Goal: Task Accomplishment & Management: Use online tool/utility

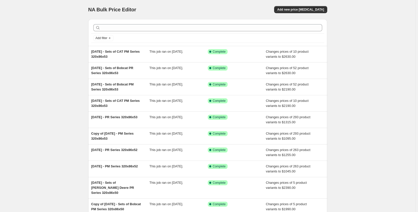
click at [129, 23] on div at bounding box center [207, 27] width 233 height 11
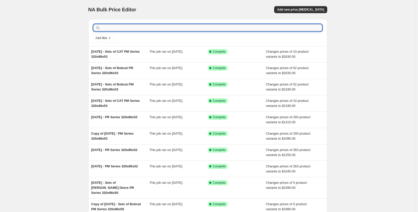
click at [128, 26] on input "text" at bounding box center [211, 27] width 221 height 7
click at [58, 59] on div "NA Bulk Price Editor. This page is ready NA Bulk Price Editor Add new price cha…" at bounding box center [207, 132] width 415 height 264
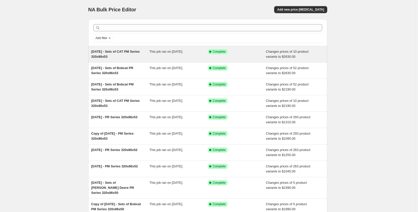
click at [138, 58] on div "Sep 2025 - Sets of CAT PM Series 320x86x53" at bounding box center [120, 54] width 58 height 10
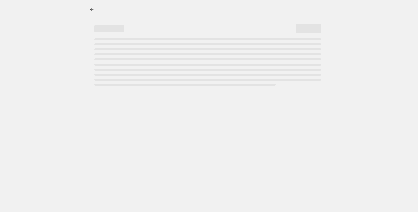
select select "pp"
select select "title"
select select "contains"
select select "title"
select select "contains"
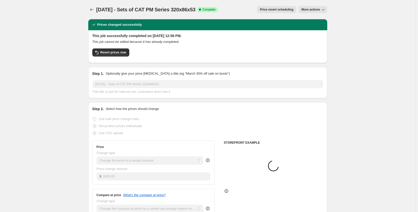
select select "tag"
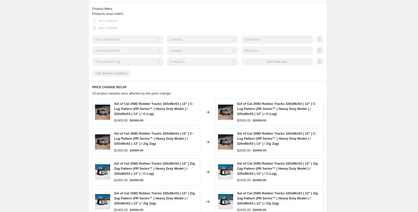
scroll to position [344, 0]
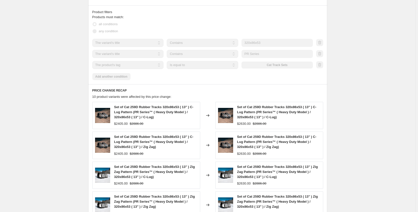
click at [259, 75] on div "Products must match: all conditions any condition The product The product's col…" at bounding box center [207, 47] width 231 height 65
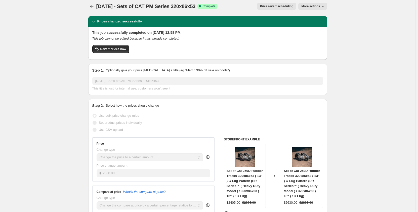
scroll to position [0, 0]
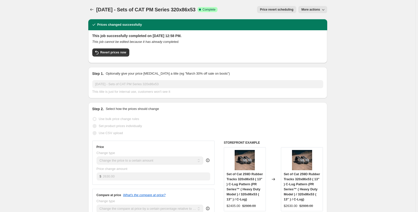
click at [309, 10] on span "More actions" at bounding box center [310, 10] width 19 height 4
click at [308, 20] on span "Copy to new job" at bounding box center [313, 20] width 23 height 4
select select "pp"
select select "title"
select select "contains"
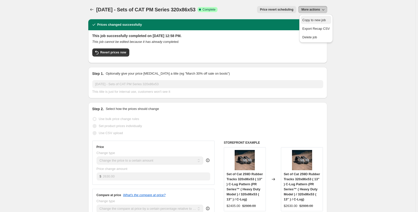
select select "title"
select select "contains"
select select "tag"
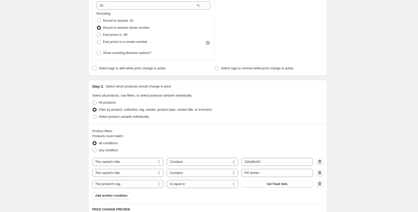
scroll to position [226, 0]
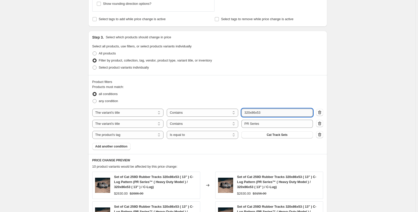
click at [267, 113] on input "320x86x53" at bounding box center [277, 112] width 71 height 8
type input "320x86x54"
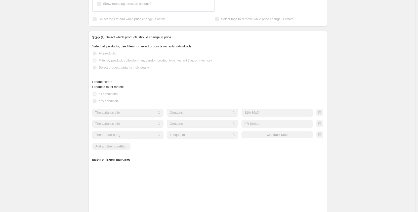
click at [248, 124] on input "PR Series" at bounding box center [277, 124] width 71 height 8
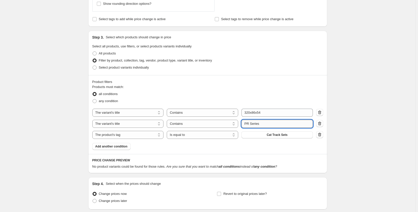
click at [249, 123] on input "PR Series" at bounding box center [277, 124] width 71 height 8
type input "PM Series"
click at [68, 133] on div "Create new price change job. This page is ready Create new price change job Dra…" at bounding box center [207, 12] width 415 height 477
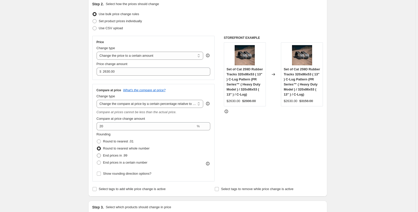
scroll to position [0, 0]
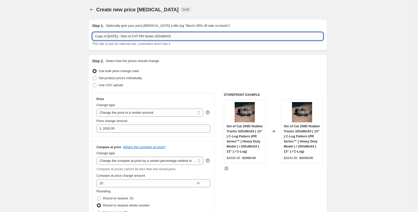
click at [186, 38] on input "Copy of Sep 2025 - Sets of CAT PM Series 320x86x53" at bounding box center [207, 36] width 231 height 8
drag, startPoint x: 110, startPoint y: 37, endPoint x: 86, endPoint y: 40, distance: 24.4
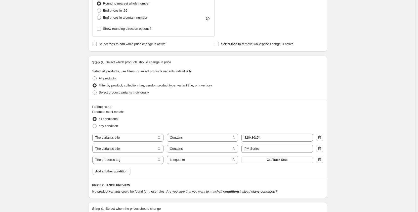
scroll to position [210, 0]
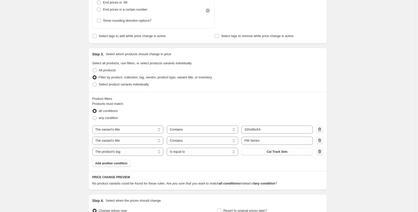
click at [320, 151] on icon "button" at bounding box center [319, 151] width 5 height 5
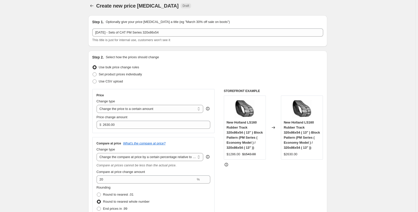
scroll to position [0, 0]
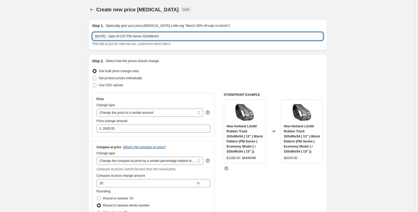
drag, startPoint x: 115, startPoint y: 36, endPoint x: 135, endPoint y: 38, distance: 19.5
click at [135, 38] on input "Sep 2025 - Sets of CAT PM Series 320x86x54" at bounding box center [207, 36] width 231 height 8
type input "[DATE] - PM Series 320x86x54"
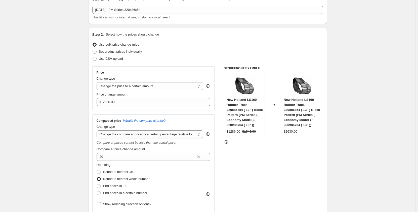
scroll to position [25, 0]
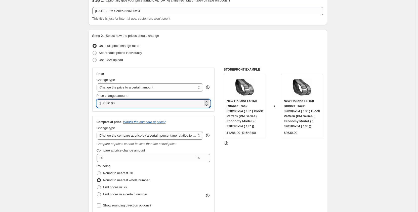
drag, startPoint x: 118, startPoint y: 103, endPoint x: 81, endPoint y: 109, distance: 38.3
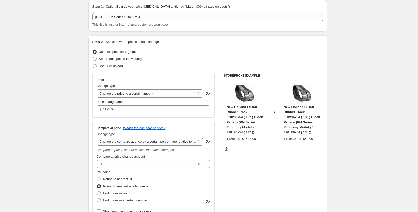
scroll to position [17, 0]
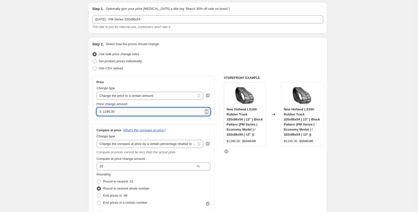
drag, startPoint x: 111, startPoint y: 112, endPoint x: 108, endPoint y: 113, distance: 3.1
click at [108, 113] on input "1195.00" at bounding box center [153, 111] width 100 height 8
click at [111, 114] on input "1195.00" at bounding box center [153, 111] width 100 height 8
drag, startPoint x: 111, startPoint y: 112, endPoint x: 107, endPoint y: 111, distance: 3.6
click at [107, 111] on input "1195.00" at bounding box center [153, 111] width 100 height 8
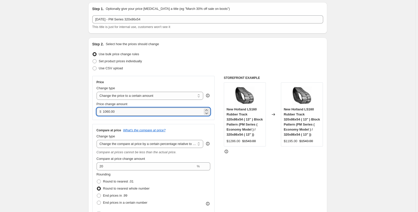
drag, startPoint x: 111, startPoint y: 112, endPoint x: 108, endPoint y: 112, distance: 3.5
click at [108, 112] on input "1060.00" at bounding box center [153, 111] width 100 height 8
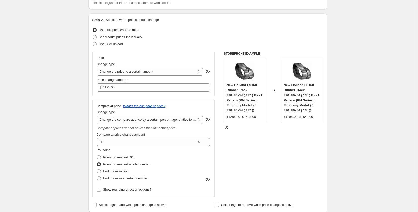
scroll to position [50, 0]
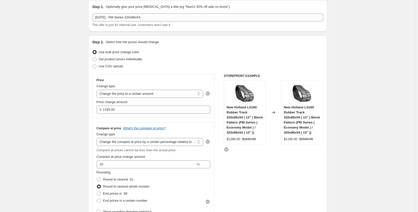
scroll to position [0, 0]
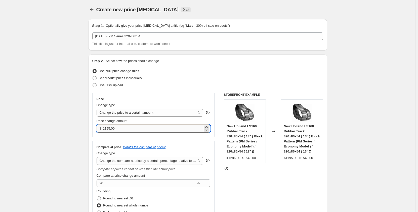
click at [108, 128] on input "1195.00" at bounding box center [153, 128] width 100 height 8
type input "1185.00"
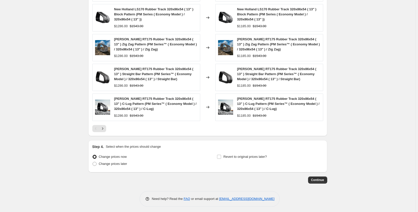
scroll to position [415, 0]
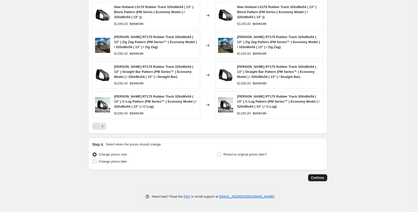
click at [314, 179] on button "Continue" at bounding box center [317, 177] width 19 height 7
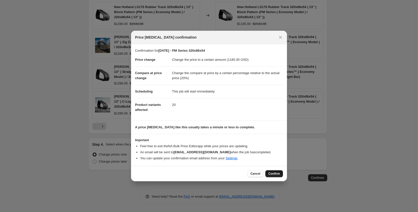
click at [273, 175] on span "Confirm" at bounding box center [274, 173] width 12 height 4
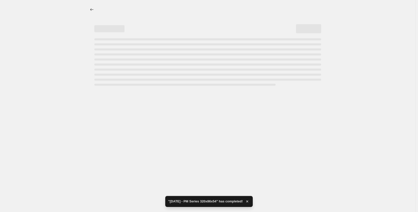
select select "pp"
select select "title"
select select "contains"
select select "title"
select select "contains"
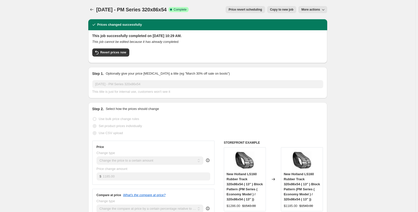
click at [272, 12] on button "Copy to new job" at bounding box center [281, 9] width 29 height 7
select select "pp"
select select "title"
select select "contains"
select select "title"
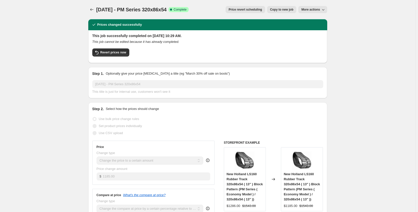
select select "contains"
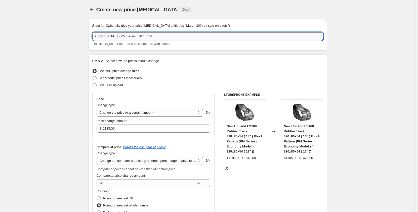
click at [132, 37] on input "Copy of Sep 2025 - PM Series 320x86x54" at bounding box center [207, 36] width 231 height 8
drag, startPoint x: 110, startPoint y: 37, endPoint x: 87, endPoint y: 38, distance: 22.7
type input "Sep 2025 - PR Series 320x86x54"
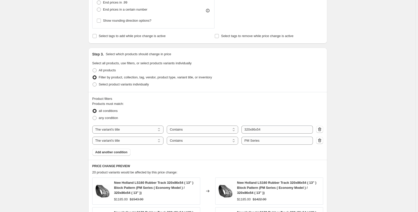
scroll to position [218, 0]
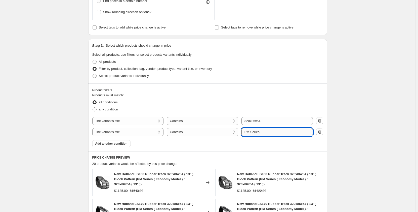
click at [248, 134] on input "PM Series" at bounding box center [277, 132] width 71 height 8
type input "PR Series"
click at [60, 152] on div "Create new price change job. This page is ready Create new price change job Dra…" at bounding box center [207, 95] width 415 height 626
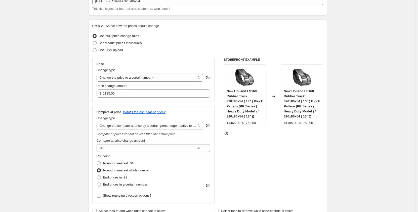
scroll to position [0, 0]
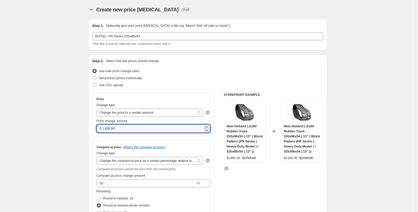
drag, startPoint x: 126, startPoint y: 129, endPoint x: 100, endPoint y: 131, distance: 25.5
click at [100, 131] on div "$ 1185.00" at bounding box center [154, 128] width 114 height 8
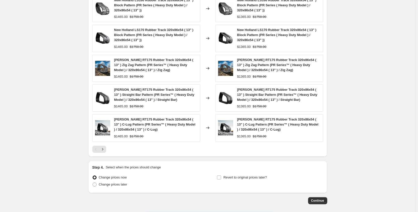
scroll to position [415, 0]
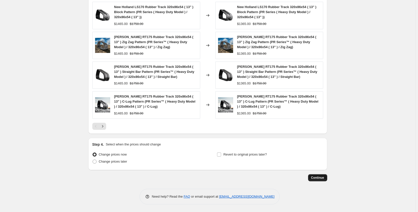
click at [317, 179] on span "Continue" at bounding box center [317, 177] width 13 height 4
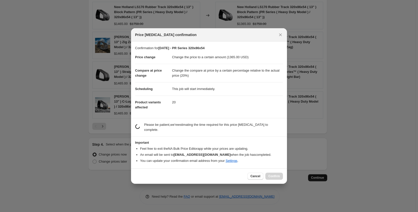
scroll to position [0, 0]
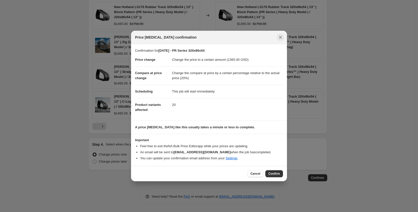
click at [280, 38] on icon "Close" at bounding box center [280, 37] width 5 height 5
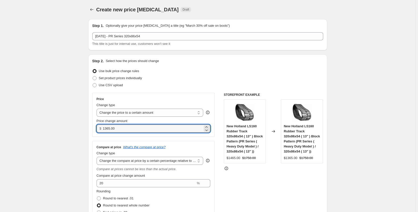
drag, startPoint x: 120, startPoint y: 128, endPoint x: 93, endPoint y: 129, distance: 26.9
click at [93, 129] on div "Price Change type Change the price to a certain amount Change the price by a ce…" at bounding box center [153, 115] width 123 height 44
type input "1425.00"
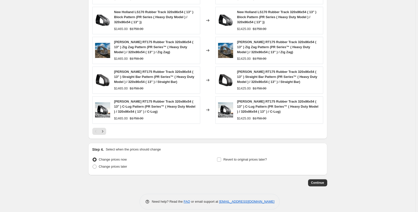
scroll to position [415, 0]
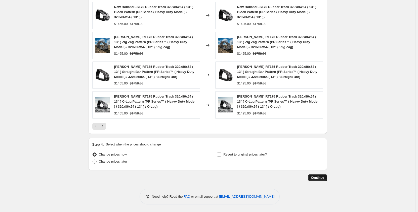
click at [316, 178] on span "Continue" at bounding box center [317, 177] width 13 height 4
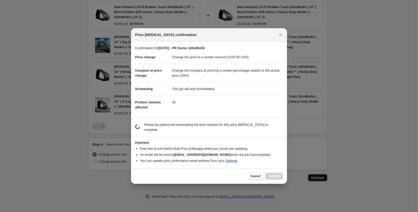
scroll to position [0, 0]
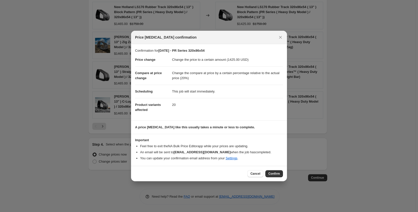
click at [272, 173] on span "Confirm" at bounding box center [274, 173] width 12 height 4
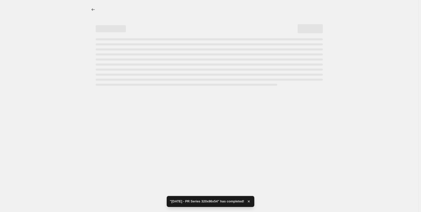
select select "pp"
select select "title"
select select "contains"
select select "title"
select select "contains"
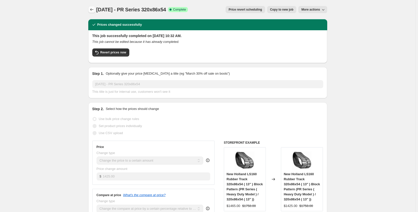
click at [94, 8] on icon "Price change jobs" at bounding box center [91, 9] width 5 height 5
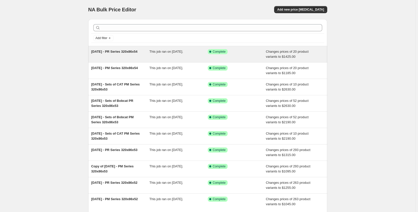
click at [132, 56] on div "Sep 2025 - PR Series 320x86x54" at bounding box center [120, 54] width 58 height 10
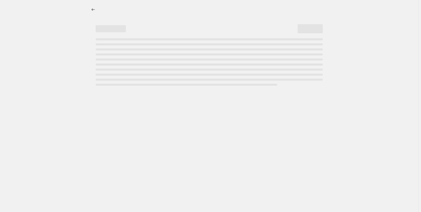
select select "pp"
select select "title"
select select "contains"
select select "title"
select select "contains"
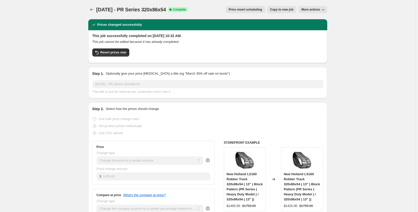
click at [278, 10] on span "Copy to new job" at bounding box center [281, 10] width 23 height 4
select select "pp"
select select "title"
select select "contains"
select select "title"
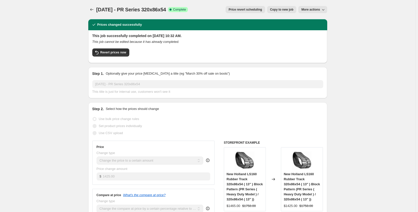
select select "contains"
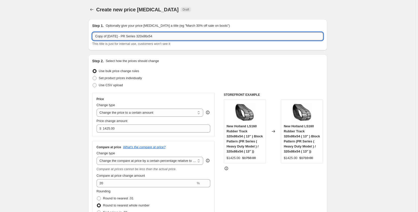
click at [162, 37] on input "Copy of Sep 2025 - PR Series 320x86x54" at bounding box center [207, 36] width 231 height 8
drag, startPoint x: 110, startPoint y: 37, endPoint x: 77, endPoint y: 42, distance: 32.5
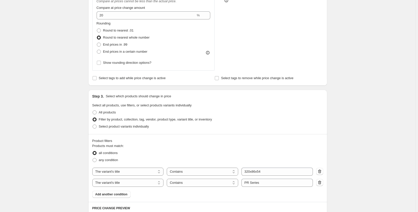
scroll to position [168, 0]
type input "Sep 2025 - PR Series 320x86x55"
click at [266, 170] on input "320x86x54" at bounding box center [277, 171] width 71 height 8
type input "320x86x55"
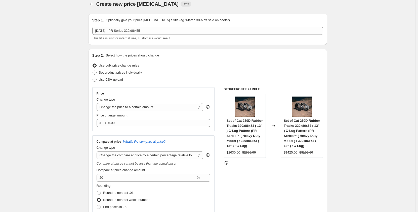
scroll to position [0, 0]
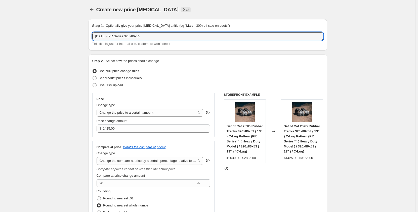
drag, startPoint x: 174, startPoint y: 37, endPoint x: 148, endPoint y: 41, distance: 25.9
click at [148, 41] on div "Sep 2025 - PR Series 320x86x55 This title is just for internal use, customers w…" at bounding box center [207, 39] width 231 height 14
click at [152, 34] on input "Sep 2025 - PR Series 320x86x55" at bounding box center [207, 36] width 231 height 8
type input "Sep 2025 - PR Series 320x86x56"
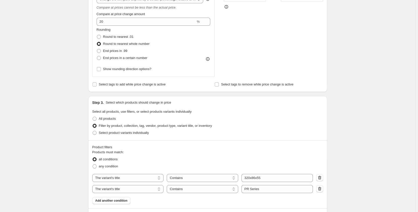
scroll to position [184, 0]
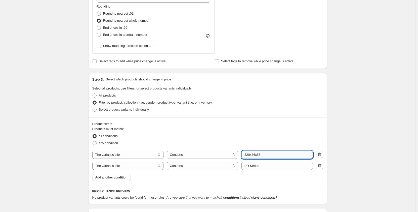
click at [268, 154] on input "320x86x55" at bounding box center [277, 154] width 71 height 8
type input "320x86x56"
click at [50, 161] on div "Create new price change job. This page is ready Create new price change job Dra…" at bounding box center [207, 49] width 415 height 466
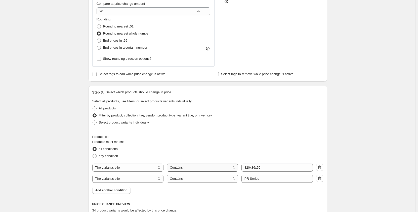
scroll to position [176, 0]
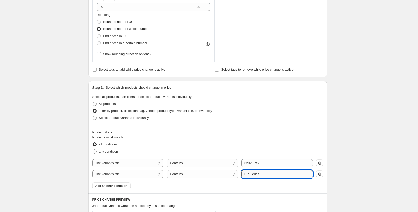
click at [250, 174] on input "PR Series" at bounding box center [277, 174] width 71 height 8
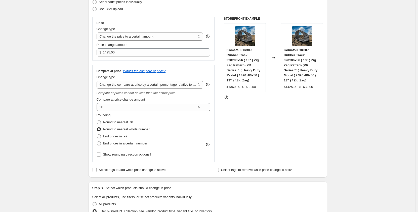
scroll to position [59, 0]
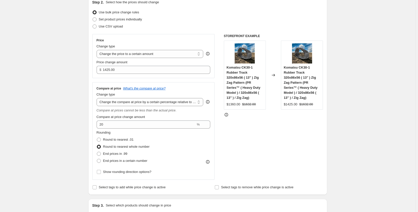
type input "PM Series"
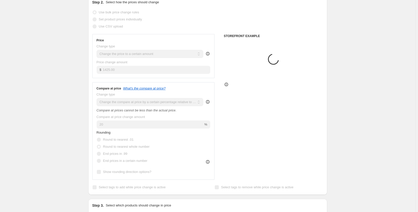
click at [258, 152] on div "STOREFRONT EXAMPLE Loading... Placeholder $59.05 $65.61 Changed to Placeholder …" at bounding box center [273, 106] width 99 height 145
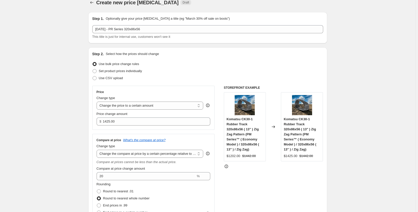
scroll to position [0, 0]
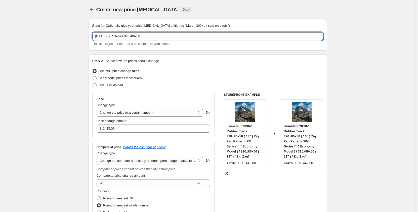
click at [117, 37] on input "Sep 2025 - PR Series 320x86x56" at bounding box center [207, 36] width 231 height 8
type input "Sep 2025 - PM Series 320x86x56"
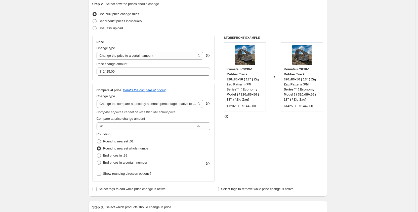
scroll to position [50, 0]
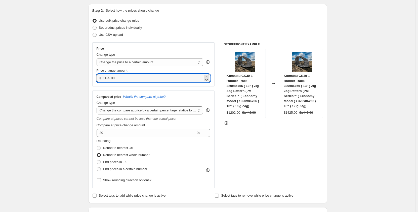
drag, startPoint x: 117, startPoint y: 80, endPoint x: 90, endPoint y: 81, distance: 27.5
click at [90, 81] on div "Step 2. Select how the prices should change Use bulk price change rules Set pro…" at bounding box center [207, 103] width 239 height 199
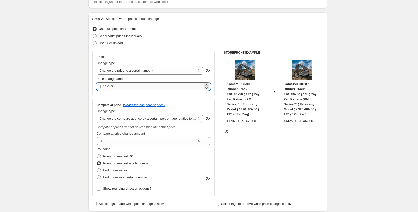
click at [125, 84] on input "1425.00" at bounding box center [153, 86] width 100 height 8
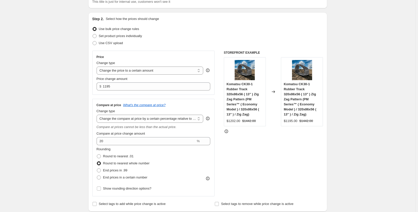
type input "1195.00"
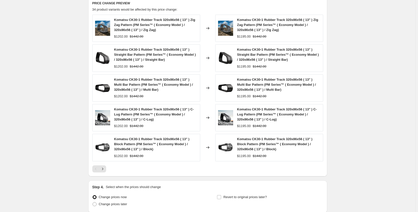
scroll to position [415, 0]
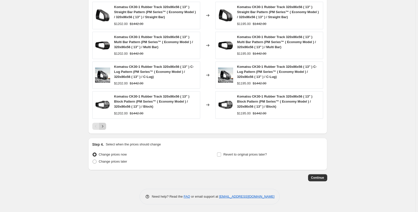
click at [105, 127] on icon "Next" at bounding box center [102, 126] width 5 height 5
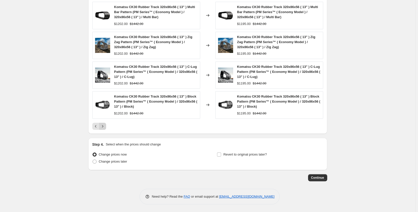
click at [105, 127] on icon "Next" at bounding box center [102, 126] width 5 height 5
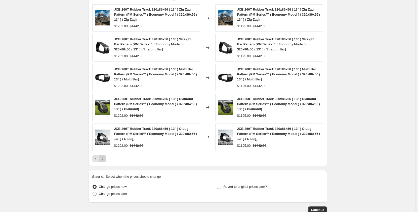
scroll to position [398, 0]
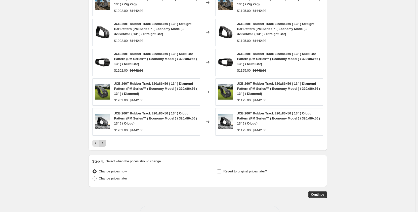
click at [105, 144] on icon "Next" at bounding box center [102, 142] width 5 height 5
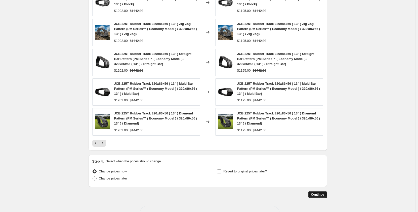
click at [314, 194] on span "Continue" at bounding box center [317, 194] width 13 height 4
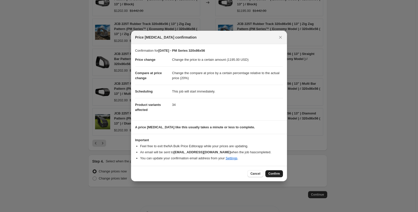
click at [270, 175] on span "Confirm" at bounding box center [274, 173] width 12 height 4
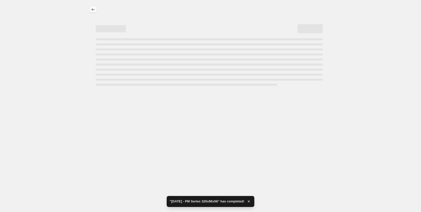
select select "pp"
select select "title"
select select "contains"
select select "title"
select select "contains"
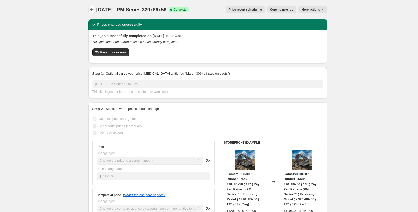
click at [92, 7] on icon "Price change jobs" at bounding box center [91, 9] width 5 height 5
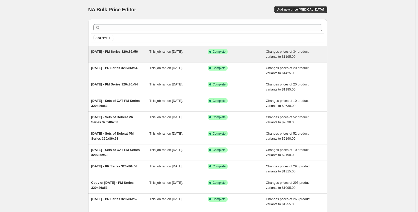
click at [154, 53] on span "This job ran on [DATE]." at bounding box center [166, 52] width 34 height 4
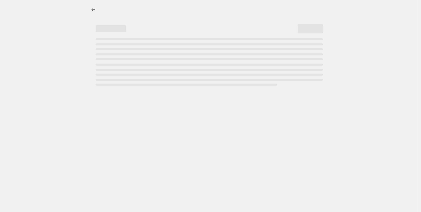
select select "pp"
select select "title"
select select "contains"
select select "title"
select select "contains"
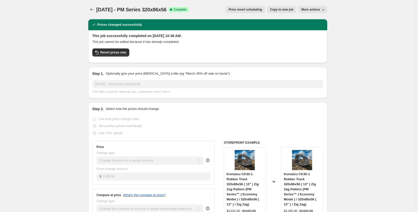
click at [283, 9] on span "Copy to new job" at bounding box center [281, 10] width 23 height 4
select select "pp"
select select "title"
select select "contains"
select select "title"
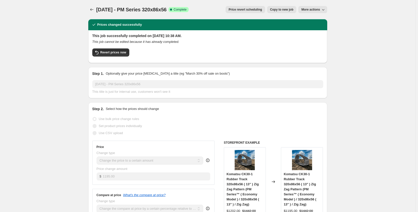
select select "contains"
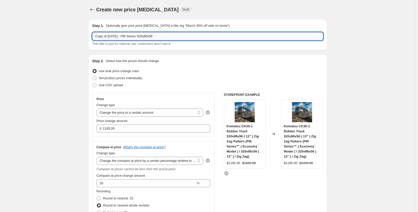
click at [108, 36] on input "Copy of Sep 2025 - PM Series 320x86x56" at bounding box center [207, 36] width 231 height 8
click at [109, 36] on input "Copy of Sep 2025 - PM Series 320x86x56" at bounding box center [207, 36] width 231 height 8
drag, startPoint x: 110, startPoint y: 36, endPoint x: 80, endPoint y: 41, distance: 30.4
click at [119, 37] on input "Sep 2025 - PM Series 320x86x56" at bounding box center [207, 36] width 231 height 8
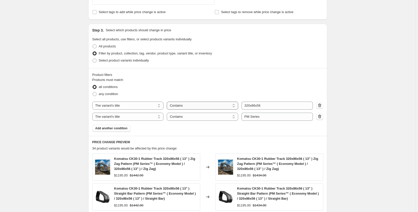
scroll to position [243, 0]
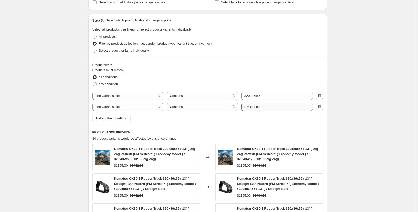
type input "Sep 2025 - PR Series 320x86x56"
drag, startPoint x: 251, startPoint y: 106, endPoint x: 248, endPoint y: 106, distance: 2.8
click at [248, 106] on input "PM Series" at bounding box center [277, 107] width 71 height 8
type input "PR Series"
click at [47, 103] on div "Create new price change job. This page is ready Create new price change job Dra…" at bounding box center [207, 70] width 415 height 626
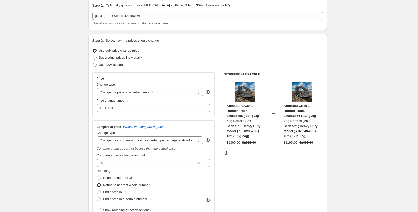
scroll to position [8, 0]
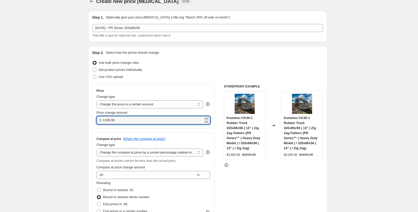
drag, startPoint x: 125, startPoint y: 120, endPoint x: 100, endPoint y: 121, distance: 25.5
click at [100, 121] on div "$ 1195.00" at bounding box center [154, 120] width 114 height 8
type input "1465.00"
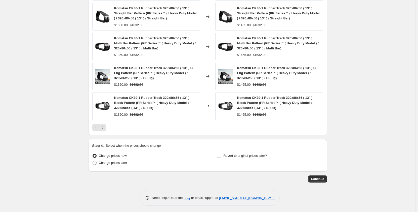
scroll to position [415, 0]
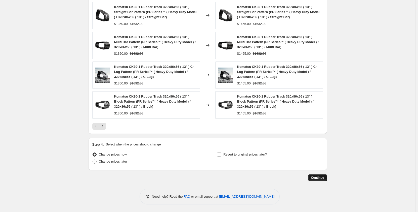
click at [313, 175] on span "Continue" at bounding box center [317, 177] width 13 height 4
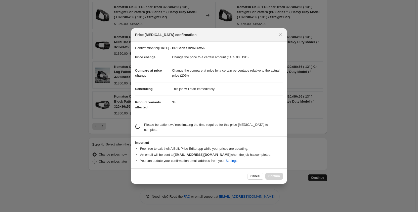
scroll to position [0, 0]
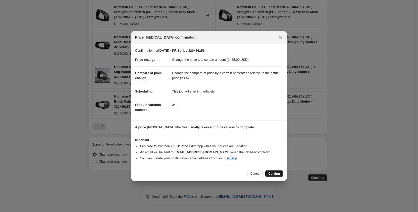
click at [269, 174] on span "Confirm" at bounding box center [274, 173] width 12 height 4
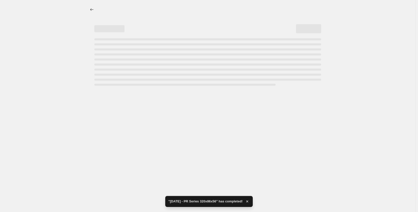
select select "pp"
select select "title"
select select "contains"
select select "title"
select select "contains"
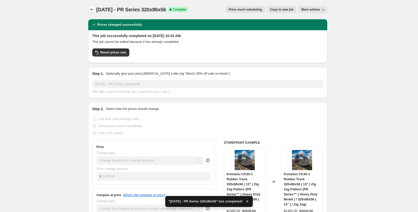
click at [93, 12] on button "Price change jobs" at bounding box center [91, 9] width 7 height 7
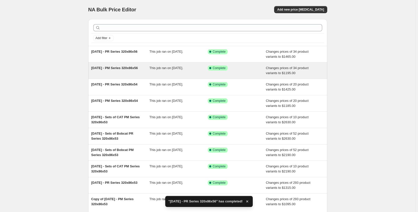
click at [169, 71] on div "This job ran on [DATE]." at bounding box center [178, 70] width 58 height 10
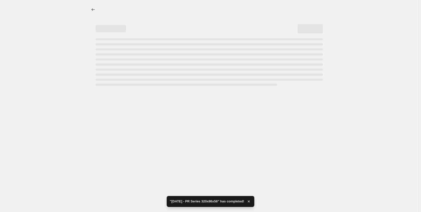
select select "pp"
select select "title"
select select "contains"
select select "title"
select select "contains"
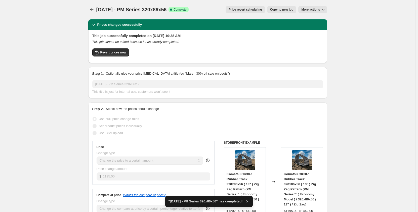
click at [305, 11] on span "More actions" at bounding box center [310, 10] width 19 height 4
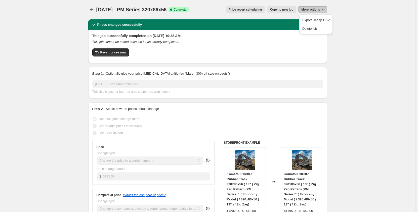
click at [311, 10] on span "More actions" at bounding box center [310, 10] width 19 height 4
click at [275, 11] on span "Copy to new job" at bounding box center [281, 10] width 23 height 4
select select "pp"
select select "title"
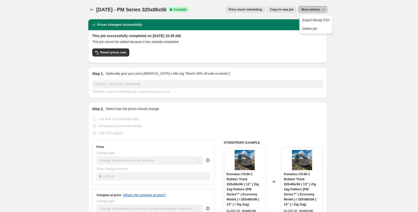
select select "contains"
select select "title"
select select "contains"
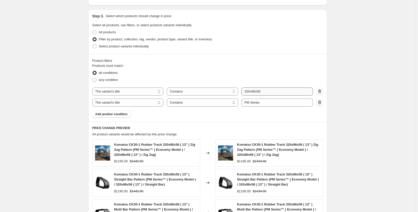
scroll to position [252, 0]
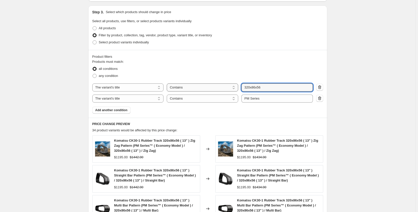
drag, startPoint x: 251, startPoint y: 86, endPoint x: 231, endPoint y: 87, distance: 19.9
click at [231, 87] on div "The product The product's collection The product's tag The product's vendor The…" at bounding box center [202, 87] width 221 height 8
click at [265, 88] on input "400x86x56" at bounding box center [277, 87] width 71 height 8
type input "400x86x49"
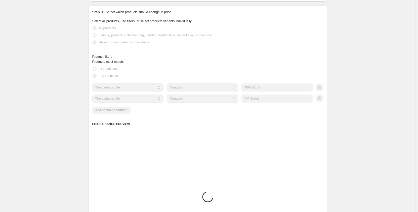
click at [62, 109] on div "Create new price change job. This page is ready Create new price change job Dra…" at bounding box center [207, 44] width 415 height 593
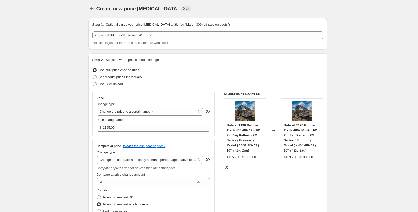
scroll to position [0, 0]
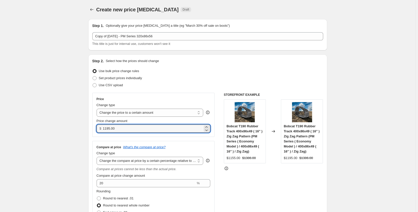
drag, startPoint x: 118, startPoint y: 131, endPoint x: 102, endPoint y: 131, distance: 16.4
click at [102, 131] on div "$ 1195.00" at bounding box center [154, 128] width 114 height 8
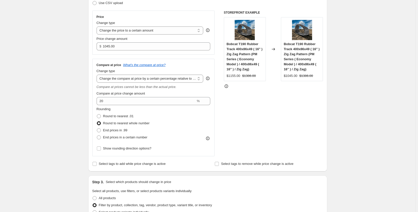
scroll to position [84, 0]
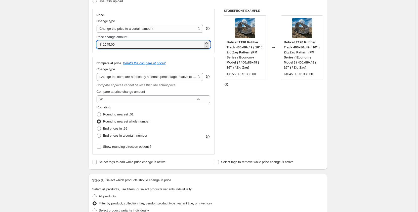
drag, startPoint x: 121, startPoint y: 45, endPoint x: 101, endPoint y: 48, distance: 20.4
click at [101, 48] on div "$ 1045.00" at bounding box center [154, 45] width 114 height 8
drag, startPoint x: 114, startPoint y: 43, endPoint x: 95, endPoint y: 44, distance: 18.6
click at [95, 44] on div "Price Change type Change the price to a certain amount Change the price by a ce…" at bounding box center [153, 31] width 123 height 44
drag, startPoint x: 113, startPoint y: 45, endPoint x: 101, endPoint y: 44, distance: 11.3
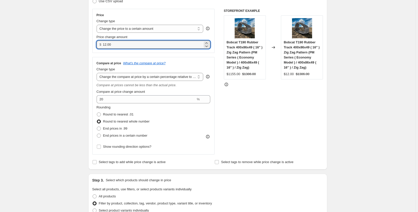
click at [101, 44] on div "$ 12.00" at bounding box center [154, 45] width 114 height 8
type input "1095.00"
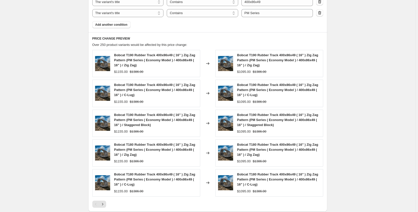
scroll to position [381, 0]
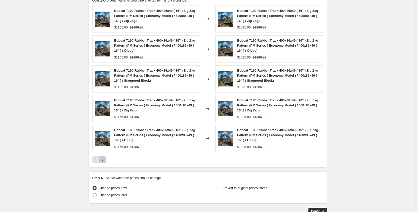
click at [103, 161] on icon "Next" at bounding box center [102, 159] width 5 height 5
click at [103, 160] on icon "Next" at bounding box center [102, 159] width 1 height 2
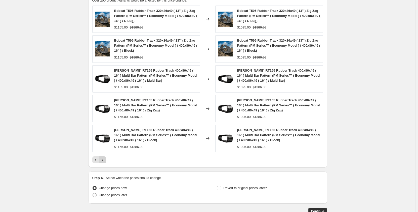
click at [103, 160] on icon "Next" at bounding box center [102, 159] width 1 height 2
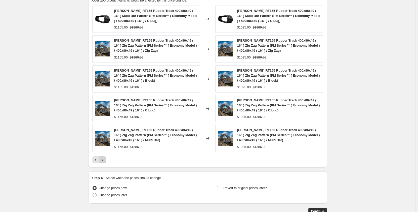
click at [103, 160] on icon "Next" at bounding box center [102, 159] width 1 height 2
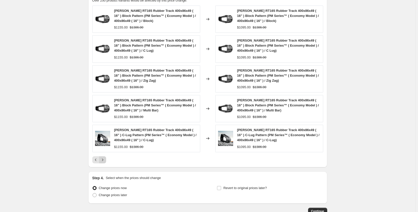
click at [103, 160] on icon "Next" at bounding box center [102, 159] width 1 height 2
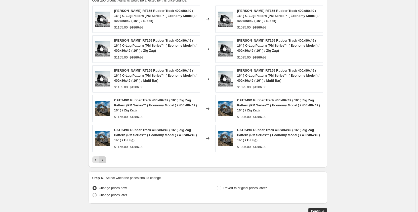
click at [103, 160] on icon "Next" at bounding box center [102, 159] width 1 height 2
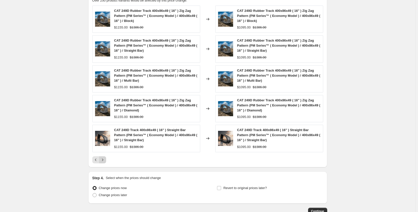
click at [103, 160] on icon "Next" at bounding box center [102, 159] width 1 height 2
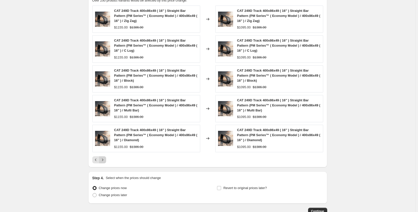
click at [103, 160] on icon "Next" at bounding box center [102, 159] width 1 height 2
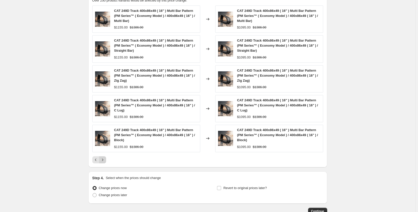
click at [103, 160] on icon "Next" at bounding box center [102, 159] width 1 height 2
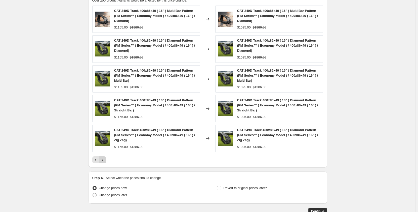
click at [105, 158] on icon "Next" at bounding box center [102, 159] width 5 height 5
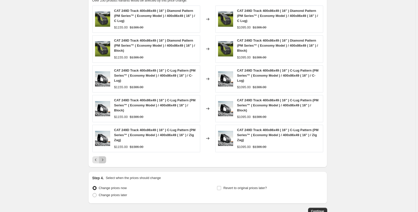
click at [105, 158] on icon "Next" at bounding box center [102, 159] width 5 height 5
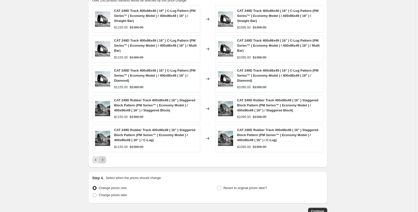
click at [105, 158] on icon "Next" at bounding box center [102, 159] width 5 height 5
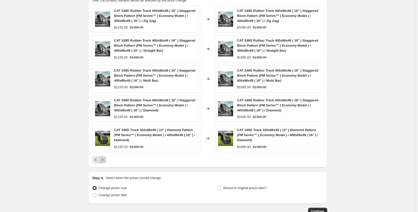
click at [105, 158] on icon "Next" at bounding box center [102, 159] width 5 height 5
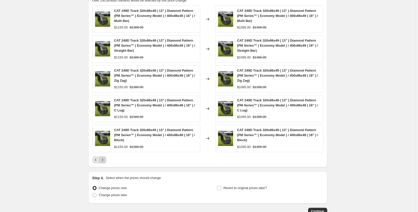
click at [105, 158] on icon "Next" at bounding box center [102, 159] width 5 height 5
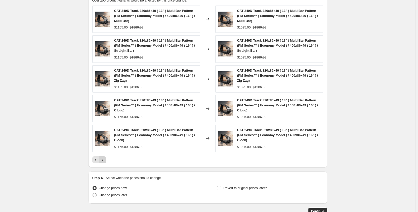
click at [105, 158] on icon "Next" at bounding box center [102, 159] width 5 height 5
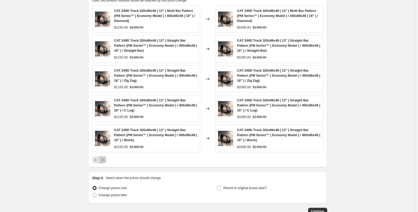
click at [105, 158] on icon "Next" at bounding box center [102, 159] width 5 height 5
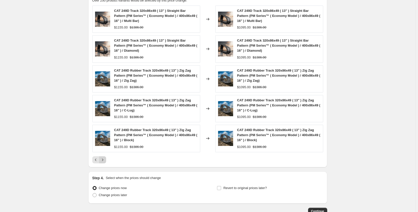
click at [105, 158] on icon "Next" at bounding box center [102, 159] width 5 height 5
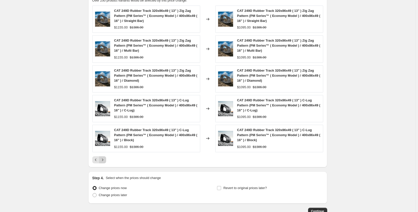
click at [105, 158] on icon "Next" at bounding box center [102, 159] width 5 height 5
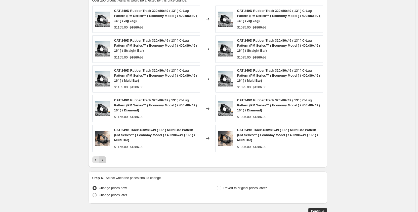
click at [105, 158] on icon "Next" at bounding box center [102, 159] width 5 height 5
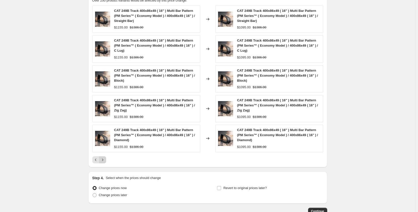
click at [105, 158] on icon "Next" at bounding box center [102, 159] width 5 height 5
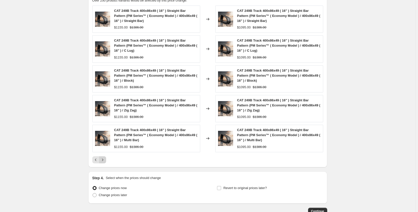
click at [105, 158] on icon "Next" at bounding box center [102, 159] width 5 height 5
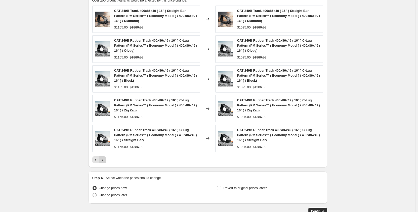
click at [105, 158] on icon "Next" at bounding box center [102, 159] width 5 height 5
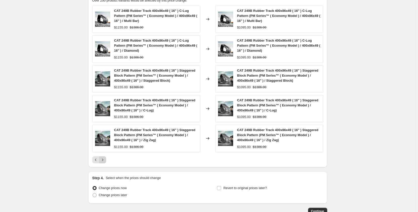
click at [105, 158] on icon "Next" at bounding box center [102, 159] width 5 height 5
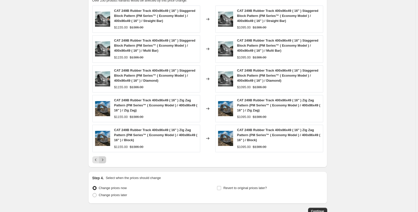
click at [105, 158] on icon "Next" at bounding box center [102, 159] width 5 height 5
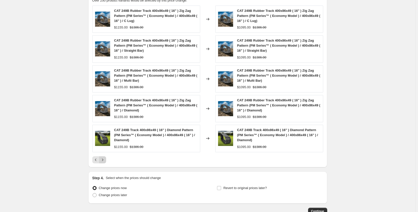
click at [105, 158] on icon "Next" at bounding box center [102, 159] width 5 height 5
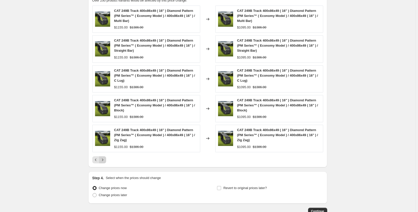
click at [105, 158] on icon "Next" at bounding box center [102, 159] width 5 height 5
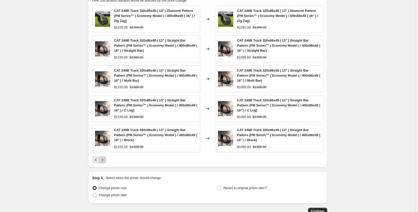
click at [105, 158] on icon "Next" at bounding box center [102, 159] width 5 height 5
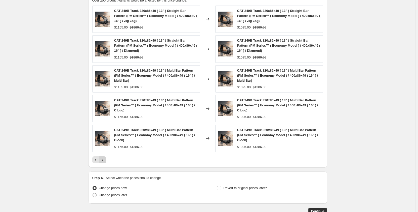
click at [105, 158] on icon "Next" at bounding box center [102, 159] width 5 height 5
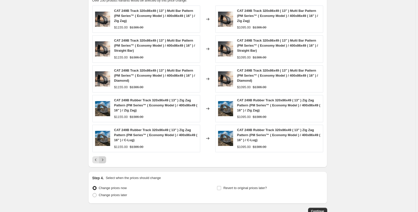
click at [105, 158] on icon "Next" at bounding box center [102, 159] width 5 height 5
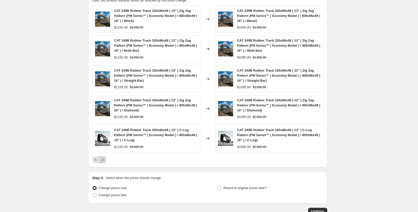
click at [105, 158] on icon "Next" at bounding box center [102, 159] width 5 height 5
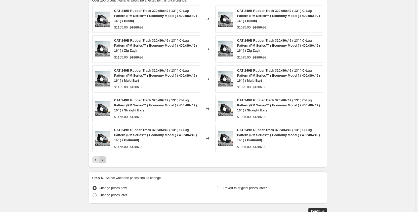
click at [105, 158] on icon "Next" at bounding box center [102, 159] width 5 height 5
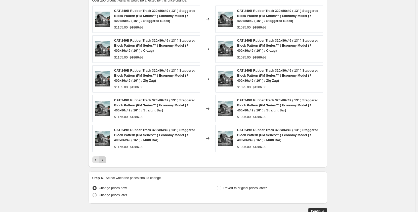
click at [105, 158] on icon "Next" at bounding box center [102, 159] width 5 height 5
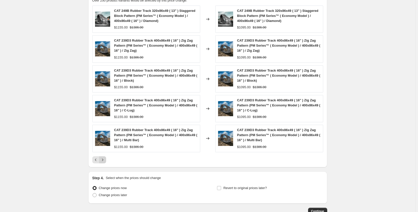
click at [105, 158] on icon "Next" at bounding box center [102, 159] width 5 height 5
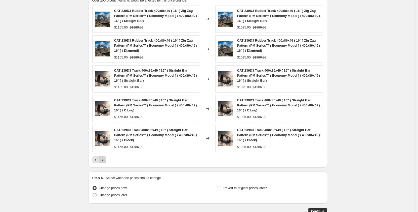
click at [105, 158] on icon "Next" at bounding box center [102, 159] width 5 height 5
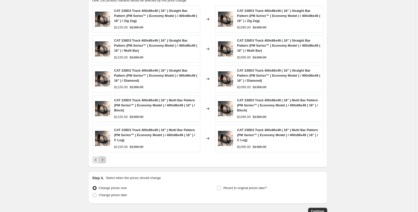
click at [105, 158] on icon "Next" at bounding box center [102, 159] width 5 height 5
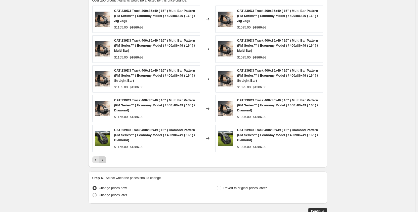
click at [105, 158] on icon "Next" at bounding box center [102, 159] width 5 height 5
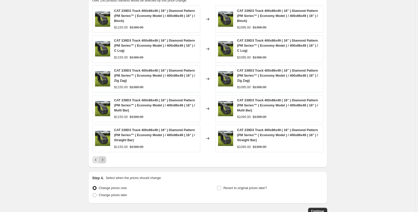
click at [105, 158] on icon "Next" at bounding box center [102, 159] width 5 height 5
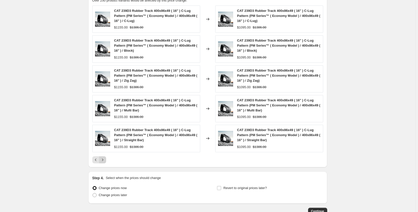
click at [105, 158] on icon "Next" at bounding box center [102, 159] width 5 height 5
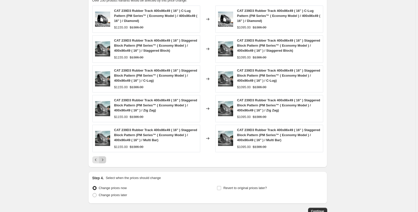
click at [105, 158] on icon "Next" at bounding box center [102, 159] width 5 height 5
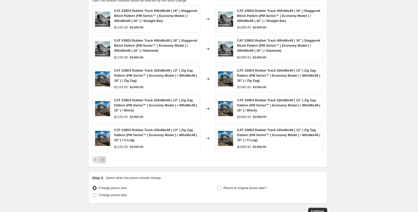
click at [105, 158] on icon "Next" at bounding box center [102, 159] width 5 height 5
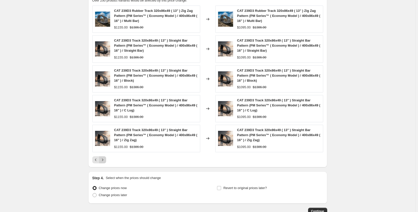
click at [105, 158] on icon "Next" at bounding box center [102, 159] width 5 height 5
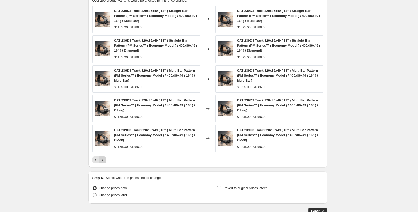
click at [105, 158] on icon "Next" at bounding box center [102, 159] width 5 height 5
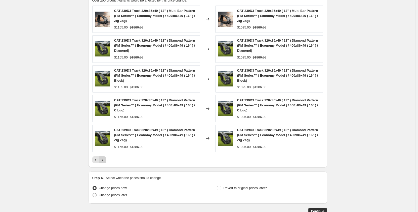
click at [105, 158] on icon "Next" at bounding box center [102, 159] width 5 height 5
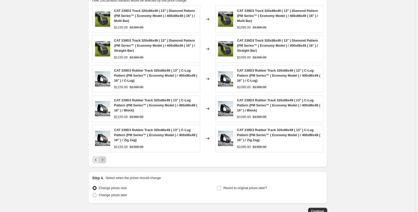
click at [105, 158] on icon "Next" at bounding box center [102, 159] width 5 height 5
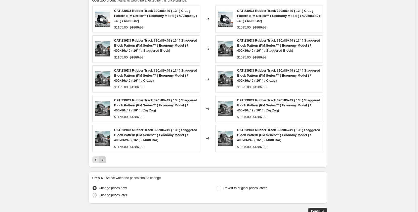
click at [105, 158] on icon "Next" at bounding box center [102, 159] width 5 height 5
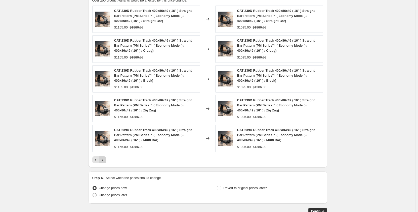
click at [105, 158] on icon "Next" at bounding box center [102, 159] width 5 height 5
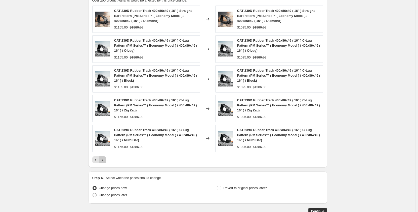
click at [105, 158] on icon "Next" at bounding box center [102, 159] width 5 height 5
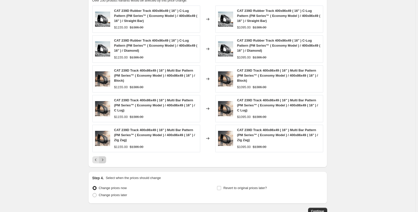
click at [105, 158] on icon "Next" at bounding box center [102, 159] width 5 height 5
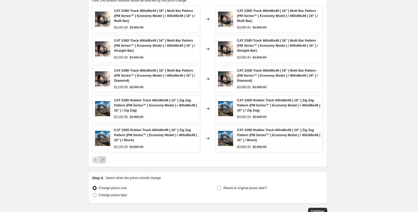
click at [105, 158] on icon "Next" at bounding box center [102, 159] width 5 height 5
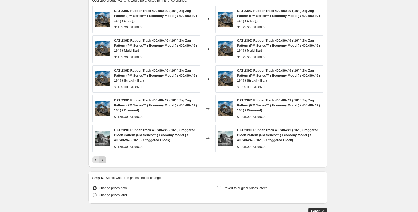
click at [105, 158] on icon "Next" at bounding box center [102, 159] width 5 height 5
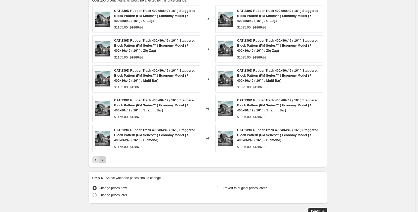
click at [105, 158] on icon "Next" at bounding box center [102, 159] width 5 height 5
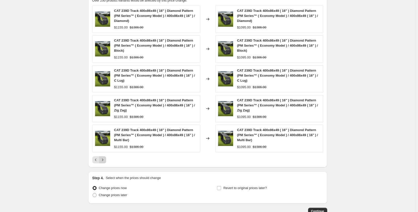
click at [105, 158] on icon "Next" at bounding box center [102, 159] width 5 height 5
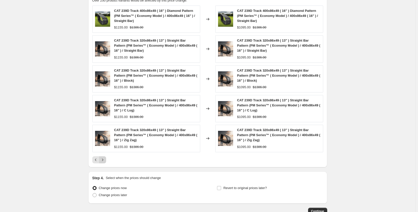
click at [105, 158] on icon "Next" at bounding box center [102, 159] width 5 height 5
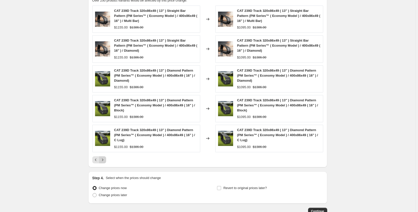
click at [105, 158] on icon "Next" at bounding box center [102, 159] width 5 height 5
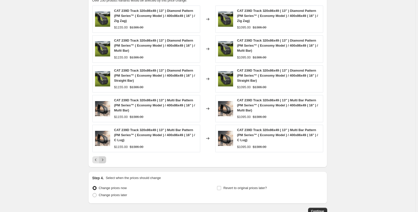
click at [105, 158] on icon "Next" at bounding box center [102, 159] width 5 height 5
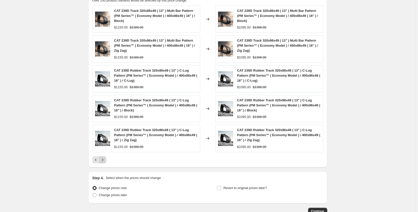
click at [105, 158] on icon "Next" at bounding box center [102, 159] width 5 height 5
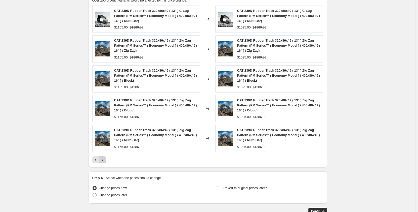
click at [105, 158] on icon "Next" at bounding box center [102, 159] width 5 height 5
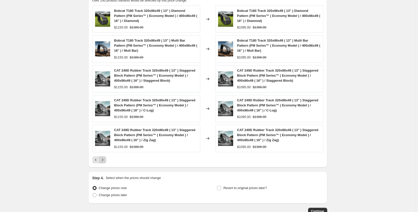
click at [105, 158] on icon "Next" at bounding box center [102, 159] width 5 height 5
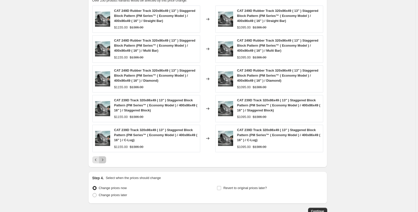
click at [105, 158] on icon "Next" at bounding box center [102, 159] width 5 height 5
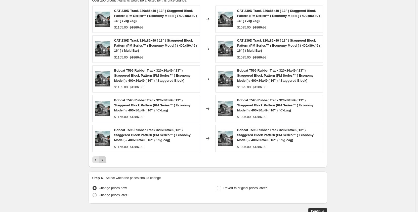
click at [105, 158] on icon "Next" at bounding box center [102, 159] width 5 height 5
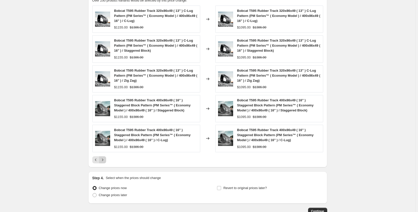
click at [105, 158] on icon "Next" at bounding box center [102, 159] width 5 height 5
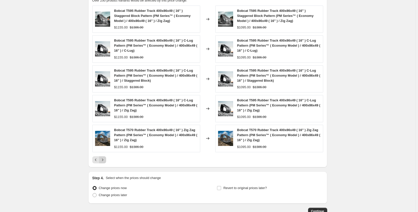
click at [105, 158] on icon "Next" at bounding box center [102, 159] width 5 height 5
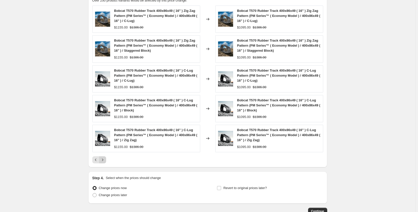
click at [105, 158] on icon "Next" at bounding box center [102, 159] width 5 height 5
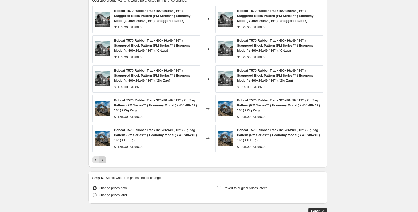
click at [105, 158] on icon "Next" at bounding box center [102, 159] width 5 height 5
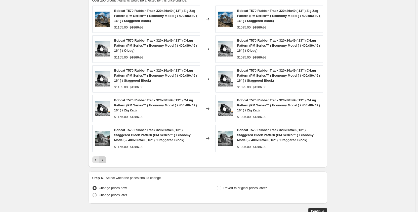
click at [105, 158] on icon "Next" at bounding box center [102, 159] width 5 height 5
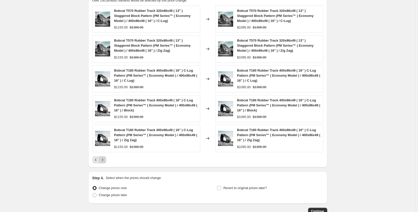
click at [105, 158] on icon "Next" at bounding box center [102, 159] width 5 height 5
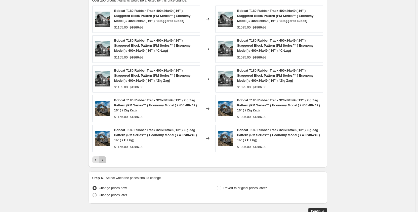
click at [105, 158] on icon "Next" at bounding box center [102, 159] width 5 height 5
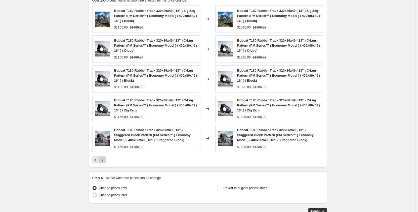
click at [105, 158] on icon "Next" at bounding box center [102, 159] width 5 height 5
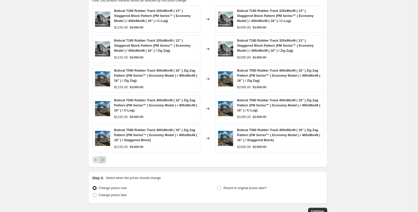
click at [105, 158] on icon "Next" at bounding box center [102, 159] width 5 height 5
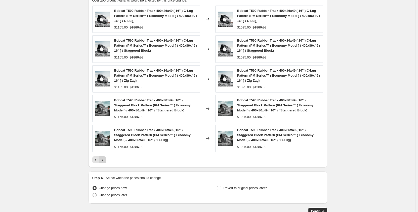
click at [105, 158] on icon "Next" at bounding box center [102, 159] width 5 height 5
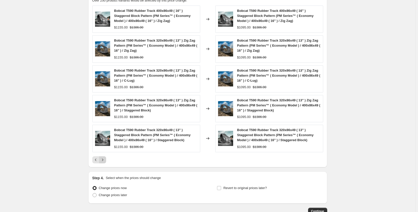
click at [105, 158] on icon "Next" at bounding box center [102, 159] width 5 height 5
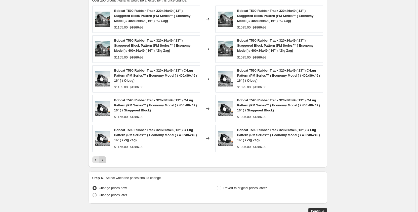
click at [105, 158] on icon "Next" at bounding box center [102, 159] width 5 height 5
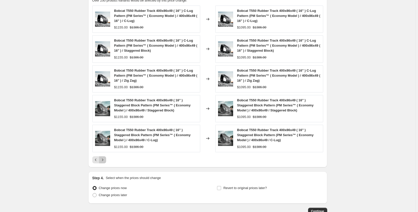
click at [105, 158] on icon "Next" at bounding box center [102, 159] width 5 height 5
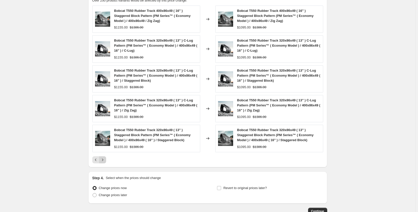
click at [105, 158] on icon "Next" at bounding box center [102, 159] width 5 height 5
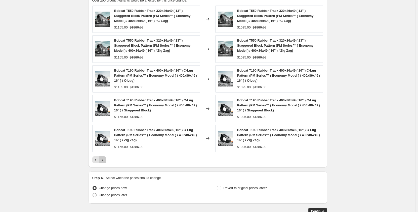
click at [105, 158] on icon "Next" at bounding box center [102, 159] width 5 height 5
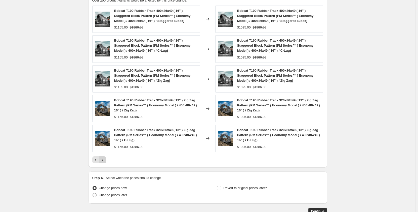
click at [105, 158] on icon "Next" at bounding box center [102, 159] width 5 height 5
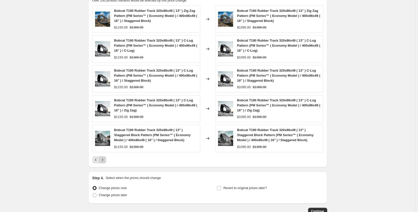
click at [105, 158] on icon "Next" at bounding box center [102, 159] width 5 height 5
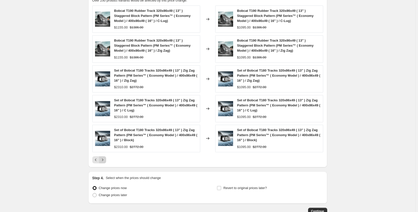
click at [104, 159] on icon "Next" at bounding box center [102, 159] width 5 height 5
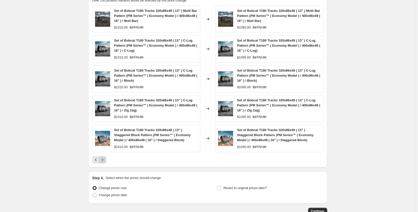
click at [104, 159] on icon "Next" at bounding box center [102, 159] width 5 height 5
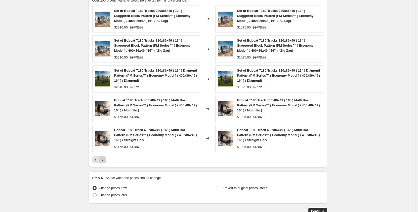
click at [104, 159] on icon "Next" at bounding box center [102, 159] width 5 height 5
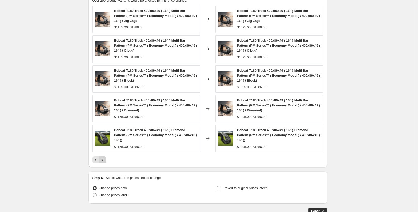
click at [104, 159] on icon "Next" at bounding box center [102, 159] width 5 height 5
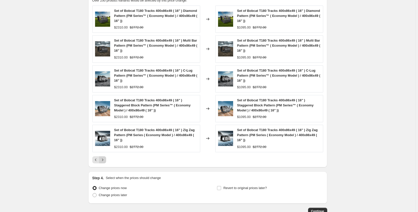
click at [104, 159] on icon "Next" at bounding box center [102, 159] width 5 height 5
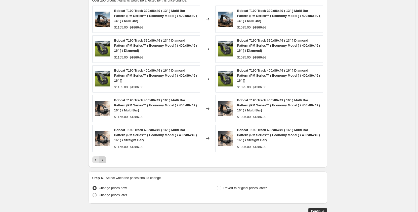
click at [104, 159] on icon "Next" at bounding box center [102, 159] width 5 height 5
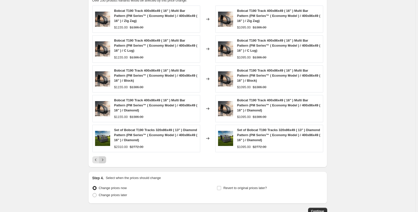
click at [104, 159] on icon "Next" at bounding box center [102, 159] width 5 height 5
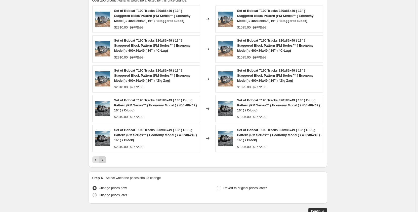
click at [104, 159] on icon "Next" at bounding box center [102, 159] width 5 height 5
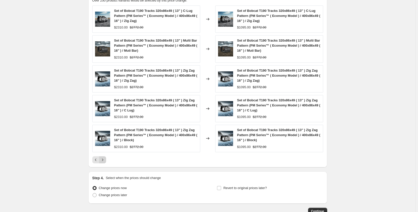
click at [104, 159] on icon "Next" at bounding box center [102, 159] width 5 height 5
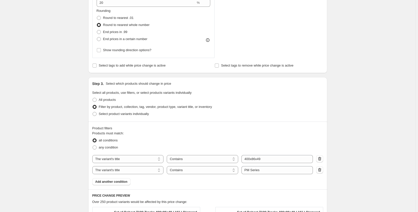
scroll to position [222, 0]
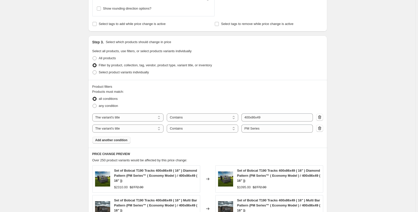
click at [111, 140] on span "Add another condition" at bounding box center [111, 140] width 32 height 4
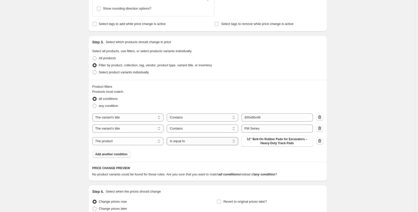
click at [179, 143] on select "Is equal to Is not equal to" at bounding box center [202, 141] width 71 height 8
select select "not_equal"
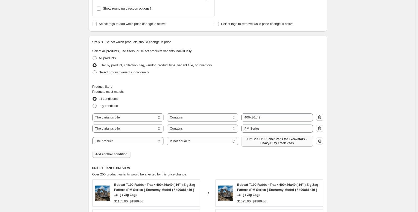
click at [302, 143] on span "12" Bolt-On Rubber Pads for Excavators – Heavy-Duty Track Pads" at bounding box center [277, 141] width 65 height 8
click at [151, 142] on select "The product The product's collection The product's tag The product's vendor The…" at bounding box center [127, 141] width 71 height 8
select select "tag"
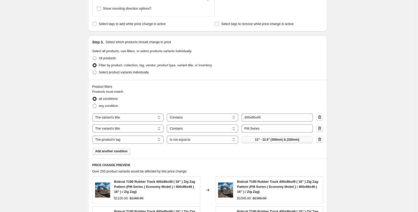
click at [264, 140] on span "11" - 12.5" (300mm) & (320mm)" at bounding box center [277, 139] width 44 height 4
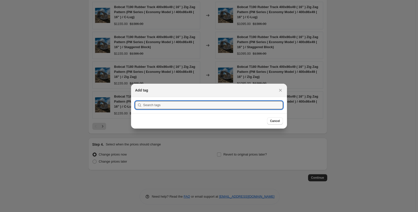
scroll to position [0, 0]
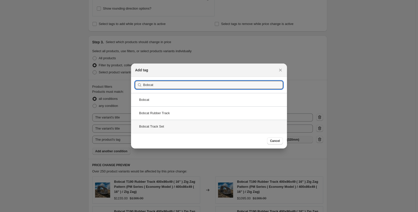
type input "Bobcat"
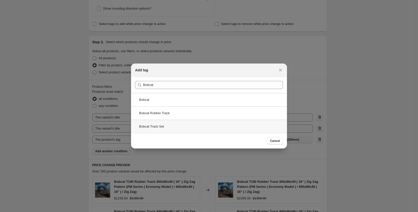
click at [174, 127] on div "Bobcat Track Set" at bounding box center [209, 126] width 156 height 13
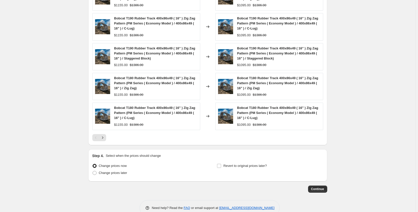
scroll to position [426, 0]
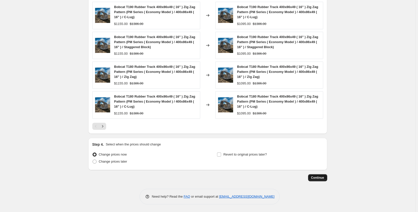
click at [321, 177] on span "Continue" at bounding box center [317, 177] width 13 height 4
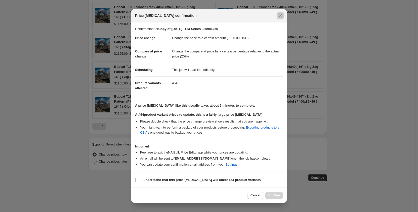
click at [61, 131] on div at bounding box center [209, 106] width 418 height 212
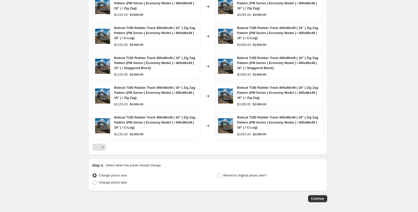
scroll to position [426, 0]
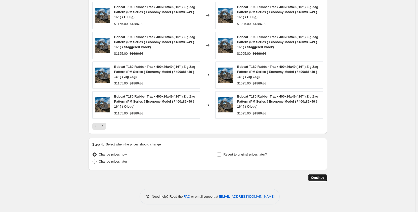
click at [314, 174] on button "Continue" at bounding box center [317, 177] width 19 height 7
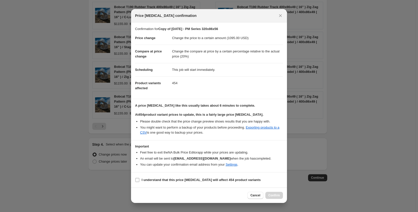
click at [136, 179] on input "I understand that this price change job will affect 454 product variants" at bounding box center [137, 180] width 4 height 4
checkbox input "true"
click at [274, 194] on span "Confirm" at bounding box center [274, 195] width 12 height 4
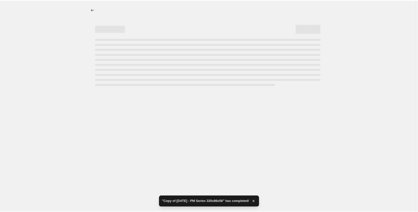
select select "pp"
select select "title"
select select "contains"
select select "title"
select select "contains"
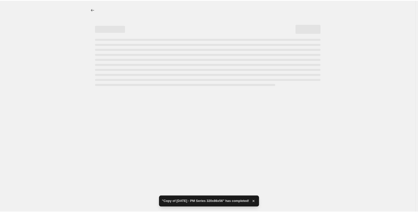
select select "tag"
select select "not_equal"
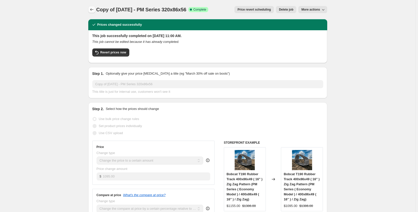
click at [93, 10] on icon "Price change jobs" at bounding box center [91, 9] width 5 height 5
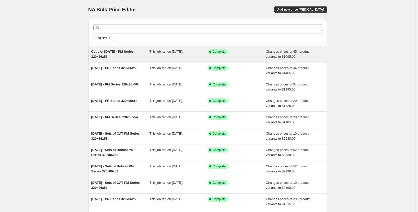
click at [150, 57] on div "Copy of Sep 2025 - PM Series 320x86x56" at bounding box center [120, 54] width 58 height 10
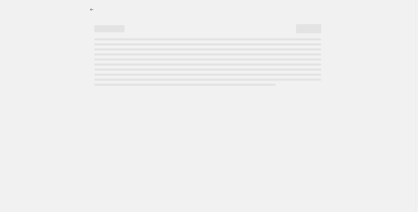
select select "pp"
select select "title"
select select "contains"
select select "title"
select select "contains"
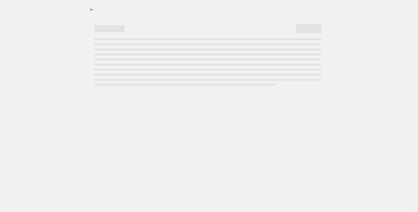
select select "tag"
select select "not_equal"
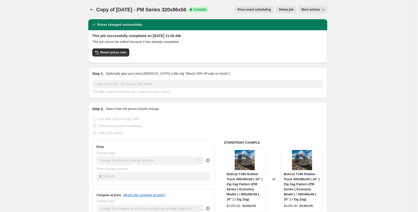
click at [310, 11] on span "More actions" at bounding box center [310, 10] width 19 height 4
click at [309, 23] on button "Copy to new job" at bounding box center [316, 20] width 30 height 8
select select "pp"
select select "title"
select select "contains"
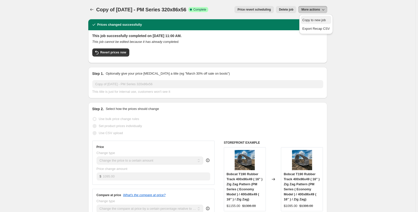
select select "title"
select select "contains"
select select "tag"
select select "not_equal"
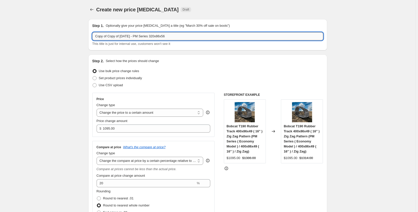
drag, startPoint x: 163, startPoint y: 36, endPoint x: 158, endPoint y: 36, distance: 4.5
click at [158, 36] on input "Copy of Copy of Sep 2025 - PM Series 320x86x56" at bounding box center [207, 36] width 231 height 8
drag, startPoint x: 109, startPoint y: 37, endPoint x: 75, endPoint y: 38, distance: 34.3
click at [172, 37] on input "Copy of Sep 2025 - PM Series 400x86x56" at bounding box center [207, 36] width 231 height 8
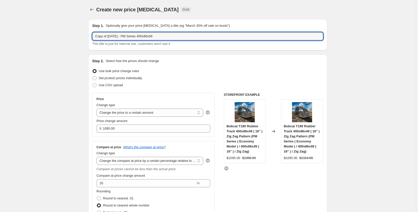
drag, startPoint x: 110, startPoint y: 37, endPoint x: 82, endPoint y: 39, distance: 27.8
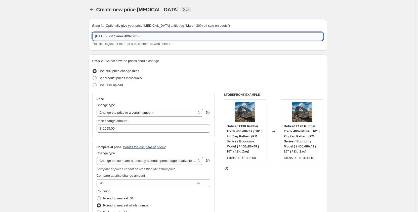
click at [118, 36] on input "Sep 2025 - PM Series 400x86x56" at bounding box center [207, 36] width 231 height 8
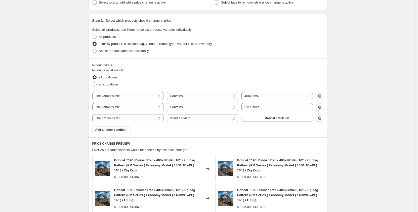
scroll to position [243, 0]
type input "Sep 2025 - PR Series 400x86x56"
drag, startPoint x: 252, startPoint y: 105, endPoint x: 248, endPoint y: 106, distance: 3.8
click at [248, 106] on input "PM Series" at bounding box center [277, 107] width 71 height 8
type input "PR Series"
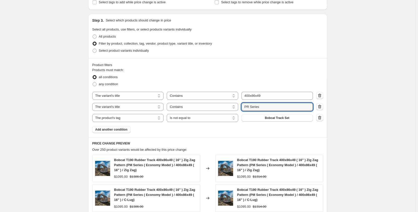
click at [45, 120] on div "Create new price change job. This page is ready Create new price change job Dra…" at bounding box center [207, 75] width 415 height 637
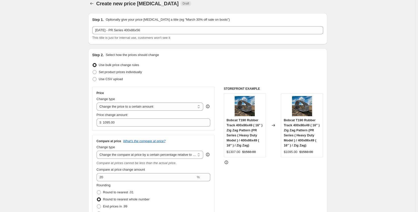
scroll to position [0, 0]
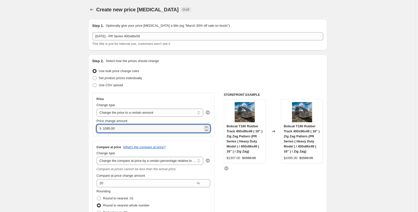
drag, startPoint x: 122, startPoint y: 130, endPoint x: 93, endPoint y: 130, distance: 29.4
click at [93, 130] on div "Step 2. Select how the prices should change Use bulk price change rules Set pro…" at bounding box center [207, 153] width 239 height 199
type input "1295.00"
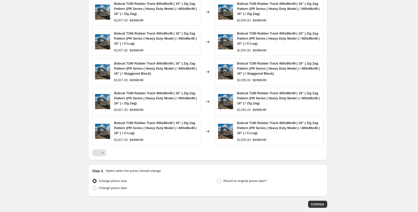
scroll to position [426, 0]
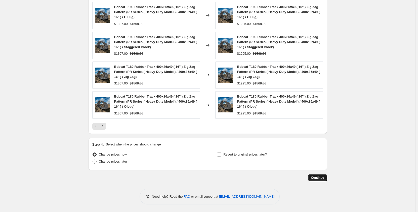
click at [316, 177] on span "Continue" at bounding box center [317, 177] width 13 height 4
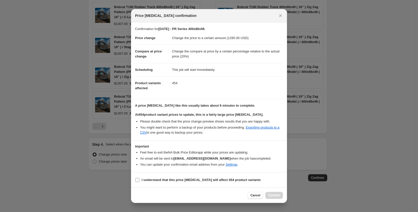
click at [137, 182] on span ":r126:" at bounding box center [137, 179] width 5 height 5
click at [137, 182] on input "I understand that this price change job will affect 454 product variants" at bounding box center [137, 180] width 4 height 4
checkbox input "true"
click at [271, 196] on span "Confirm" at bounding box center [274, 195] width 12 height 4
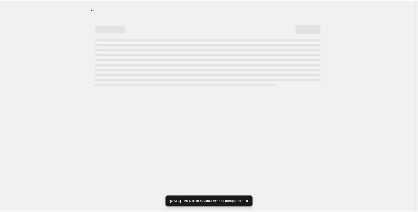
select select "pp"
select select "title"
select select "contains"
select select "title"
select select "contains"
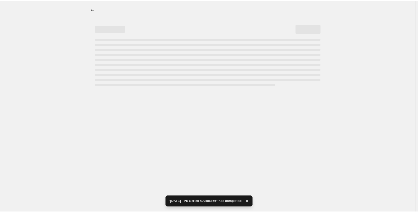
select select "tag"
select select "not_equal"
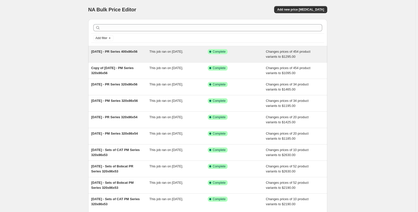
click at [123, 53] on span "[DATE] - PR Series 400x86x56" at bounding box center [114, 52] width 46 height 4
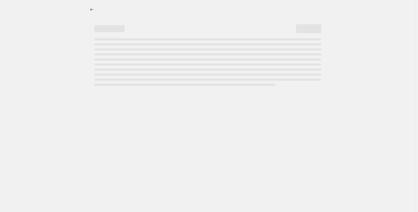
select select "pp"
select select "title"
select select "contains"
select select "title"
select select "contains"
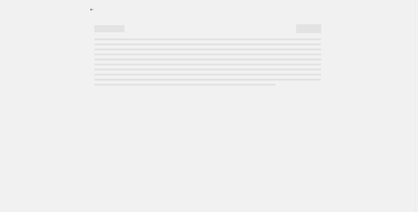
select select "tag"
select select "not_equal"
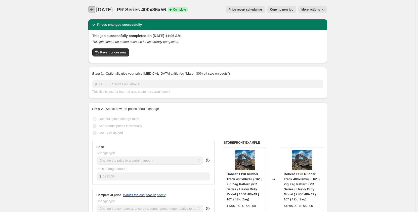
click at [92, 9] on icon "Price change jobs" at bounding box center [91, 9] width 5 height 5
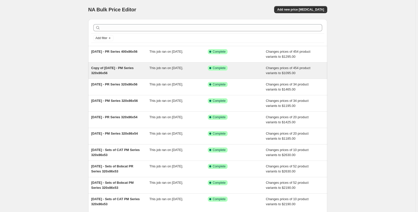
click at [168, 71] on div "This job ran on [DATE]." at bounding box center [178, 70] width 58 height 10
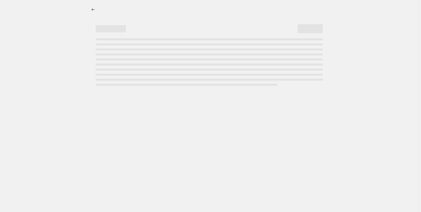
select select "pp"
select select "title"
select select "contains"
select select "title"
select select "contains"
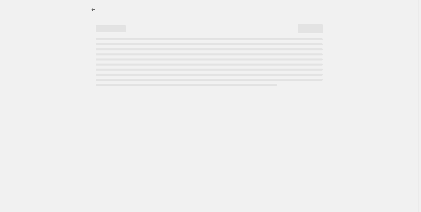
select select "tag"
select select "not_equal"
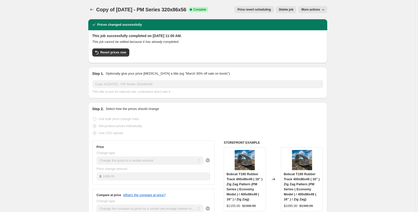
click at [311, 10] on span "More actions" at bounding box center [310, 10] width 19 height 4
click at [309, 22] on span "Copy to new job" at bounding box center [315, 20] width 27 height 5
select select "pp"
select select "title"
select select "contains"
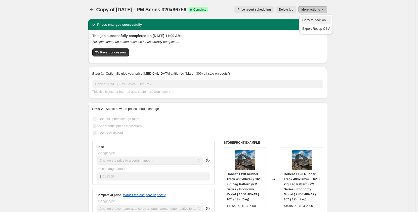
select select "title"
select select "contains"
select select "tag"
select select "not_equal"
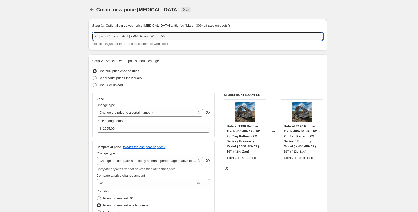
drag, startPoint x: 123, startPoint y: 35, endPoint x: 60, endPoint y: 37, distance: 62.4
drag, startPoint x: 137, startPoint y: 35, endPoint x: 131, endPoint y: 36, distance: 5.8
click at [131, 36] on input "Sep 2025 - PM Series 320x86x56" at bounding box center [207, 36] width 231 height 8
drag, startPoint x: 151, startPoint y: 38, endPoint x: 146, endPoint y: 37, distance: 5.1
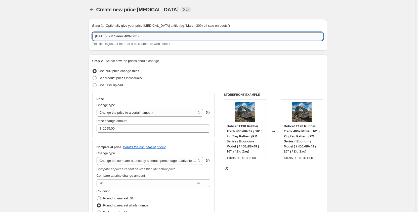
click at [146, 37] on input "Sep 2025 - PM Series 400x86x56" at bounding box center [207, 36] width 231 height 8
type input "Sep 2025 - PM Series 400x86x50"
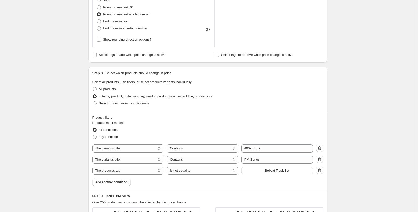
scroll to position [201, 0]
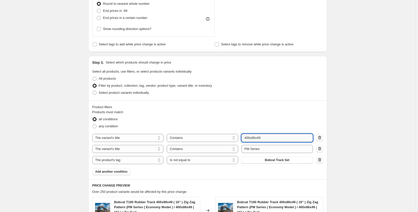
drag, startPoint x: 265, startPoint y: 138, endPoint x: 261, endPoint y: 138, distance: 3.8
click at [261, 138] on input "400x86x49" at bounding box center [277, 138] width 71 height 8
type input "400x86x50"
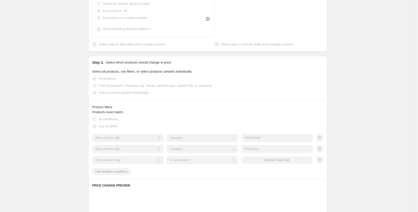
click at [54, 150] on div "Create new price change job. This page is ready Create new price change job Dra…" at bounding box center [207, 101] width 415 height 604
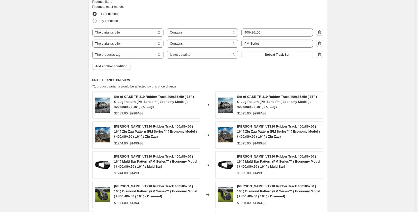
scroll to position [275, 0]
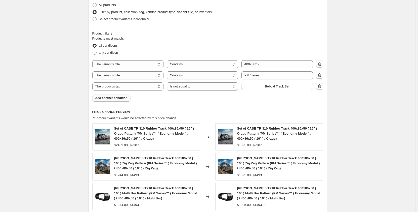
click at [118, 99] on span "Add another condition" at bounding box center [111, 98] width 32 height 4
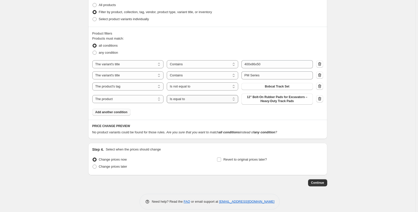
click at [197, 100] on select "Is equal to Is not equal to" at bounding box center [202, 99] width 71 height 8
click at [140, 100] on select "The product The product's collection The product's tag The product's vendor The…" at bounding box center [127, 99] width 71 height 8
select select "tag"
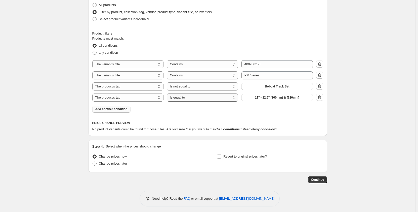
click at [197, 100] on select "Is equal to Is not equal to" at bounding box center [202, 97] width 71 height 8
select select "not_equal"
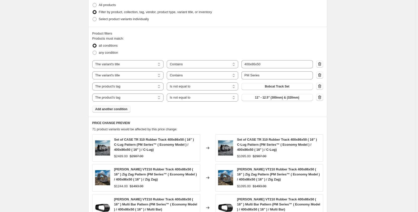
click at [261, 99] on span "11" - 12.5" (300mm) & (320mm)" at bounding box center [277, 97] width 44 height 4
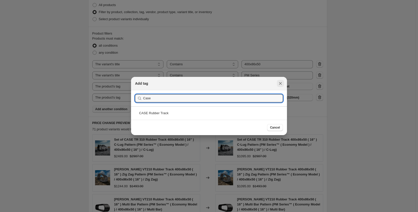
type input "Case"
click at [280, 84] on icon "Close" at bounding box center [280, 83] width 5 height 5
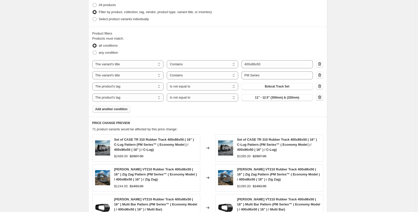
click at [321, 97] on icon "button" at bounding box center [319, 97] width 5 height 5
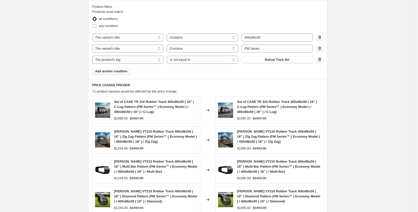
scroll to position [300, 0]
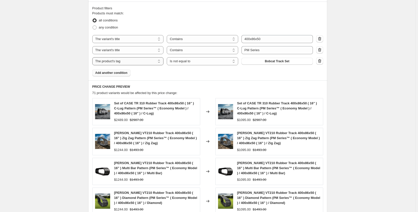
click at [158, 62] on select "The product The product's collection The product's tag The product's vendor The…" at bounding box center [127, 61] width 71 height 8
click at [55, 76] on div "Create new price change job. This page is ready Create new price change job Dra…" at bounding box center [207, 18] width 415 height 637
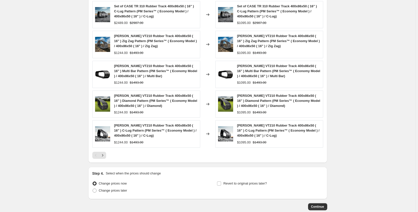
scroll to position [426, 0]
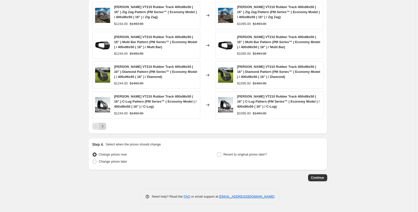
click at [103, 125] on icon "Next" at bounding box center [102, 126] width 5 height 5
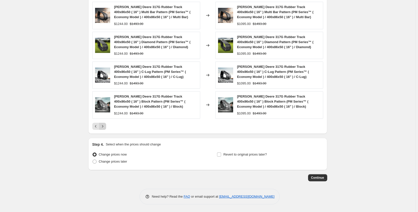
click at [103, 126] on icon "Next" at bounding box center [102, 126] width 1 height 2
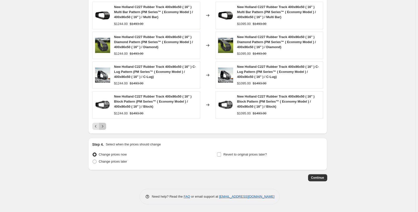
click at [103, 126] on icon "Next" at bounding box center [102, 126] width 1 height 2
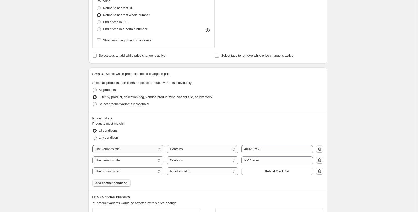
scroll to position [241, 0]
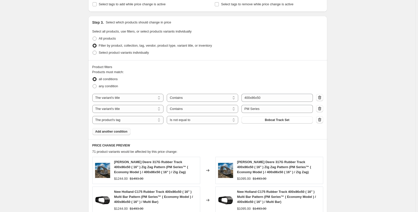
click at [125, 131] on span "Add another condition" at bounding box center [111, 131] width 32 height 4
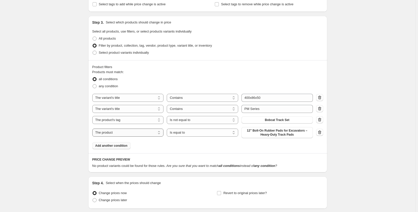
click at [124, 133] on select "The product The product's collection The product's tag The product's vendor The…" at bounding box center [127, 132] width 71 height 8
click at [125, 133] on select "The product The product's collection The product's tag The product's vendor The…" at bounding box center [127, 132] width 71 height 8
click at [183, 132] on select "Is equal to Is not equal to" at bounding box center [202, 132] width 71 height 8
click at [266, 131] on span "12" Bolt-On Rubber Pads for Excavators – Heavy-Duty Track Pads" at bounding box center [277, 132] width 65 height 8
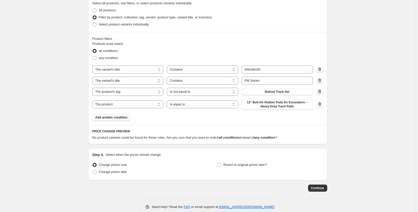
scroll to position [280, 0]
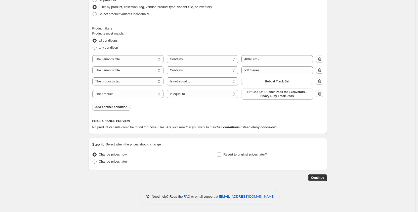
click at [318, 94] on icon "button" at bounding box center [319, 93] width 5 height 5
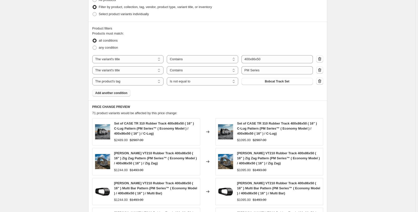
click at [128, 94] on span "Add another condition" at bounding box center [111, 93] width 32 height 4
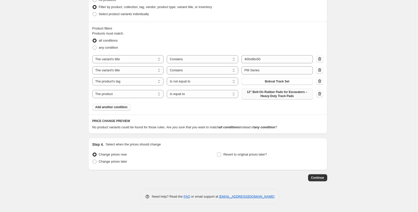
click at [262, 96] on span "12" Bolt-On Rubber Pads for Excavators – Heavy-Duty Track Pads" at bounding box center [277, 94] width 65 height 8
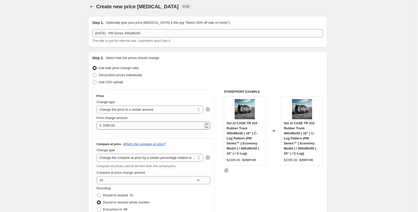
scroll to position [0, 0]
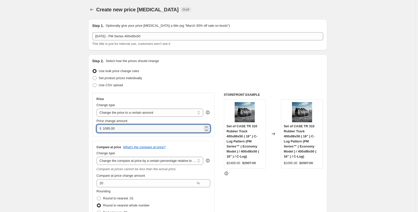
drag, startPoint x: 130, startPoint y: 129, endPoint x: 99, endPoint y: 132, distance: 30.6
click at [99, 132] on div "Price Change type Change the price to a certain amount Change the price by a ce…" at bounding box center [153, 115] width 123 height 44
click at [130, 129] on input "1095.00" at bounding box center [153, 128] width 100 height 8
drag, startPoint x: 121, startPoint y: 129, endPoint x: 92, endPoint y: 129, distance: 28.4
click at [92, 129] on div "Step 2. Select how the prices should change Use bulk price change rules Set pro…" at bounding box center [207, 153] width 239 height 199
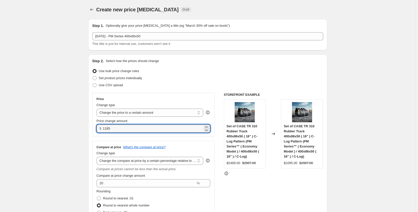
type input "1185.00"
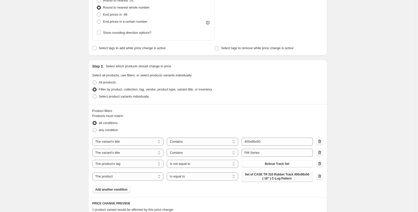
scroll to position [201, 0]
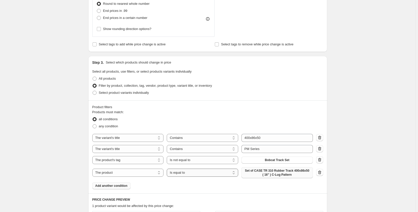
click at [181, 173] on select "Is equal to Is not equal to" at bounding box center [202, 172] width 71 height 8
select select "not_equal"
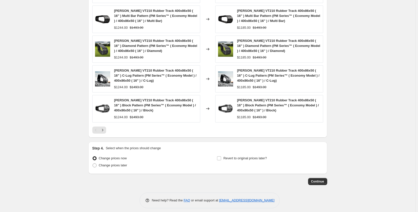
scroll to position [440, 0]
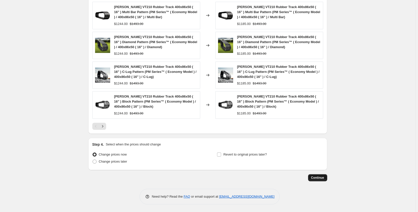
click at [320, 179] on span "Continue" at bounding box center [317, 177] width 13 height 4
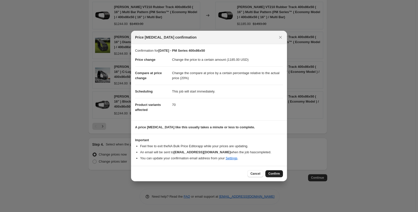
click at [275, 173] on span "Confirm" at bounding box center [274, 173] width 12 height 4
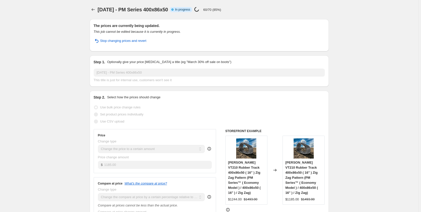
select select "pp"
select select "title"
select select "contains"
select select "title"
select select "contains"
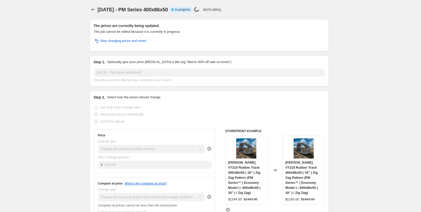
select select "tag"
select select "not_equal"
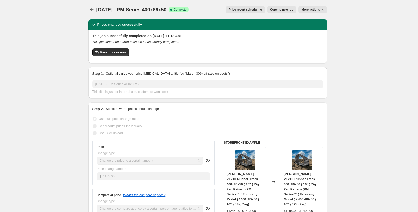
click at [287, 9] on span "Copy to new job" at bounding box center [281, 10] width 23 height 4
select select "pp"
select select "title"
select select "contains"
select select "title"
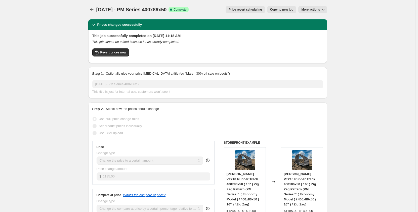
select select "contains"
select select "tag"
select select "not_equal"
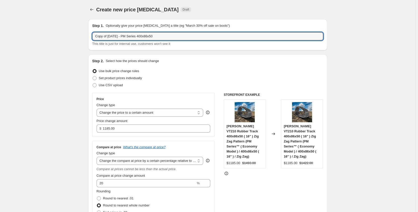
drag, startPoint x: 110, startPoint y: 36, endPoint x: 87, endPoint y: 37, distance: 22.9
click at [117, 37] on input "Sep 2025 - PM Series 400x86x50" at bounding box center [207, 36] width 231 height 8
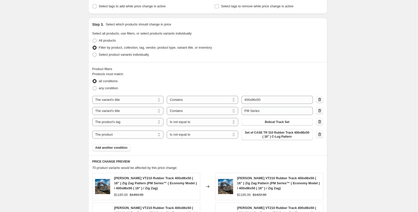
scroll to position [268, 0]
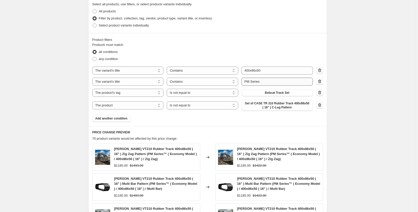
type input "Sep 2025 - PR Series 400x86x50"
click at [249, 83] on input "PM Series" at bounding box center [277, 81] width 71 height 8
type input "PR Series"
click at [55, 102] on div "Create new price change job. This page is ready Create new price change job Dra…" at bounding box center [207, 57] width 415 height 651
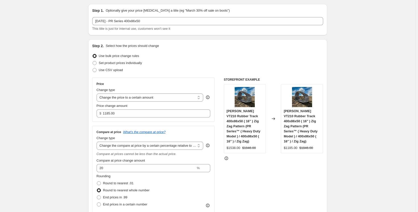
scroll to position [0, 0]
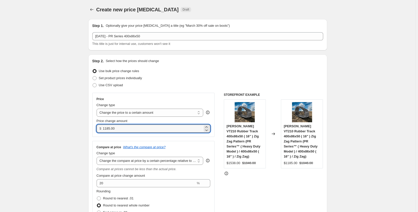
drag, startPoint x: 117, startPoint y: 128, endPoint x: 98, endPoint y: 128, distance: 19.6
click at [98, 128] on div "$ 1185.00" at bounding box center [154, 128] width 114 height 8
type input "1395.00"
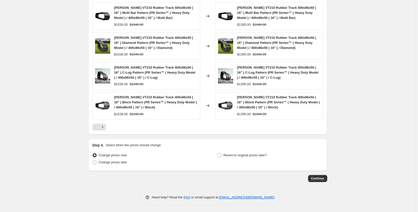
scroll to position [440, 0]
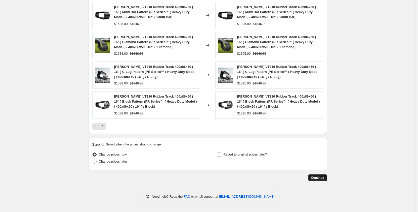
click at [317, 178] on span "Continue" at bounding box center [317, 177] width 13 height 4
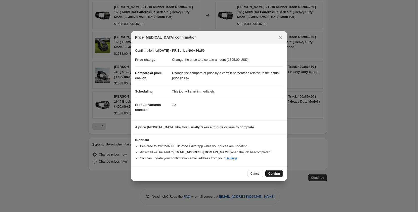
click at [277, 174] on span "Confirm" at bounding box center [274, 173] width 12 height 4
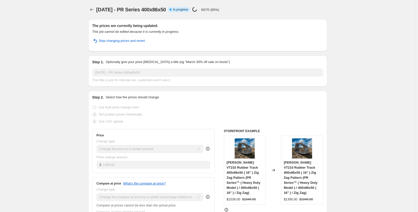
select select "pp"
select select "title"
select select "contains"
select select "title"
select select "contains"
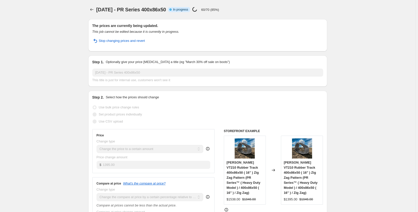
select select "tag"
select select "not_equal"
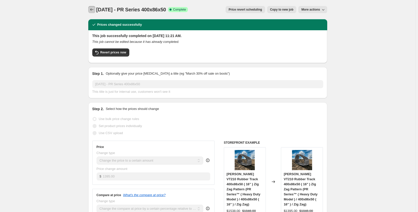
click at [93, 9] on icon "Price change jobs" at bounding box center [91, 9] width 5 height 5
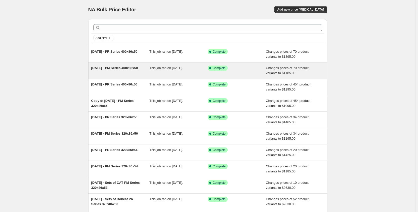
click at [126, 75] on div "Sep 2025 - PM Series 400x86x50" at bounding box center [120, 70] width 58 height 10
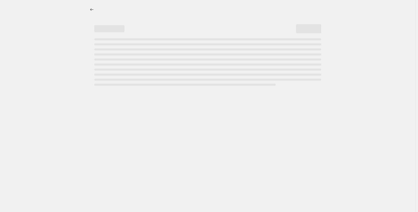
select select "pp"
select select "title"
select select "contains"
select select "title"
select select "contains"
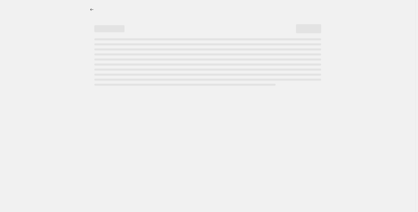
select select "tag"
select select "not_equal"
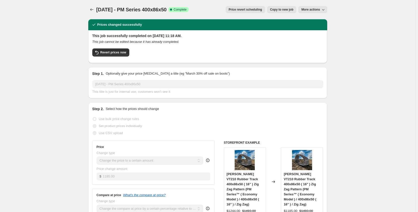
click at [282, 11] on span "Copy to new job" at bounding box center [281, 10] width 23 height 4
select select "pp"
select select "title"
select select "contains"
select select "title"
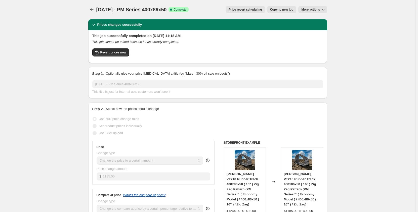
select select "contains"
select select "tag"
select select "not_equal"
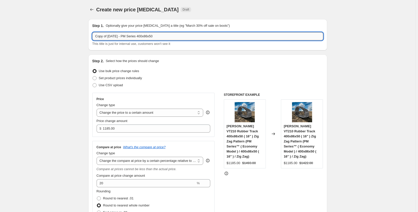
click at [168, 37] on input "Copy of Sep 2025 - PM Series 400x86x50" at bounding box center [207, 36] width 231 height 8
drag, startPoint x: 110, startPoint y: 37, endPoint x: 76, endPoint y: 38, distance: 34.7
type input "Sep 2025 - PM Series 400x86x52"
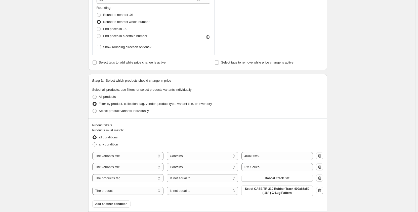
scroll to position [184, 0]
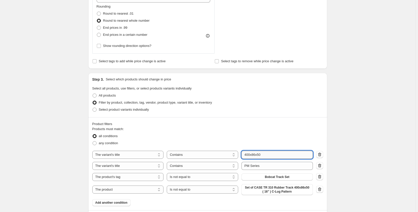
click at [267, 153] on input "400x86x50" at bounding box center [277, 154] width 71 height 8
type input "400x86x52"
click at [62, 158] on div "Create new price change job. This page is ready Create new price change job Dra…" at bounding box center [207, 141] width 415 height 651
click at [321, 190] on icon "button" at bounding box center [319, 188] width 5 height 5
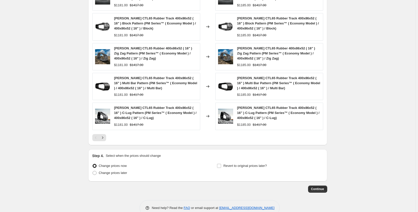
scroll to position [417, 0]
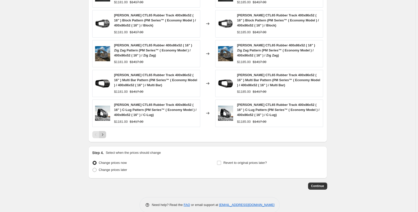
click at [105, 137] on icon "Next" at bounding box center [102, 134] width 5 height 5
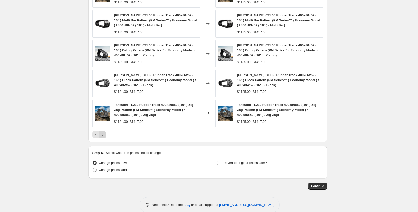
click at [105, 137] on icon "Next" at bounding box center [102, 134] width 5 height 5
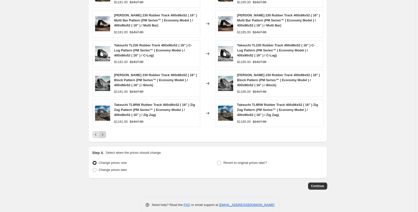
click at [105, 137] on icon "Next" at bounding box center [102, 134] width 5 height 5
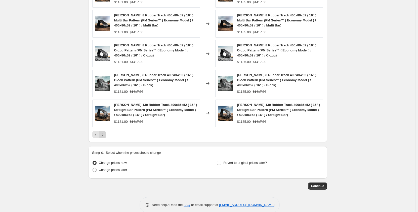
click at [105, 137] on icon "Next" at bounding box center [102, 134] width 5 height 5
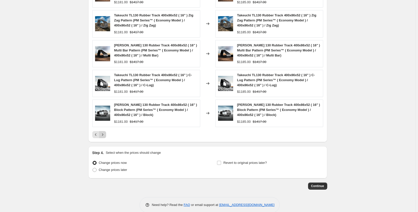
click at [105, 137] on icon "Next" at bounding box center [102, 134] width 5 height 5
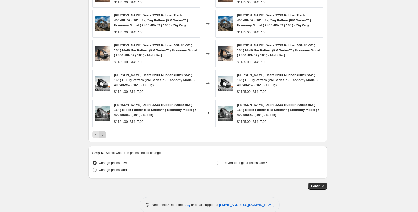
click at [105, 137] on icon "Next" at bounding box center [102, 134] width 5 height 5
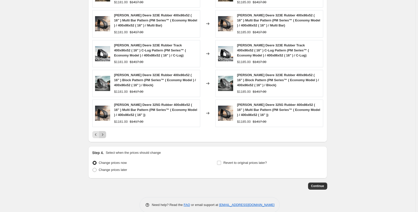
click at [105, 137] on icon "Next" at bounding box center [102, 134] width 5 height 5
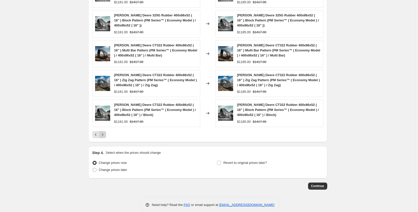
click at [105, 137] on icon "Next" at bounding box center [102, 134] width 5 height 5
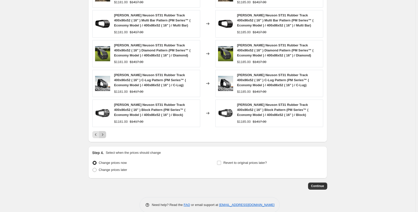
click at [105, 137] on icon "Next" at bounding box center [102, 134] width 5 height 5
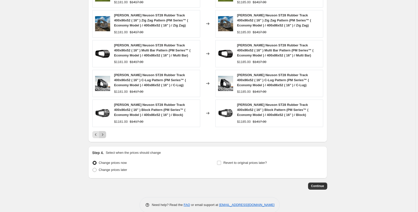
click at [105, 135] on icon "Next" at bounding box center [102, 134] width 5 height 5
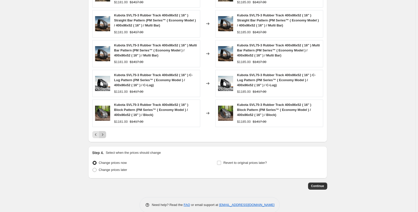
click at [105, 135] on icon "Next" at bounding box center [102, 134] width 5 height 5
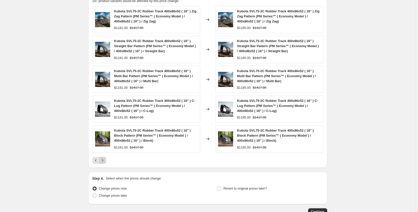
scroll to position [392, 0]
click at [104, 158] on icon "Next" at bounding box center [102, 159] width 5 height 5
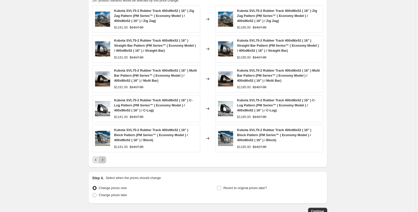
click at [104, 160] on icon "Next" at bounding box center [102, 159] width 5 height 5
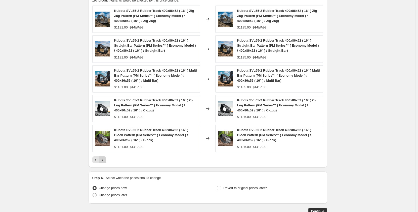
click at [104, 160] on icon "Next" at bounding box center [102, 159] width 5 height 5
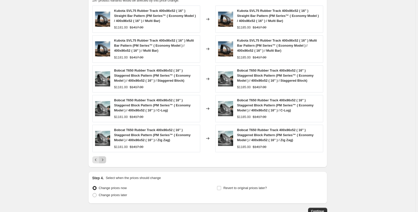
click at [104, 160] on icon "Next" at bounding box center [102, 159] width 5 height 5
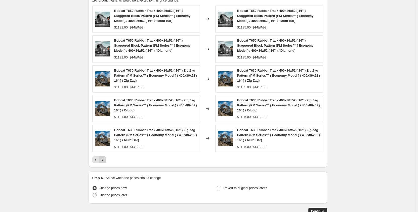
click at [104, 160] on icon "Next" at bounding box center [102, 159] width 5 height 5
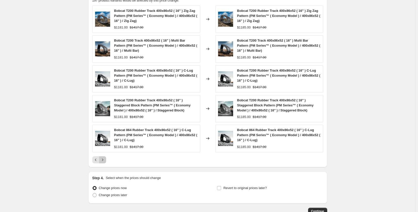
click at [104, 160] on icon "Next" at bounding box center [102, 159] width 5 height 5
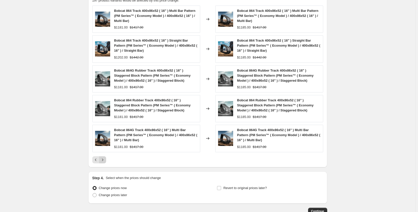
click at [104, 160] on icon "Next" at bounding box center [102, 159] width 5 height 5
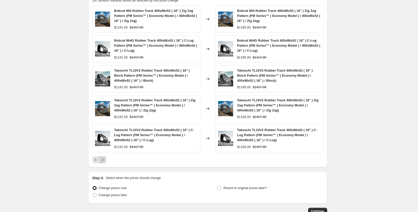
click at [104, 160] on icon "Next" at bounding box center [102, 159] width 5 height 5
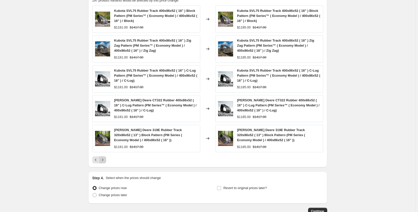
click at [104, 160] on icon "Next" at bounding box center [102, 159] width 5 height 5
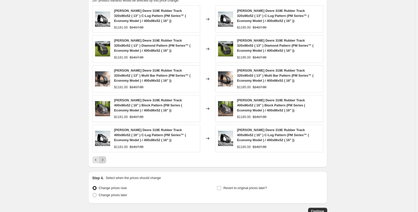
click at [104, 160] on icon "Next" at bounding box center [102, 159] width 5 height 5
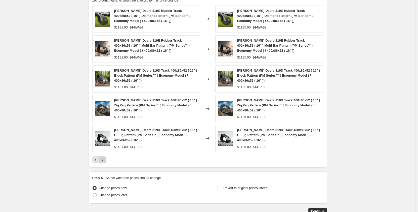
click at [104, 159] on icon "Next" at bounding box center [102, 159] width 5 height 5
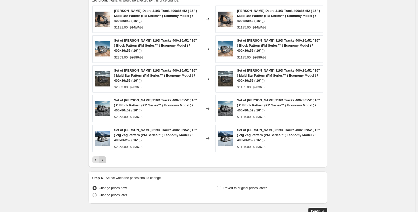
click at [104, 159] on icon "Next" at bounding box center [102, 159] width 5 height 5
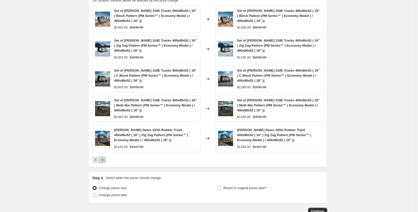
click at [104, 159] on icon "Next" at bounding box center [102, 159] width 5 height 5
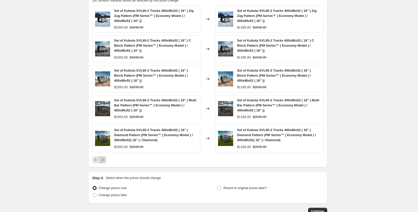
click at [104, 159] on icon "Next" at bounding box center [102, 159] width 5 height 5
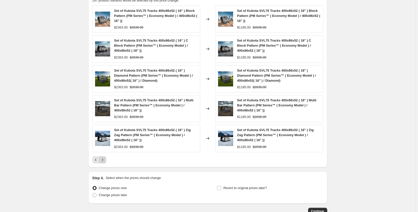
click at [104, 159] on icon "Next" at bounding box center [102, 159] width 5 height 5
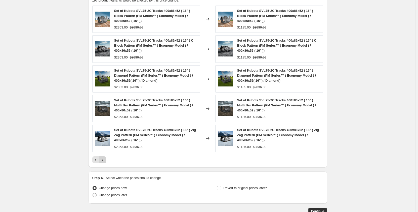
click at [104, 159] on icon "Next" at bounding box center [102, 159] width 5 height 5
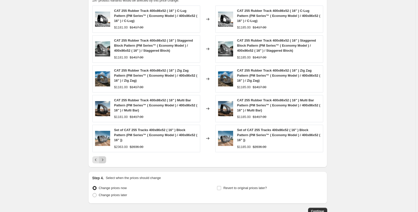
click at [104, 159] on icon "Next" at bounding box center [102, 159] width 5 height 5
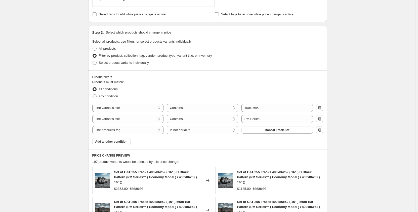
scroll to position [233, 0]
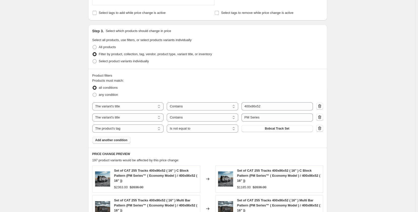
click at [112, 141] on span "Add another condition" at bounding box center [111, 140] width 32 height 4
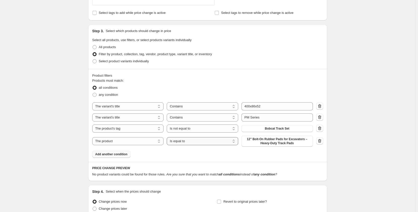
click at [198, 143] on select "Is equal to Is not equal to" at bounding box center [202, 141] width 71 height 8
select select "not_equal"
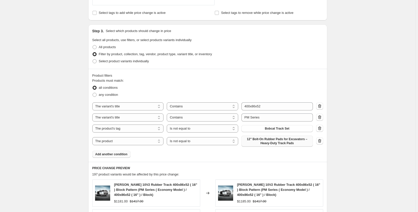
click at [260, 142] on span "12" Bolt-On Rubber Pads for Excavators – Heavy-Duty Track Pads" at bounding box center [277, 141] width 65 height 8
click at [148, 142] on select "The product The product's collection The product's tag The product's vendor The…" at bounding box center [127, 141] width 71 height 8
select select "tag"
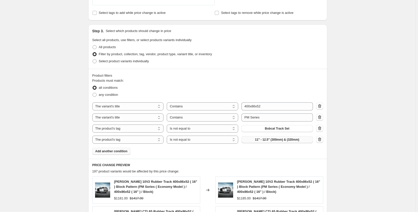
click at [253, 140] on button "11" - 12.5" (300mm) & (320mm)" at bounding box center [277, 139] width 71 height 7
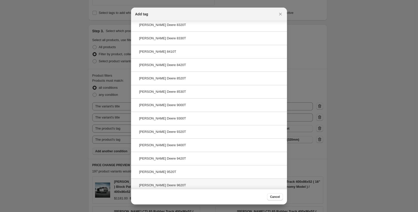
scroll to position [195, 0]
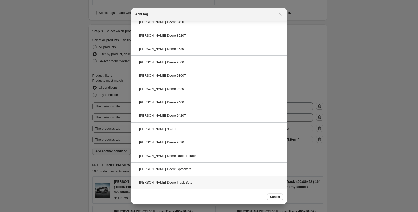
type input "John"
click at [195, 180] on div "John Deere Track Sets" at bounding box center [209, 181] width 156 height 13
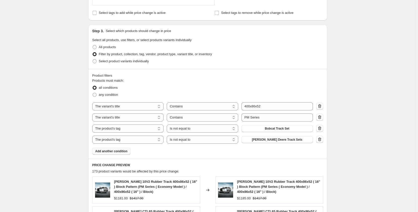
click at [124, 152] on span "Add another condition" at bounding box center [111, 151] width 32 height 4
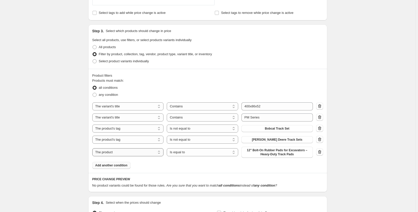
click at [124, 152] on select "The product The product's collection The product's tag The product's vendor The…" at bounding box center [127, 152] width 71 height 8
select select "tag"
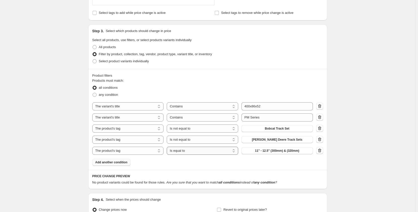
click at [183, 152] on select "Is equal to Is not equal to" at bounding box center [202, 150] width 71 height 8
select select "not_equal"
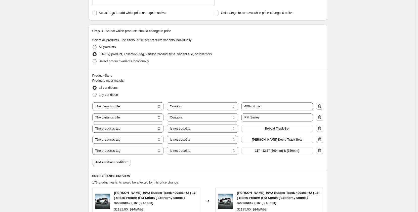
click at [259, 152] on span "11" - 12.5" (300mm) & (320mm)" at bounding box center [277, 150] width 44 height 4
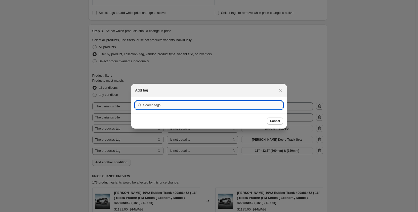
click at [170, 106] on input ":rj5:" at bounding box center [213, 105] width 140 height 8
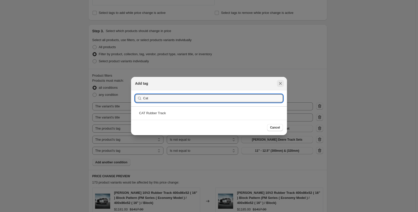
type input "Cat"
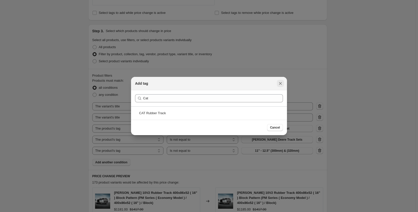
click at [281, 84] on icon "Close" at bounding box center [280, 83] width 5 height 5
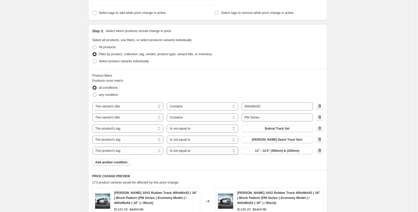
click at [191, 151] on select "Is equal to Is not equal to" at bounding box center [202, 150] width 71 height 8
click at [195, 151] on select "Is equal to Is not equal to" at bounding box center [202, 150] width 71 height 8
click at [200, 151] on select "Is equal to Is not equal to" at bounding box center [202, 150] width 71 height 8
click at [253, 149] on button "11" - 12.5" (300mm) & (320mm)" at bounding box center [277, 150] width 71 height 7
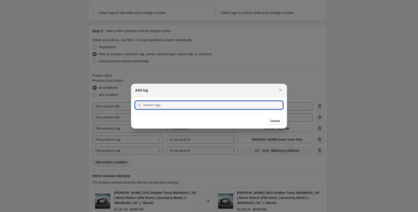
scroll to position [0, 0]
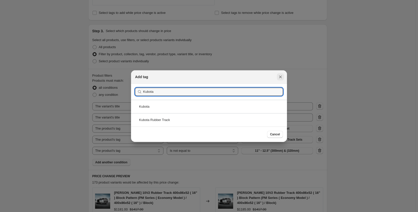
type input "Kubota"
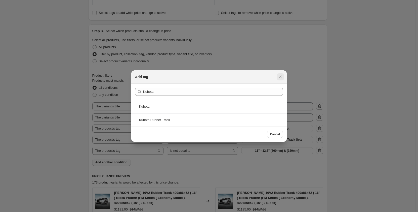
click at [281, 77] on icon "Close" at bounding box center [280, 76] width 3 height 3
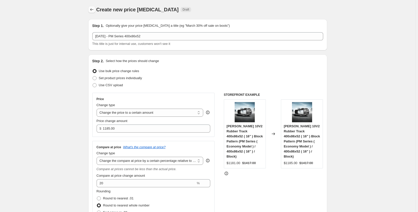
click at [94, 10] on icon "Price change jobs" at bounding box center [91, 9] width 5 height 5
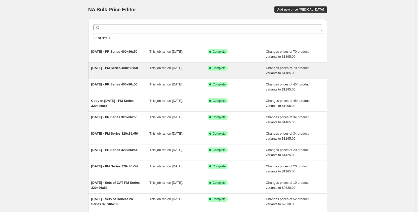
click at [155, 70] on span "This job ran on [DATE]." at bounding box center [166, 68] width 34 height 4
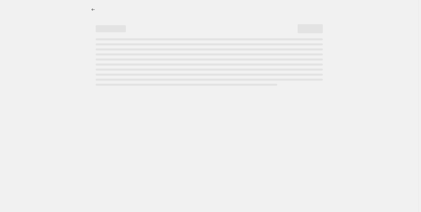
select select "pp"
select select "title"
select select "contains"
select select "title"
select select "contains"
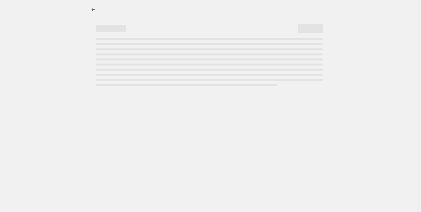
select select "not_equal"
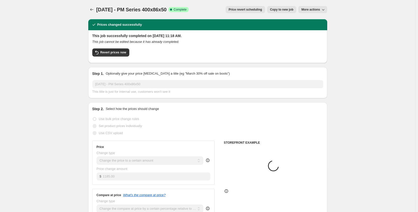
select select "tag"
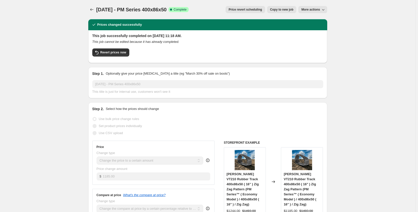
click at [281, 12] on button "Copy to new job" at bounding box center [281, 9] width 29 height 7
select select "pp"
select select "title"
select select "contains"
select select "title"
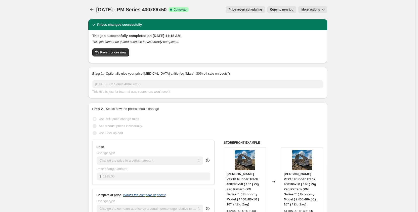
select select "contains"
select select "tag"
select select "not_equal"
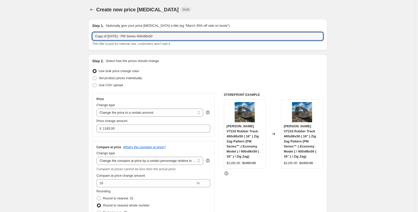
drag, startPoint x: 109, startPoint y: 36, endPoint x: 66, endPoint y: 39, distance: 43.1
click at [150, 36] on input "[DATE] - PM Series 400x86x50" at bounding box center [207, 36] width 231 height 8
type input "[DATE] - PM Series 400x86x52"
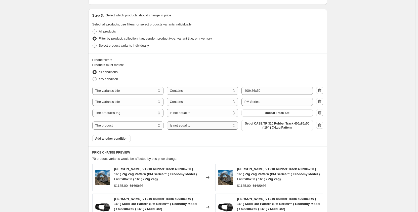
scroll to position [252, 0]
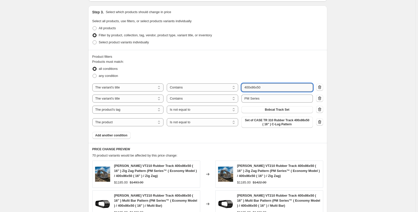
click at [269, 90] on input "400x86x50" at bounding box center [277, 87] width 71 height 8
type input "400x86x52"
click at [63, 132] on div "Create new price [MEDICAL_DATA]. This page is ready Create new price [MEDICAL_D…" at bounding box center [207, 73] width 415 height 651
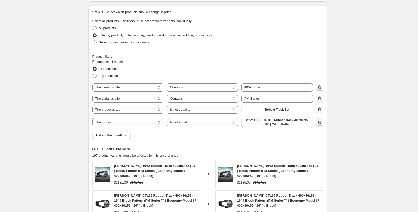
click at [321, 122] on icon "button" at bounding box center [319, 121] width 5 height 5
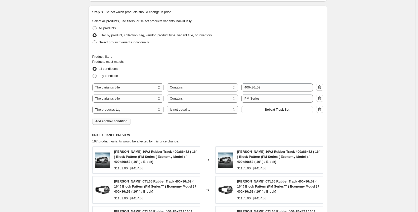
click at [107, 122] on span "Add another condition" at bounding box center [111, 121] width 32 height 4
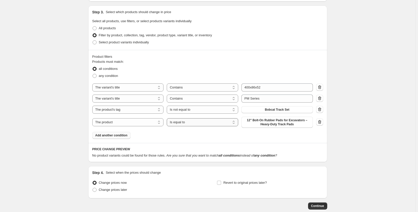
click at [177, 125] on select "Is equal to Is not equal to" at bounding box center [202, 122] width 71 height 8
click at [146, 122] on select "The product The product's collection The product's tag The product's vendor The…" at bounding box center [127, 122] width 71 height 8
select select "tag"
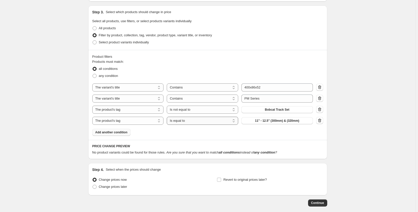
click at [186, 121] on select "Is equal to Is not equal to" at bounding box center [202, 120] width 71 height 8
select select "not_equal"
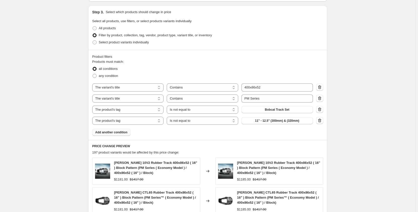
click at [253, 120] on button "11" - 12.5" (300mm) & (320mm)" at bounding box center [277, 120] width 71 height 7
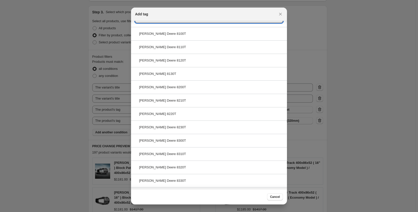
scroll to position [195, 0]
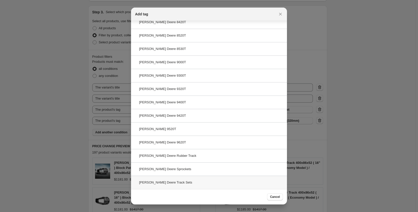
type input "[PERSON_NAME]"
click at [183, 184] on div "[PERSON_NAME] Deere Track Sets" at bounding box center [209, 181] width 156 height 13
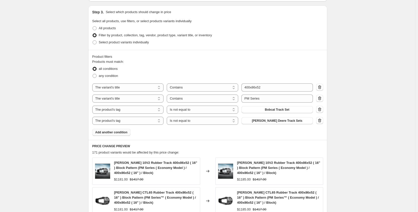
click at [124, 134] on span "Add another condition" at bounding box center [111, 132] width 32 height 4
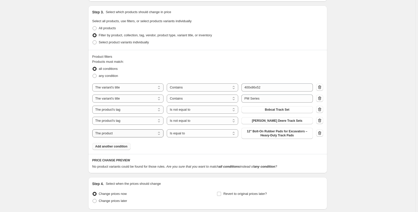
click at [147, 133] on select "The product The product's collection The product's tag The product's vendor The…" at bounding box center [127, 133] width 71 height 8
select select "tag"
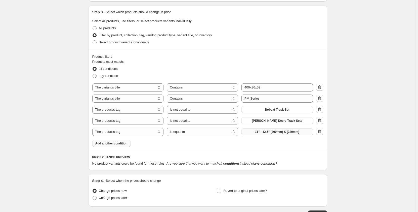
click at [262, 133] on span "11" - 12.5" (300mm) & (320mm)" at bounding box center [277, 132] width 44 height 4
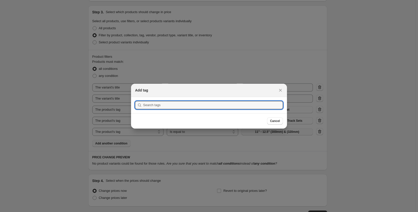
scroll to position [0, 0]
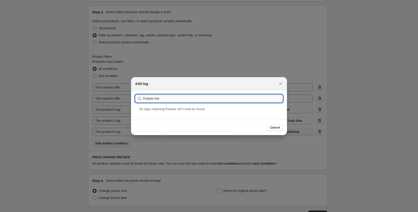
drag, startPoint x: 174, startPoint y: 97, endPoint x: 145, endPoint y: 98, distance: 29.2
click at [146, 98] on input "Kubota Set" at bounding box center [213, 98] width 140 height 8
type input "Kubota Set"
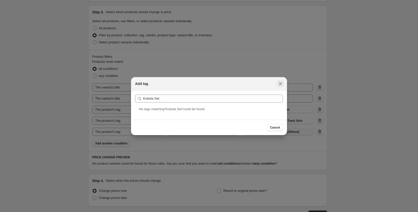
click at [281, 82] on icon "Close" at bounding box center [280, 83] width 5 height 5
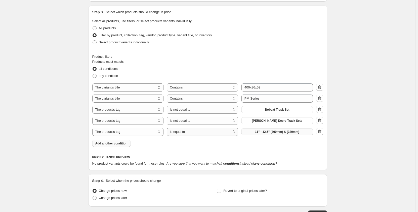
click at [186, 133] on select "Is equal to Is not equal to" at bounding box center [202, 132] width 71 height 8
select select "not_equal"
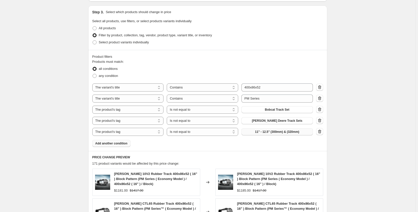
click at [258, 134] on button "11" - 12.5" (300mm) & (320mm)" at bounding box center [277, 131] width 71 height 7
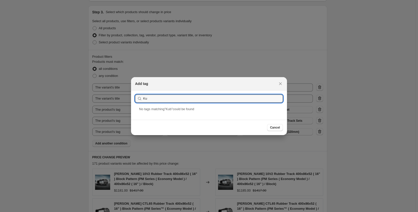
type input "K"
type input "Track"
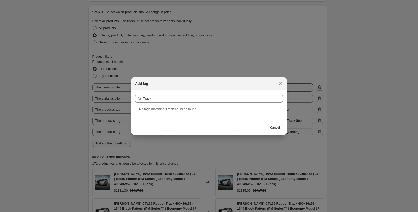
click at [280, 85] on icon "Close" at bounding box center [280, 83] width 5 height 5
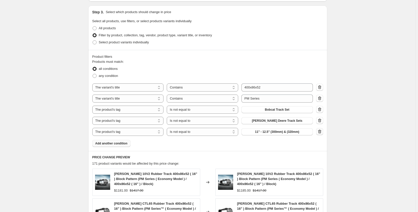
click at [321, 131] on icon "button" at bounding box center [319, 131] width 5 height 5
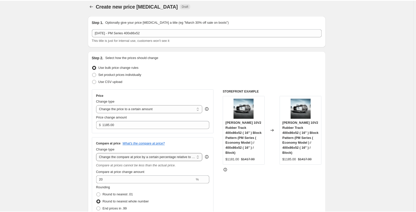
scroll to position [0, 0]
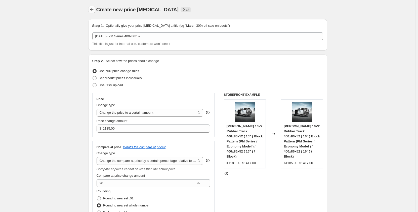
click at [92, 9] on icon "Price change jobs" at bounding box center [91, 9] width 5 height 5
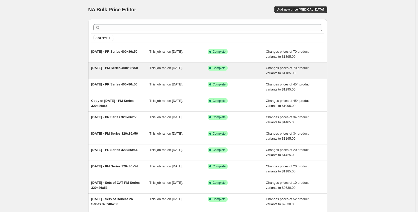
click at [150, 73] on div "[DATE] - PM Series 400x86x50" at bounding box center [120, 70] width 58 height 10
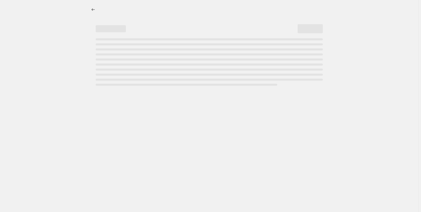
select select "pp"
select select "title"
select select "contains"
select select "title"
select select "contains"
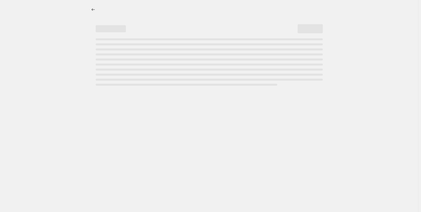
select select "tag"
select select "not_equal"
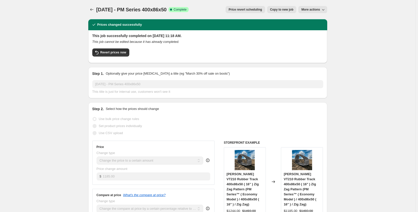
click at [277, 9] on span "Copy to new job" at bounding box center [281, 10] width 23 height 4
select select "pp"
select select "title"
select select "contains"
select select "title"
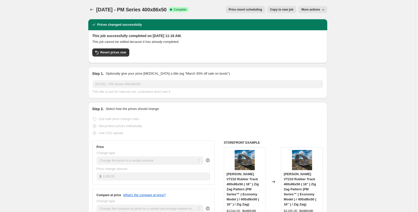
select select "contains"
select select "tag"
select select "not_equal"
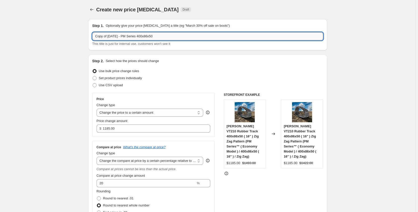
click at [163, 37] on input "Copy of [DATE] - PM Series 400x86x50" at bounding box center [207, 36] width 231 height 8
drag, startPoint x: 110, startPoint y: 35, endPoint x: 70, endPoint y: 37, distance: 40.0
type input "[DATE] - PM Series 400x86x52"
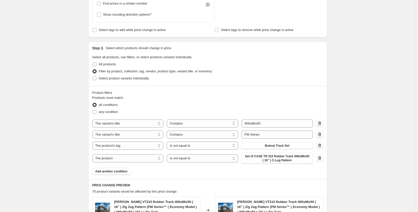
scroll to position [268, 0]
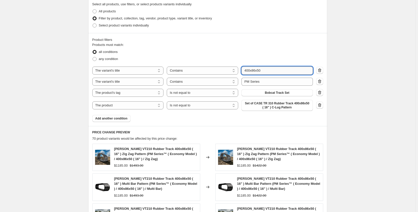
click at [266, 70] on input "400x86x50" at bounding box center [277, 70] width 71 height 8
type input "400x86x52"
click at [64, 105] on div "Create new price [MEDICAL_DATA]. This page is ready Create new price [MEDICAL_D…" at bounding box center [207, 57] width 415 height 651
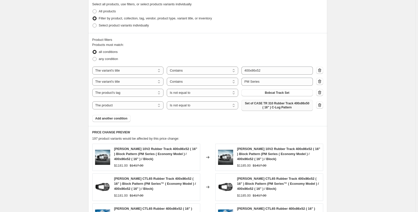
click at [296, 106] on span "Set of CASE TR 310 Rubber Track 400x86x50 ( 16" ) C-Lug Pattern" at bounding box center [277, 105] width 65 height 8
click at [135, 105] on select "The product The product's collection The product's tag The product's vendor The…" at bounding box center [127, 105] width 71 height 8
select select "tag"
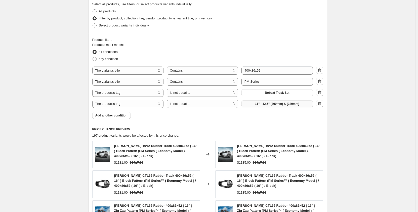
click at [254, 105] on button "11" - 12.5" (300mm) & (320mm)" at bounding box center [277, 103] width 71 height 7
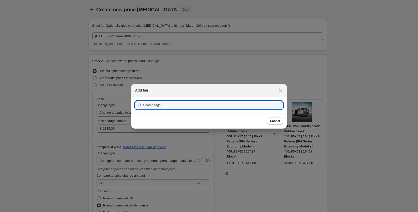
scroll to position [0, 0]
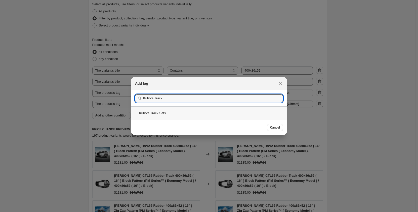
type input "Kubota Track"
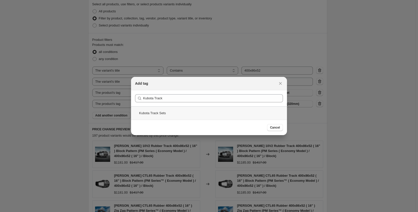
click at [193, 111] on div "Kubota Track Sets" at bounding box center [209, 112] width 156 height 13
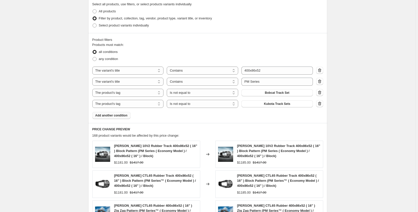
click at [110, 118] on button "Add another condition" at bounding box center [111, 115] width 38 height 7
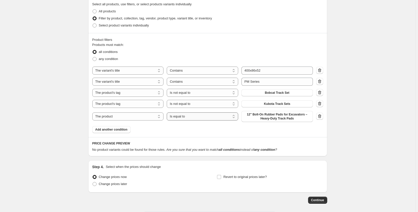
click at [184, 117] on select "Is equal to Is not equal to" at bounding box center [202, 116] width 71 height 8
click at [135, 116] on select "The product The product's collection The product's tag The product's vendor The…" at bounding box center [127, 116] width 71 height 8
select select "tag"
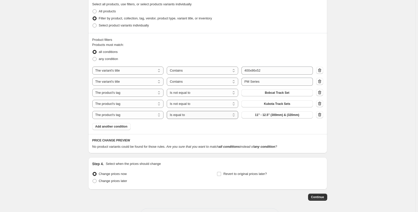
click at [186, 117] on select "Is equal to Is not equal to" at bounding box center [202, 115] width 71 height 8
select select "not_equal"
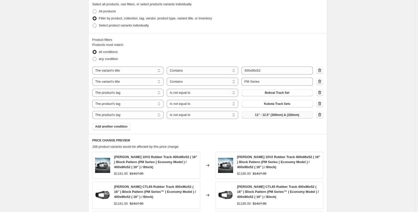
click at [252, 117] on button "11" - 12.5" (300mm) & (320mm)" at bounding box center [277, 114] width 71 height 7
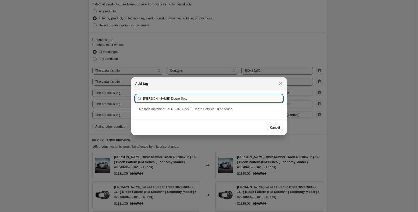
drag, startPoint x: 173, startPoint y: 98, endPoint x: 162, endPoint y: 100, distance: 11.4
click at [162, 100] on input "John Deere Sets" at bounding box center [213, 98] width 140 height 8
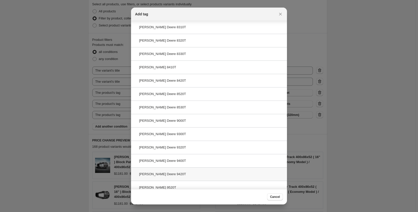
scroll to position [195, 0]
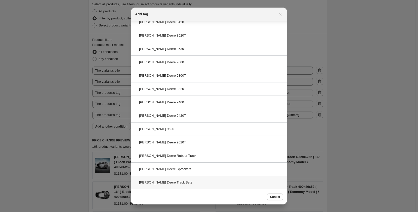
type input "[PERSON_NAME]"
click at [205, 184] on div "[PERSON_NAME] Deere Track Sets" at bounding box center [209, 181] width 156 height 13
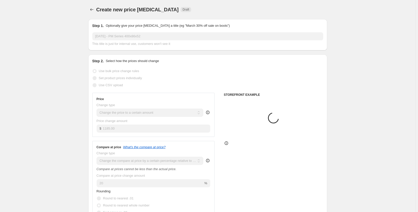
scroll to position [268, 0]
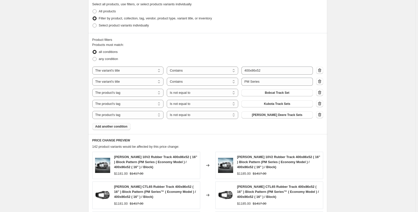
click at [126, 127] on span "Add another condition" at bounding box center [111, 126] width 32 height 4
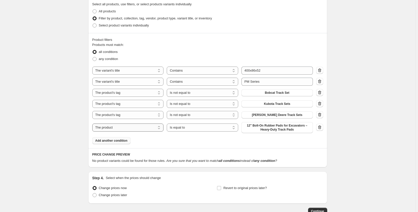
click at [129, 128] on select "The product The product's collection The product's tag The product's vendor The…" at bounding box center [127, 127] width 71 height 8
select select "tag"
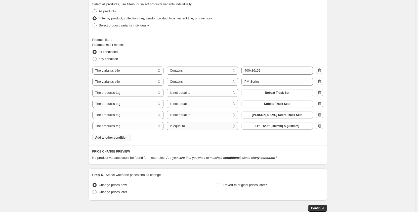
click at [184, 127] on select "Is equal to Is not equal to" at bounding box center [202, 126] width 71 height 8
select select "not_equal"
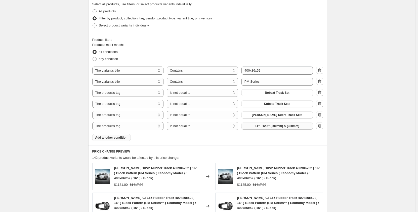
click at [255, 126] on button "11" - 12.5" (300mm) & (320mm)" at bounding box center [277, 125] width 71 height 7
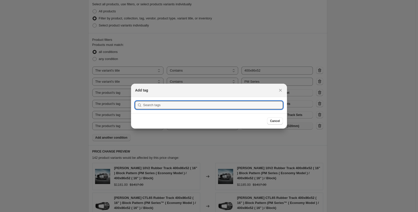
scroll to position [0, 0]
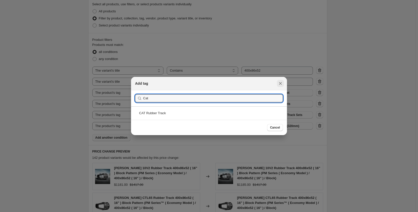
type input "Cat"
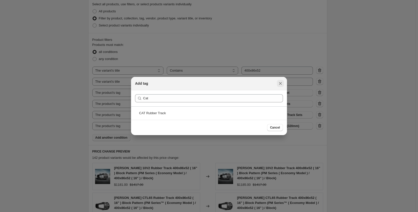
click at [279, 83] on icon "Close" at bounding box center [280, 83] width 5 height 5
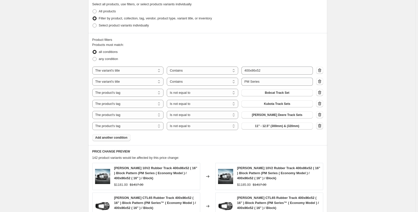
click at [318, 126] on button "button" at bounding box center [319, 125] width 7 height 7
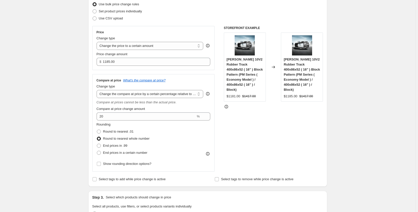
scroll to position [0, 0]
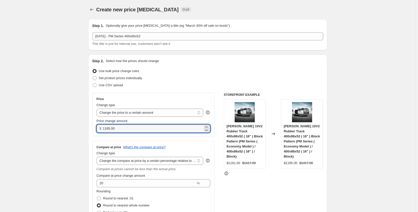
drag, startPoint x: 131, startPoint y: 130, endPoint x: 95, endPoint y: 128, distance: 36.3
click at [95, 128] on div "Price Change type Change the price to a certain amount Change the price by a ce…" at bounding box center [153, 115] width 123 height 44
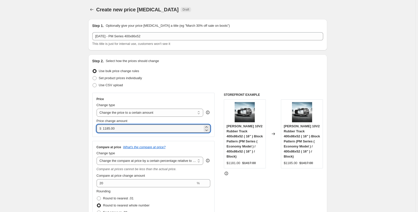
drag, startPoint x: 136, startPoint y: 130, endPoint x: 102, endPoint y: 131, distance: 33.2
click at [102, 131] on div "$ 1185.00" at bounding box center [154, 128] width 114 height 8
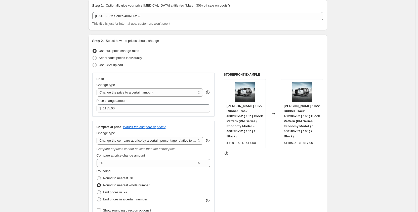
scroll to position [25, 0]
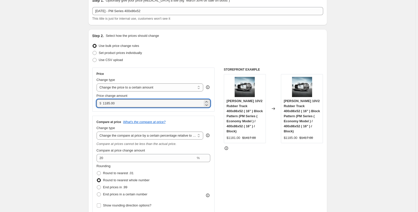
drag, startPoint x: 116, startPoint y: 106, endPoint x: 102, endPoint y: 106, distance: 14.6
click at [102, 106] on div "$ 1185.00" at bounding box center [154, 103] width 114 height 8
type input "1145.00"
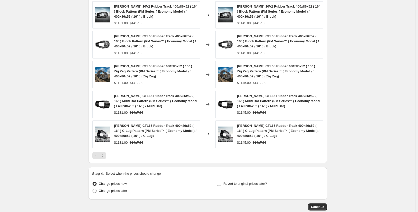
scroll to position [448, 0]
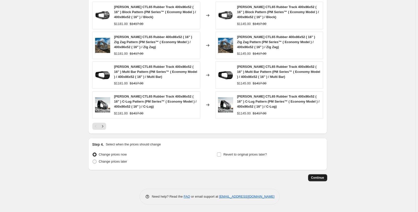
click at [315, 177] on span "Continue" at bounding box center [317, 177] width 13 height 4
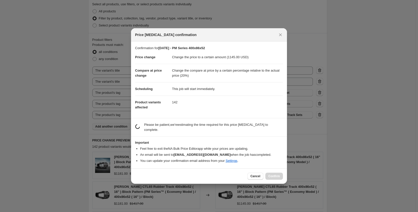
scroll to position [0, 0]
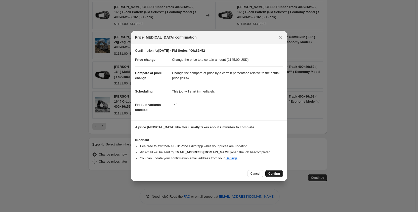
click at [275, 173] on span "Confirm" at bounding box center [274, 173] width 12 height 4
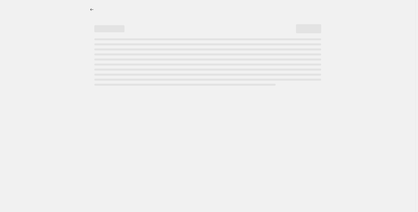
select select "pp"
select select "title"
select select "contains"
select select "title"
select select "contains"
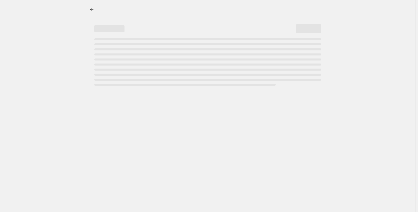
select select "tag"
select select "not_equal"
select select "tag"
select select "not_equal"
select select "tag"
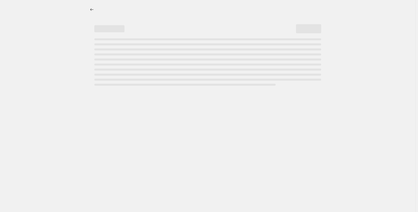
select select "not_equal"
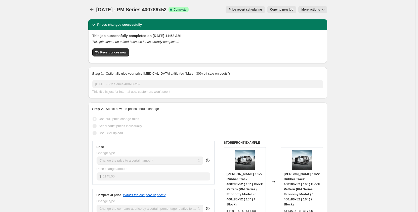
click at [286, 11] on span "Copy to new job" at bounding box center [281, 10] width 23 height 4
select select "pp"
select select "title"
select select "contains"
select select "title"
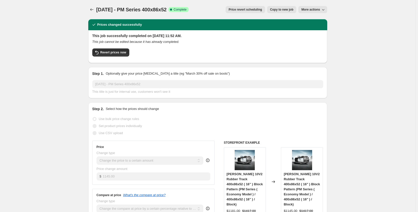
select select "contains"
select select "tag"
select select "not_equal"
select select "tag"
select select "not_equal"
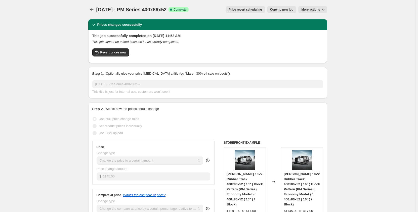
select select "tag"
select select "not_equal"
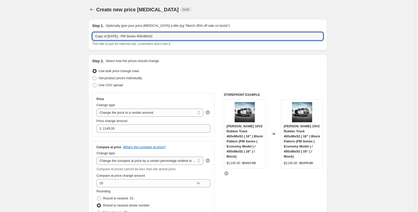
drag, startPoint x: 110, startPoint y: 37, endPoint x: 70, endPoint y: 41, distance: 40.2
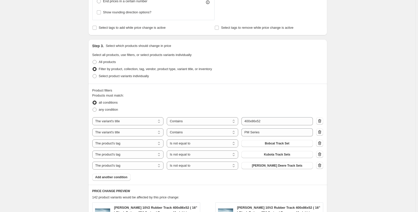
scroll to position [218, 0]
type input "[DATE] - PM Series 400x86x52"
drag, startPoint x: 250, startPoint y: 134, endPoint x: 247, endPoint y: 133, distance: 2.9
click at [247, 133] on input "PM Series" at bounding box center [277, 132] width 71 height 8
type input "PR Series"
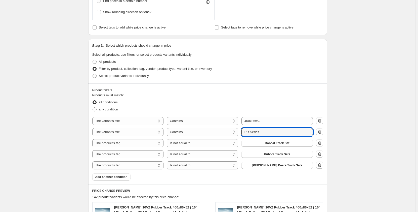
click at [60, 135] on div "Create new price change job. This page is ready Create new price change job Dra…" at bounding box center [207, 111] width 415 height 659
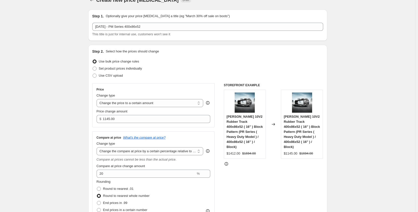
scroll to position [0, 0]
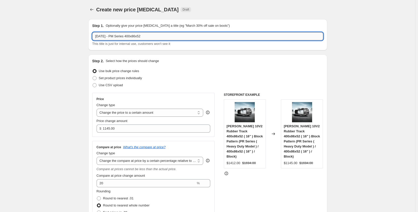
click at [118, 37] on input "[DATE] - PM Series 400x86x52" at bounding box center [207, 36] width 231 height 8
type input "[DATE] - PR Series 400x86x52"
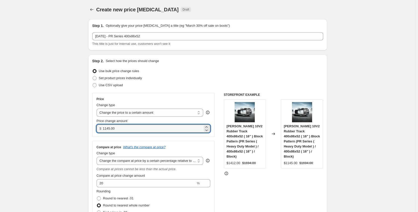
drag, startPoint x: 122, startPoint y: 129, endPoint x: 83, endPoint y: 130, distance: 39.0
type input "1375.00"
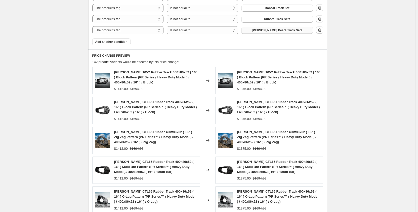
scroll to position [419, 0]
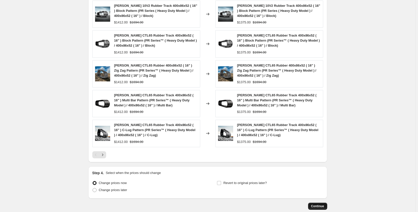
click at [313, 207] on span "Continue" at bounding box center [317, 206] width 13 height 4
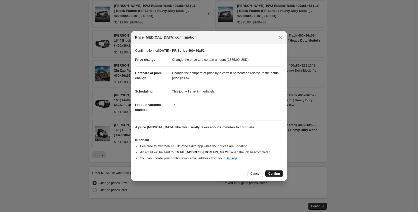
click at [270, 173] on span "Confirm" at bounding box center [274, 173] width 12 height 4
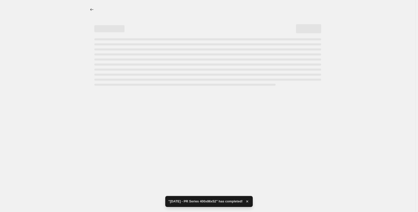
select select "pp"
select select "title"
select select "contains"
select select "title"
select select "contains"
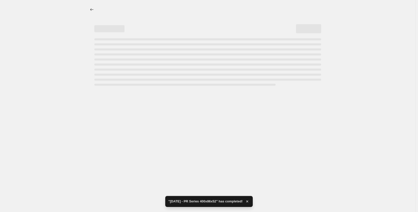
select select "tag"
select select "not_equal"
select select "tag"
select select "not_equal"
select select "tag"
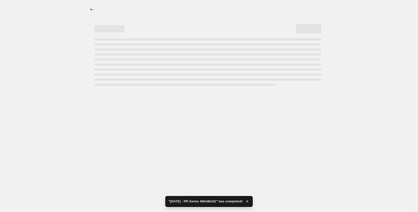
select select "not_equal"
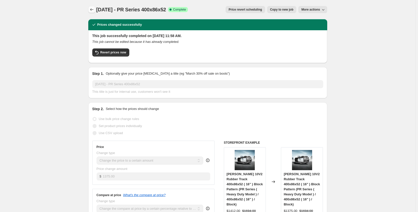
click at [92, 11] on icon "Price change jobs" at bounding box center [91, 9] width 5 height 5
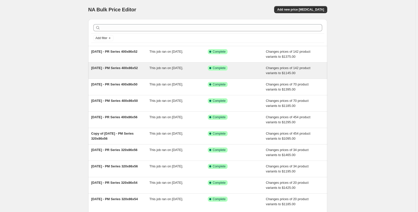
click at [152, 70] on span "This job ran on [DATE]." at bounding box center [166, 68] width 34 height 4
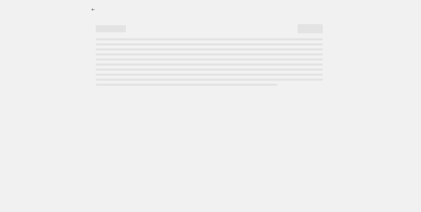
select select "pp"
select select "title"
select select "contains"
select select "title"
select select "contains"
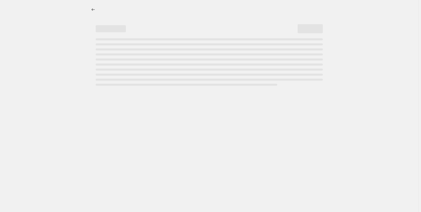
select select "tag"
select select "not_equal"
select select "tag"
select select "not_equal"
select select "tag"
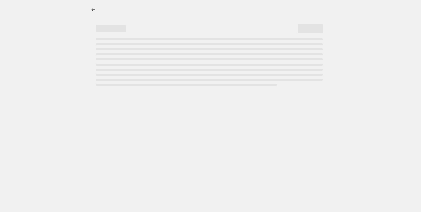
select select "not_equal"
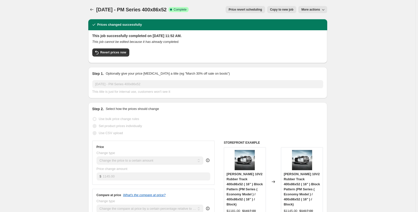
click at [278, 8] on span "Copy to new job" at bounding box center [281, 10] width 23 height 4
select select "pp"
select select "title"
select select "contains"
select select "title"
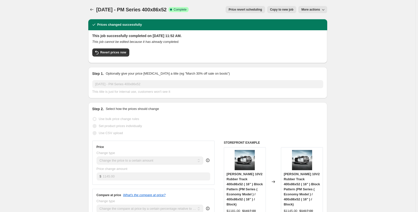
select select "contains"
select select "tag"
select select "not_equal"
select select "tag"
select select "not_equal"
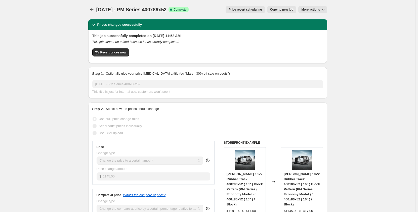
select select "tag"
select select "not_equal"
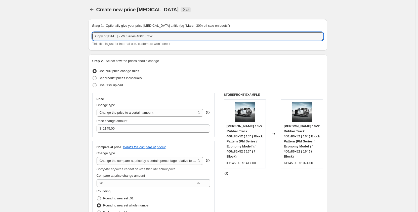
drag, startPoint x: 109, startPoint y: 36, endPoint x: 80, endPoint y: 37, distance: 28.4
click at [114, 36] on input "[DATE] - PM Series 400x86x52" at bounding box center [207, 36] width 231 height 8
type input "Sep 2025 - Set of PM Series 400x86x52"
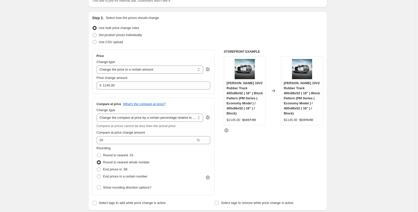
scroll to position [50, 0]
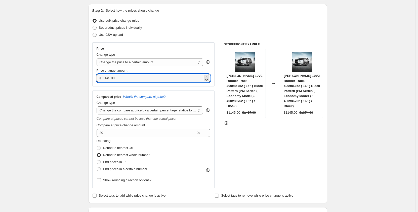
drag, startPoint x: 126, startPoint y: 78, endPoint x: 80, endPoint y: 81, distance: 45.9
type input "2290.00"
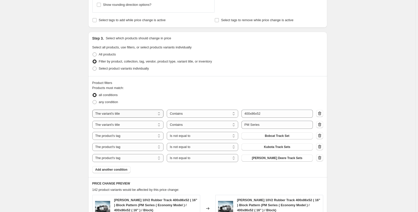
scroll to position [226, 0]
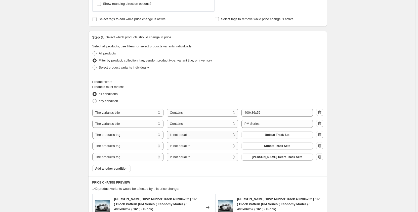
click at [200, 135] on select "Is equal to Is not equal to" at bounding box center [202, 135] width 71 height 8
select select "equal"
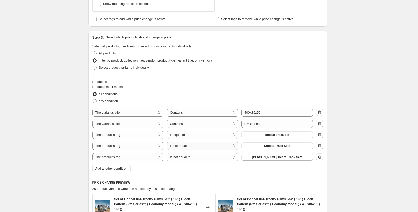
click at [200, 146] on select "Is equal to Is not equal to" at bounding box center [202, 146] width 71 height 8
select select "equal"
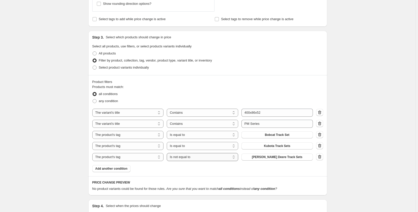
click at [200, 159] on select "Is equal to Is not equal to" at bounding box center [202, 157] width 71 height 8
select select "equal"
click at [37, 149] on div "Create new price change job. This page is ready Create new price change job Dra…" at bounding box center [207, 23] width 415 height 499
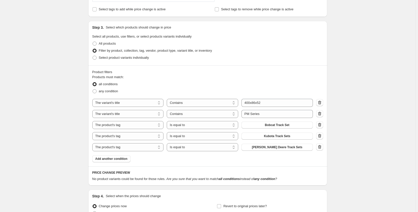
scroll to position [243, 0]
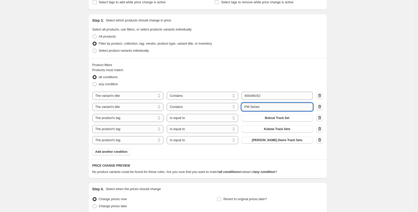
click at [272, 110] on input "PM Series" at bounding box center [277, 107] width 71 height 8
type input "PM Series"
click at [359, 101] on div "Create new price change job. This page is ready Create new price change job Dra…" at bounding box center [207, 6] width 415 height 499
click at [304, 62] on div "Product filters" at bounding box center [207, 64] width 231 height 5
click at [302, 62] on div "Product filters" at bounding box center [207, 64] width 231 height 5
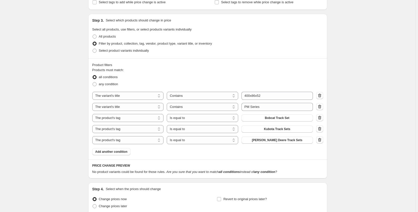
click at [302, 62] on div "Product filters" at bounding box center [207, 64] width 231 height 5
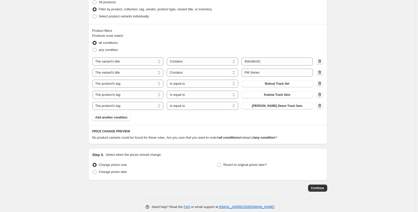
scroll to position [288, 0]
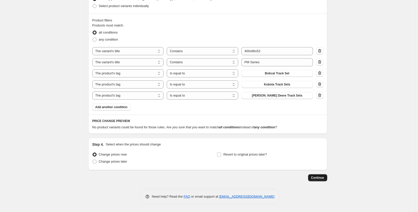
click at [326, 176] on button "Continue" at bounding box center [317, 177] width 19 height 7
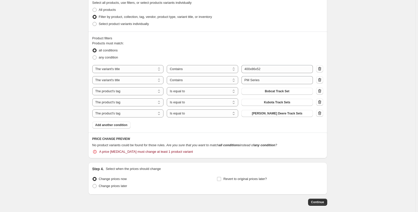
scroll to position [289, 0]
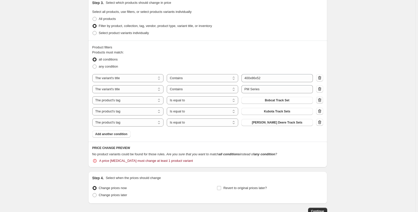
click at [319, 100] on icon "button" at bounding box center [319, 99] width 5 height 5
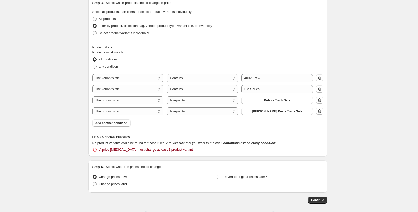
click at [293, 64] on div "any condition" at bounding box center [207, 66] width 231 height 7
click at [260, 67] on div "any condition" at bounding box center [207, 66] width 231 height 7
click at [264, 99] on button "Kubota Track Sets" at bounding box center [277, 100] width 71 height 7
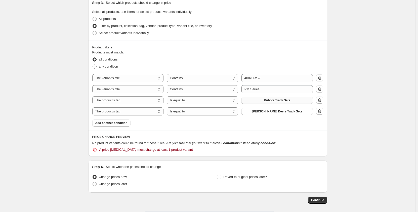
scroll to position [0, 0]
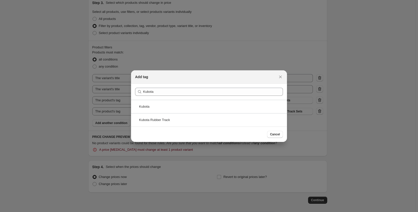
click at [140, 133] on div "Cancel" at bounding box center [209, 134] width 148 height 7
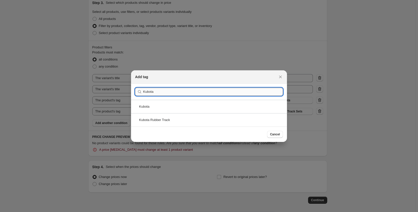
click at [162, 91] on input "Kubota" at bounding box center [213, 92] width 140 height 8
click at [250, 82] on div "Add tag" at bounding box center [209, 76] width 156 height 13
click at [179, 95] on input "Kubota" at bounding box center [213, 92] width 140 height 8
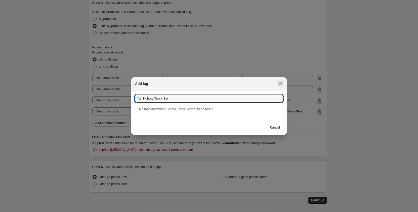
type input "Kubota Track Set"
click at [283, 83] on button "Close" at bounding box center [280, 83] width 7 height 7
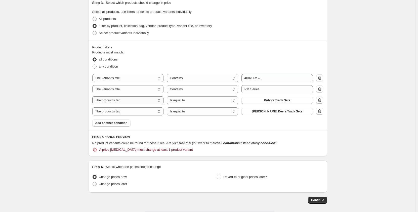
click at [148, 102] on select "The product The product's collection The product's tag The product's vendor The…" at bounding box center [127, 100] width 71 height 8
click at [93, 96] on select "The product The product's collection The product's tag The product's vendor The…" at bounding box center [127, 100] width 71 height 8
click at [266, 100] on span "Kubota Track Sets" at bounding box center [277, 100] width 26 height 4
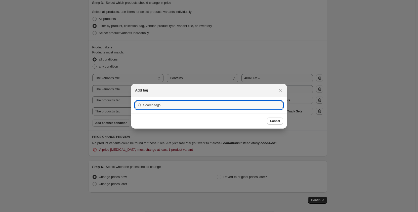
click at [281, 91] on icon "Close" at bounding box center [280, 90] width 5 height 5
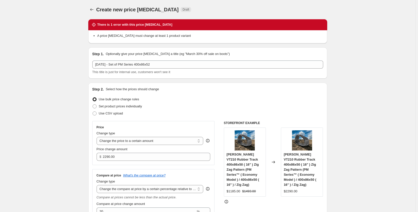
scroll to position [289, 0]
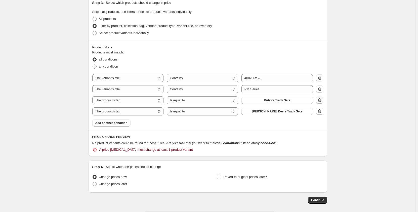
click at [321, 100] on icon "button" at bounding box center [319, 99] width 5 height 5
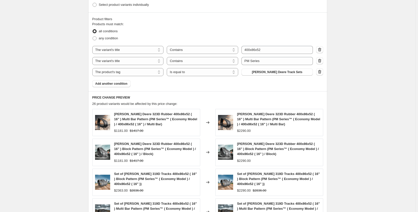
scroll to position [261, 0]
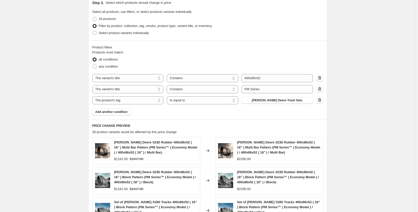
click at [321, 100] on icon "button" at bounding box center [319, 99] width 5 height 5
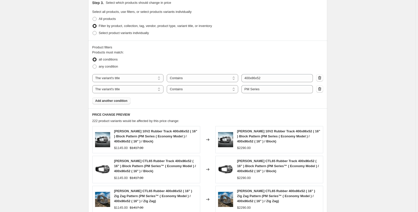
click at [118, 101] on span "Add another condition" at bounding box center [111, 101] width 32 height 4
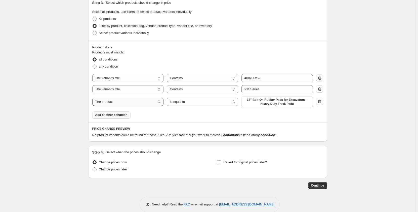
click at [147, 103] on select "The product The product's collection The product's tag The product's vendor The…" at bounding box center [127, 102] width 71 height 8
select select "tag"
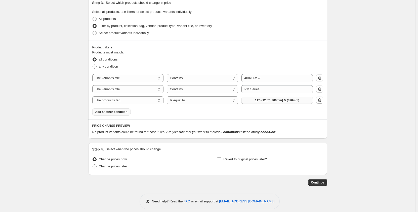
click at [257, 101] on span "11" - 12.5" (300mm) & (320mm)" at bounding box center [277, 100] width 44 height 4
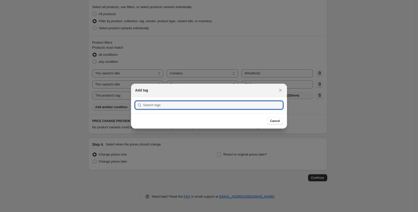
scroll to position [0, 0]
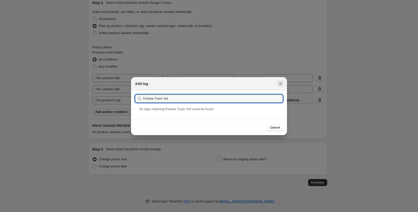
type input "Kubota Track Set"
click at [280, 83] on icon "Close" at bounding box center [280, 83] width 5 height 5
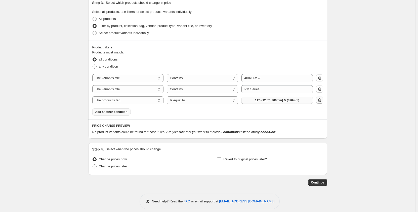
click at [320, 100] on icon "button" at bounding box center [319, 99] width 5 height 5
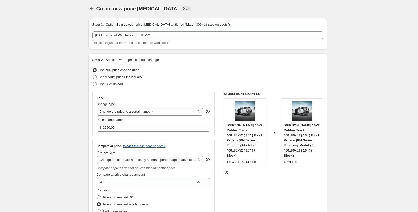
scroll to position [0, 0]
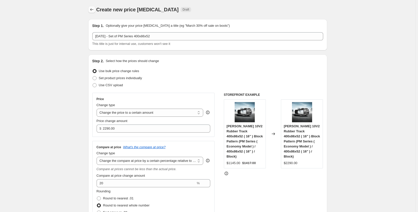
click at [93, 12] on icon "Price change jobs" at bounding box center [91, 9] width 5 height 5
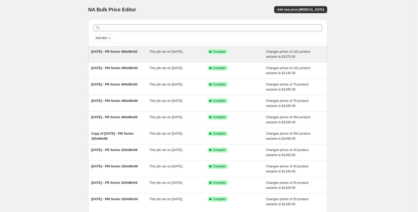
click at [115, 56] on div "[DATE] - PR Series 400x86x52" at bounding box center [120, 54] width 58 height 10
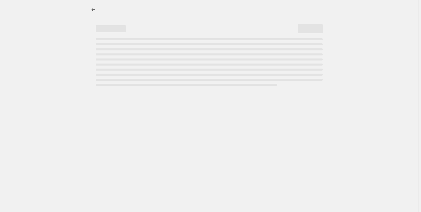
select select "pp"
select select "title"
select select "contains"
select select "title"
select select "contains"
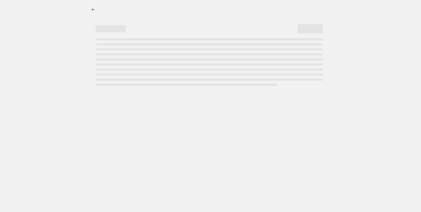
select select "tag"
select select "not_equal"
select select "tag"
select select "not_equal"
select select "tag"
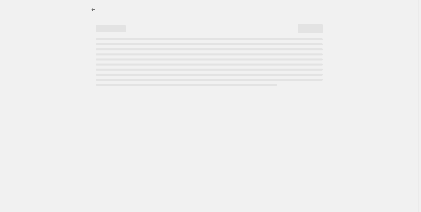
select select "not_equal"
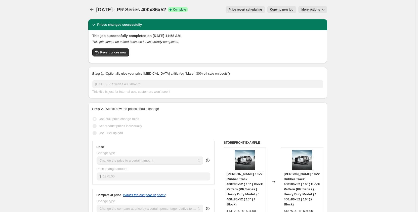
drag, startPoint x: 178, startPoint y: 8, endPoint x: 150, endPoint y: 9, distance: 27.7
click at [150, 9] on div "Sep 2025 - PR Series 400x86x52 Success Complete Complete" at bounding box center [142, 9] width 92 height 7
copy span "400x86x52"
click at [125, 10] on span "[DATE] - PR Series 400x86x52" at bounding box center [131, 10] width 70 height 6
drag, startPoint x: 97, startPoint y: 10, endPoint x: 178, endPoint y: 10, distance: 81.5
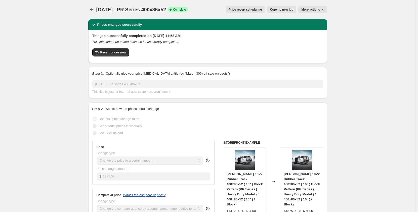
click at [178, 10] on div "Sep 2025 - PR Series 400x86x52 Success Complete Complete Price revert schedulin…" at bounding box center [207, 9] width 239 height 7
copy span "[DATE] - PR Series 400x86x52"
click at [273, 8] on span "Copy to new job" at bounding box center [281, 10] width 23 height 4
select select "pp"
select select "title"
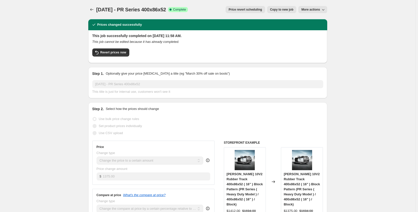
select select "contains"
select select "title"
select select "contains"
select select "tag"
select select "not_equal"
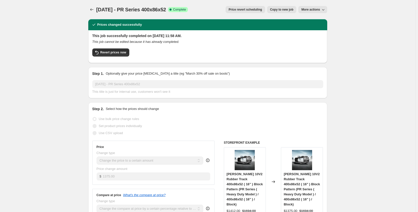
select select "tag"
select select "not_equal"
select select "tag"
select select "not_equal"
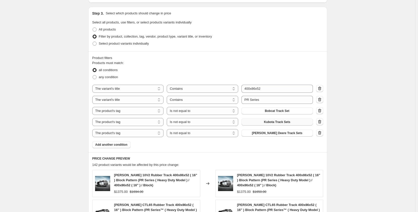
scroll to position [235, 0]
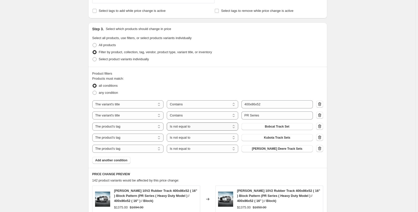
click at [230, 128] on select "Is equal to Is not equal to" at bounding box center [202, 126] width 71 height 8
click at [226, 128] on select "Is equal to Is not equal to" at bounding box center [202, 126] width 71 height 8
select select "equal"
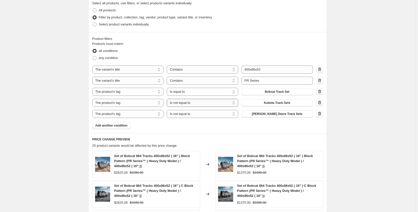
scroll to position [268, 0]
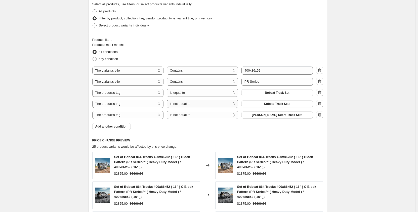
click at [198, 104] on select "Is equal to Is not equal to" at bounding box center [202, 104] width 71 height 8
click at [322, 104] on icon "button" at bounding box center [319, 103] width 5 height 5
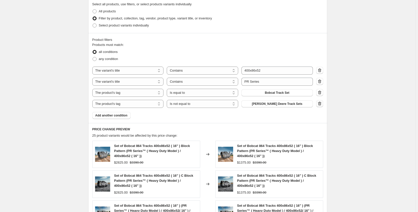
click at [322, 104] on icon "button" at bounding box center [319, 103] width 5 height 5
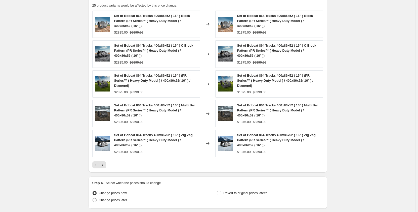
scroll to position [392, 0]
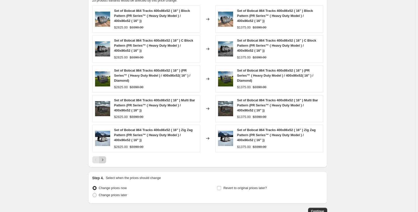
click at [103, 159] on icon "Next" at bounding box center [102, 159] width 5 height 5
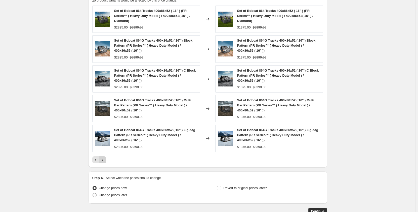
click at [103, 159] on icon "Next" at bounding box center [102, 159] width 1 height 2
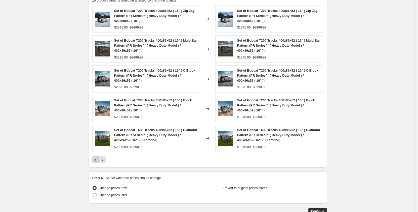
click at [95, 161] on icon "Previous" at bounding box center [95, 159] width 5 height 5
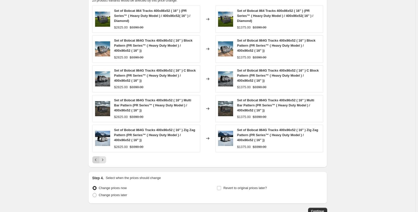
click at [95, 161] on icon "Previous" at bounding box center [95, 159] width 5 height 5
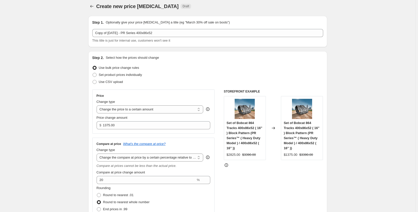
scroll to position [0, 0]
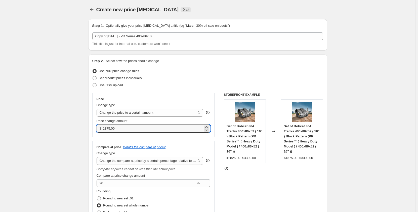
drag, startPoint x: 122, startPoint y: 129, endPoint x: 94, endPoint y: 131, distance: 28.2
click at [94, 131] on div "Price Change type Change the price to a certain amount Change the price by a ce…" at bounding box center [153, 115] width 123 height 44
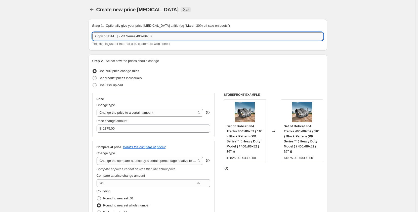
click at [130, 36] on input "Copy of Sep 2025 - PR Series 400x86x52" at bounding box center [207, 36] width 231 height 8
drag, startPoint x: 110, startPoint y: 35, endPoint x: 79, endPoint y: 37, distance: 31.3
type input "Sep 2025 - PM Series 400x86x52"
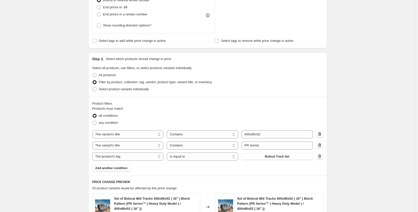
scroll to position [210, 0]
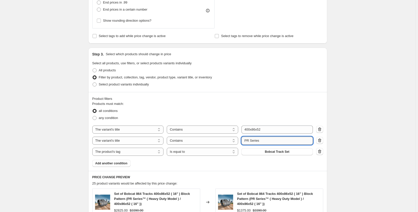
click at [248, 140] on input "PR Series" at bounding box center [277, 140] width 71 height 8
type input "PM Series"
click at [62, 146] on div "Create new price change job. This page is ready Create new price change job Dra…" at bounding box center [207, 108] width 415 height 637
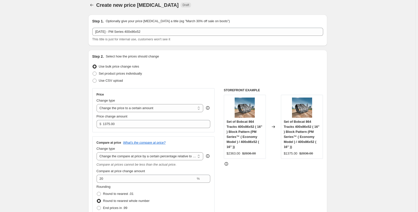
scroll to position [8, 0]
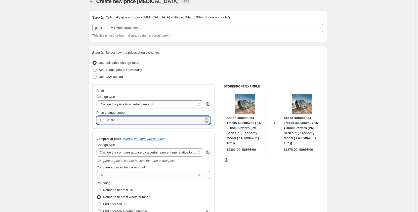
drag, startPoint x: 122, startPoint y: 120, endPoint x: 84, endPoint y: 121, distance: 37.5
click at [117, 120] on input "1375.00" at bounding box center [153, 120] width 100 height 8
drag, startPoint x: 117, startPoint y: 120, endPoint x: 92, endPoint y: 121, distance: 25.2
click at [92, 121] on div "Step 2. Select how the prices should change Use bulk price change rules Set pro…" at bounding box center [207, 145] width 239 height 199
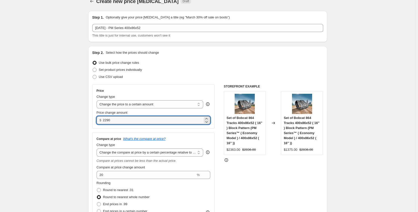
type input "2290.00"
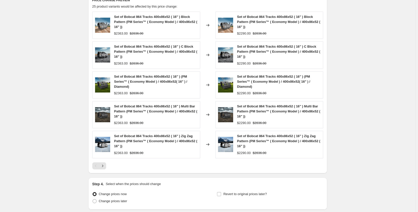
scroll to position [403, 0]
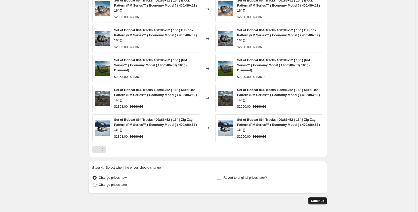
click at [312, 202] on span "Continue" at bounding box center [317, 201] width 13 height 4
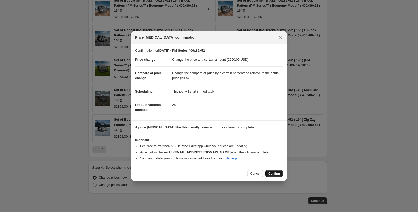
click at [272, 173] on span "Confirm" at bounding box center [274, 173] width 12 height 4
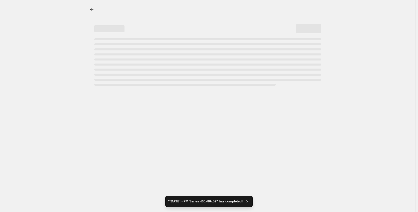
select select "pp"
select select "title"
select select "contains"
select select "title"
select select "contains"
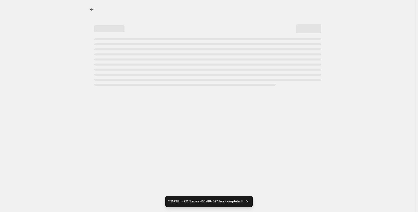
select select "tag"
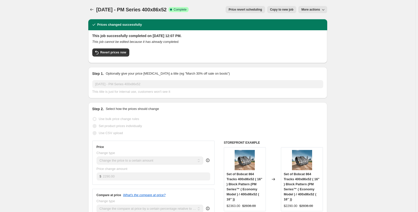
click at [277, 12] on button "Copy to new job" at bounding box center [281, 9] width 29 height 7
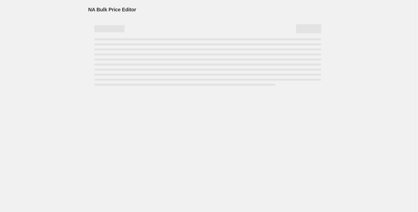
select select "pp"
select select "title"
select select "contains"
select select "title"
select select "contains"
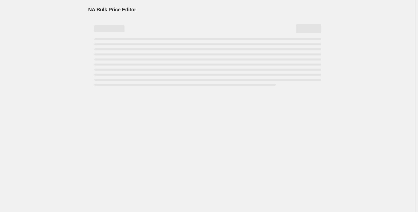
select select "tag"
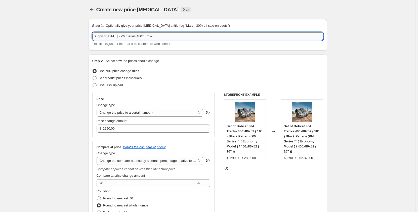
click at [130, 36] on input "Copy of Sep 2025 - PM Series 400x86x52" at bounding box center [207, 36] width 231 height 8
drag, startPoint x: 110, startPoint y: 36, endPoint x: 89, endPoint y: 37, distance: 20.4
click at [89, 37] on div "Step 1. Optionally give your price change job a title (eg "March 30% off sale o…" at bounding box center [207, 34] width 239 height 31
type input "Sep 2025 - PR Series 400x86x52"
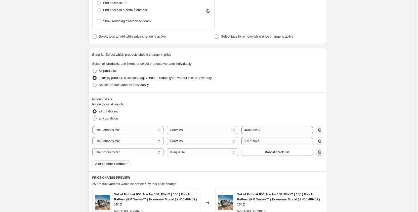
scroll to position [210, 0]
click at [249, 139] on input "PM Series" at bounding box center [277, 140] width 71 height 8
type input "PR Series"
click at [52, 137] on div "Create new price change job. This page is ready Create new price change job Dra…" at bounding box center [207, 108] width 415 height 637
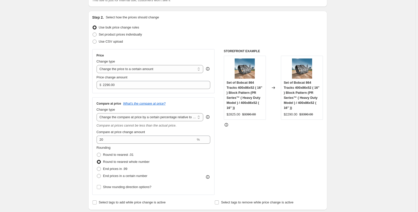
scroll to position [42, 0]
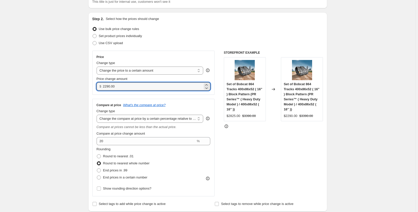
drag, startPoint x: 119, startPoint y: 87, endPoint x: 97, endPoint y: 88, distance: 22.2
click at [97, 88] on div "Price Change type Change the price to a certain amount Change the price by a ce…" at bounding box center [153, 73] width 123 height 44
click at [127, 85] on input "2290.00" at bounding box center [153, 86] width 100 height 8
drag, startPoint x: 127, startPoint y: 86, endPoint x: 97, endPoint y: 88, distance: 29.3
click at [97, 88] on div "Price Change type Change the price to a certain amount Change the price by a ce…" at bounding box center [153, 73] width 123 height 44
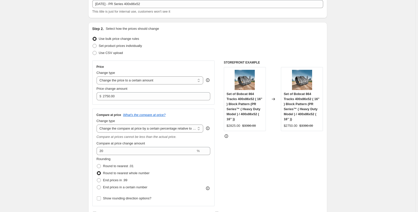
scroll to position [33, 0]
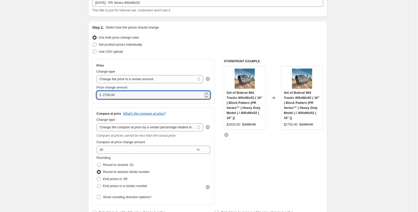
drag, startPoint x: 118, startPoint y: 96, endPoint x: 103, endPoint y: 99, distance: 15.2
click at [103, 99] on div "Price Change type Change the price to a certain amount Change the price by a ce…" at bounding box center [153, 81] width 123 height 44
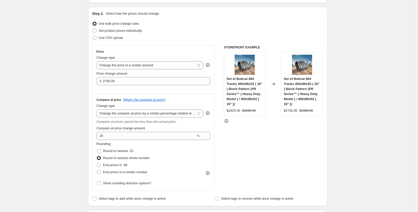
scroll to position [50, 0]
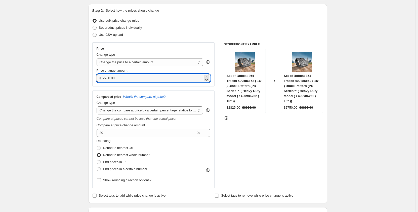
drag, startPoint x: 123, startPoint y: 78, endPoint x: 102, endPoint y: 80, distance: 20.4
click at [102, 80] on div "$ 2750.00" at bounding box center [154, 78] width 114 height 8
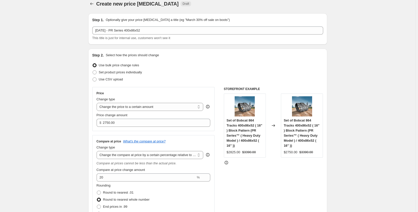
scroll to position [0, 0]
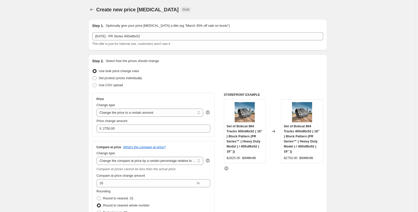
click at [106, 128] on input "2750.00" at bounding box center [153, 128] width 100 height 8
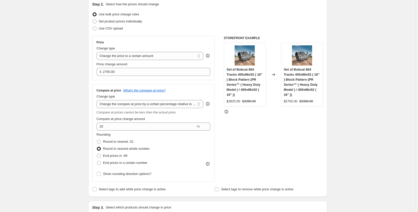
scroll to position [50, 0]
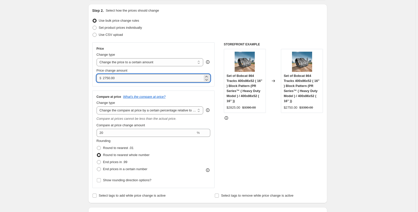
click at [106, 78] on input "2750.00" at bounding box center [153, 78] width 100 height 8
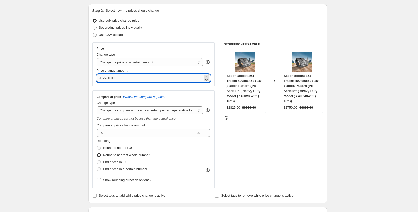
click at [107, 77] on input "2750.00" at bounding box center [153, 78] width 100 height 8
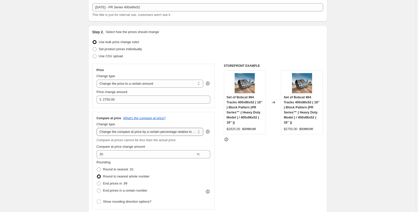
scroll to position [23, 0]
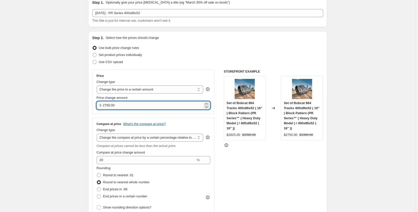
drag, startPoint x: 109, startPoint y: 105, endPoint x: 107, endPoint y: 106, distance: 2.5
click at [107, 106] on input "2750.00" at bounding box center [153, 105] width 100 height 8
click at [118, 109] on div "Price Change type Change the price to a certain amount Change the price by a ce…" at bounding box center [153, 91] width 123 height 44
drag, startPoint x: 119, startPoint y: 106, endPoint x: 102, endPoint y: 105, distance: 17.1
click at [102, 105] on div "$ 2750.00" at bounding box center [154, 105] width 114 height 8
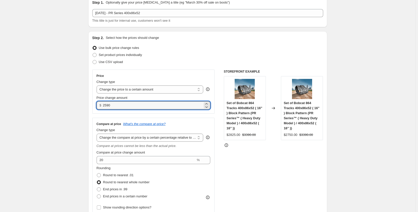
type input "2590.00"
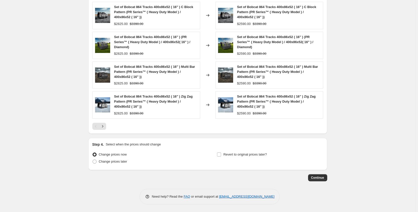
scroll to position [417, 0]
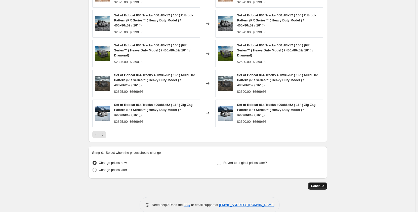
click at [317, 185] on span "Continue" at bounding box center [317, 186] width 13 height 4
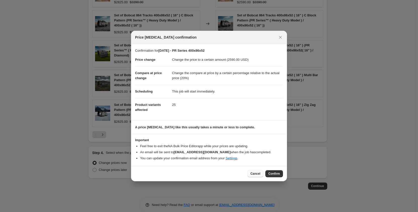
click at [258, 172] on span "Cancel" at bounding box center [256, 173] width 10 height 4
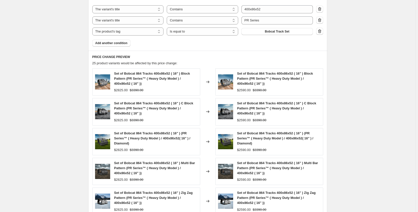
scroll to position [401, 0]
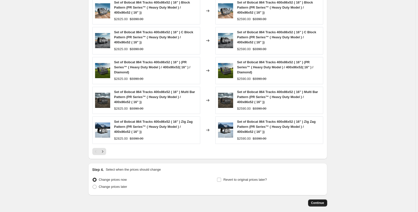
click at [314, 203] on span "Continue" at bounding box center [317, 203] width 13 height 4
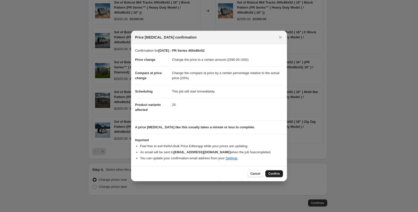
click at [277, 175] on span "Confirm" at bounding box center [274, 173] width 12 height 4
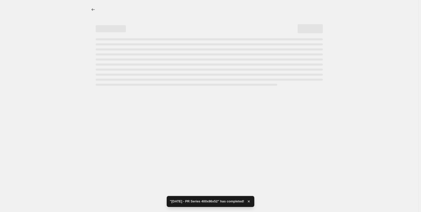
select select "pp"
select select "title"
select select "contains"
select select "title"
select select "contains"
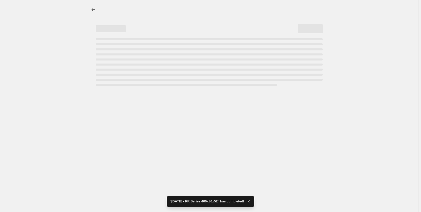
select select "tag"
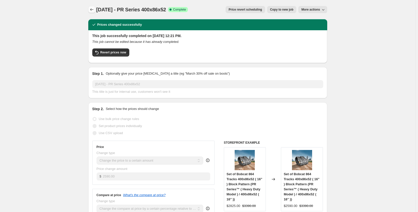
click at [92, 12] on icon "Price change jobs" at bounding box center [91, 9] width 5 height 5
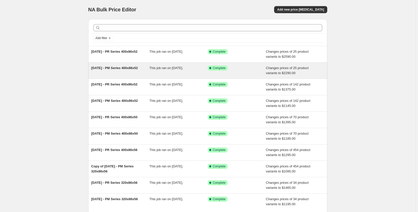
click at [167, 70] on div "This job ran on September 15, 2025." at bounding box center [178, 70] width 58 height 10
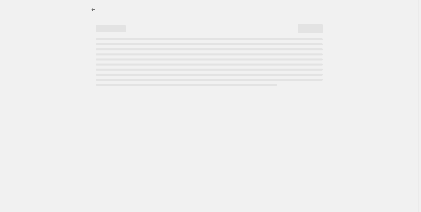
select select "pp"
select select "title"
select select "contains"
select select "title"
select select "contains"
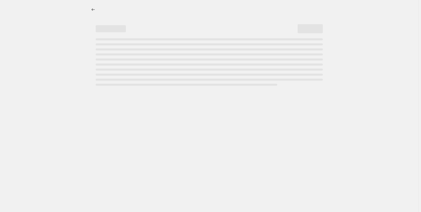
select select "tag"
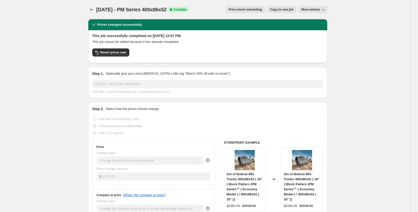
click at [281, 10] on span "Copy to new job" at bounding box center [281, 10] width 23 height 4
select select "pp"
select select "title"
select select "contains"
select select "title"
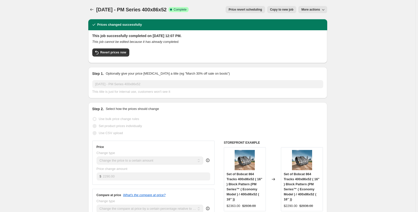
select select "contains"
select select "tag"
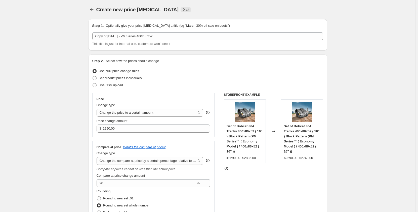
click at [92, 14] on div "Create new price change job. This page is ready Create new price change job Dra…" at bounding box center [207, 9] width 239 height 19
click at [92, 11] on icon "Price change jobs" at bounding box center [91, 9] width 5 height 5
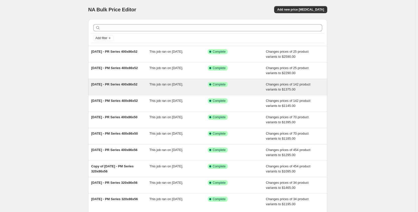
click at [166, 90] on div "This job ran on September 15, 2025." at bounding box center [178, 87] width 58 height 10
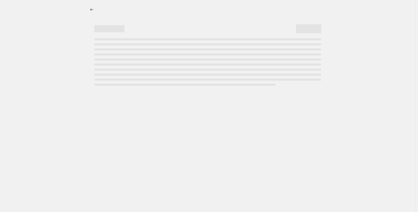
select select "pp"
select select "title"
select select "contains"
select select "title"
select select "contains"
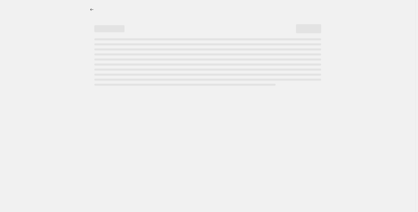
select select "tag"
select select "not_equal"
select select "tag"
select select "not_equal"
select select "tag"
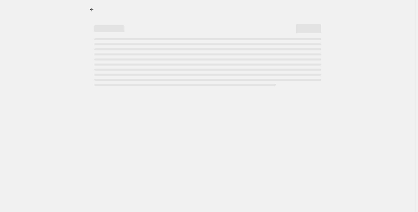
select select "not_equal"
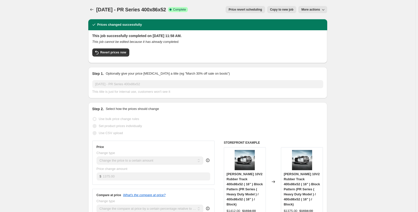
click at [274, 10] on span "Copy to new job" at bounding box center [281, 10] width 23 height 4
select select "pp"
select select "title"
select select "contains"
select select "title"
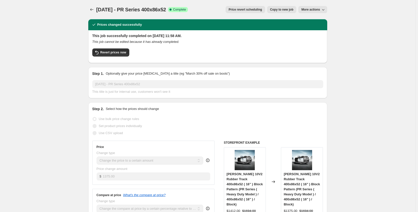
select select "contains"
select select "tag"
select select "not_equal"
select select "tag"
select select "not_equal"
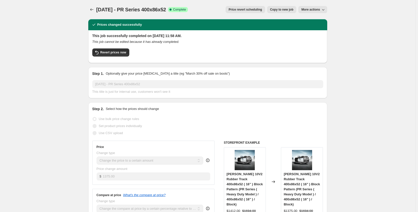
select select "tag"
select select "not_equal"
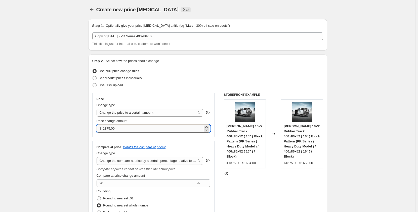
click at [106, 129] on input "1375.00" at bounding box center [153, 128] width 100 height 8
click at [110, 129] on input "1275.00" at bounding box center [153, 128] width 100 height 8
type input "1295.00"
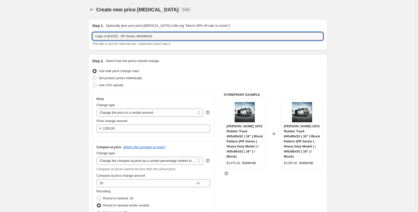
drag, startPoint x: 110, startPoint y: 37, endPoint x: 83, endPoint y: 39, distance: 26.5
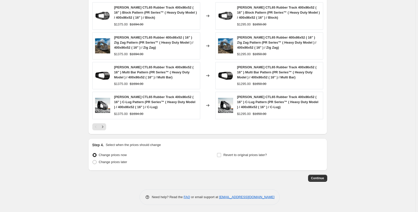
scroll to position [448, 0]
type input "Sep 2025 - PR Series 400x86x52"
click at [318, 176] on span "Continue" at bounding box center [317, 177] width 13 height 4
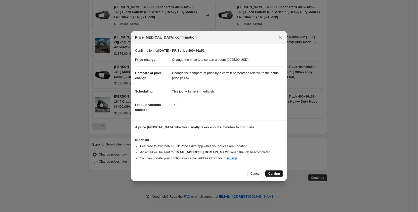
click at [277, 174] on span "Confirm" at bounding box center [274, 173] width 12 height 4
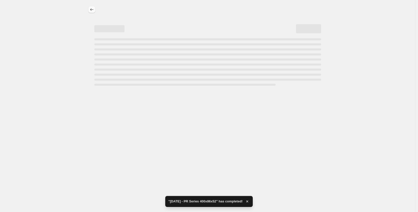
select select "pp"
select select "title"
select select "contains"
select select "title"
select select "contains"
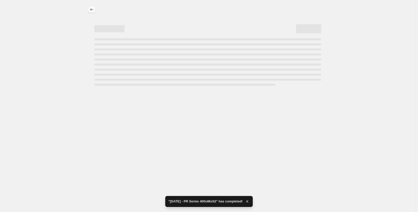
select select "tag"
select select "not_equal"
select select "tag"
select select "not_equal"
select select "tag"
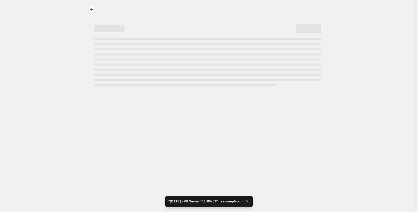
select select "not_equal"
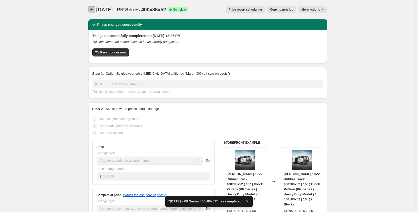
click at [94, 8] on icon "Price change jobs" at bounding box center [91, 9] width 5 height 5
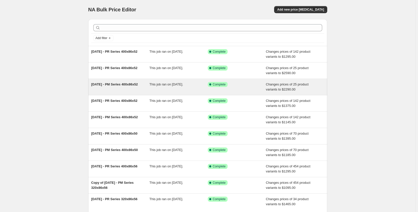
click at [174, 86] on div "This job ran on September 15, 2025." at bounding box center [178, 87] width 58 height 10
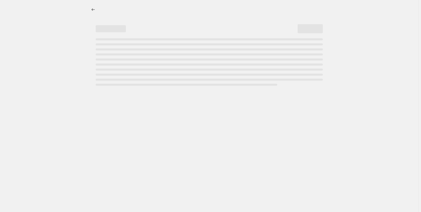
select select "pp"
select select "title"
select select "contains"
select select "title"
select select "contains"
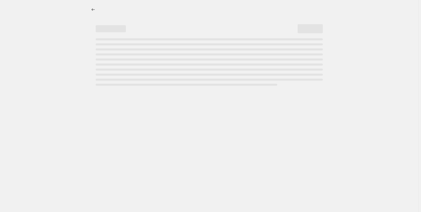
select select "tag"
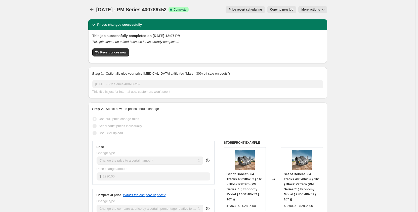
click at [276, 12] on button "Copy to new job" at bounding box center [281, 9] width 29 height 7
select select "pp"
select select "title"
select select "contains"
select select "title"
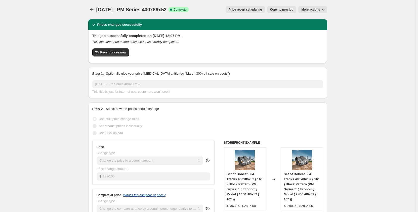
select select "contains"
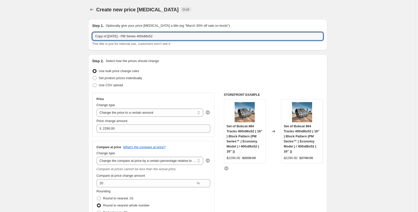
drag, startPoint x: 110, startPoint y: 37, endPoint x: 74, endPoint y: 40, distance: 35.6
click at [115, 37] on input "Sep 2025 - PM Series 400x86x52" at bounding box center [207, 36] width 231 height 8
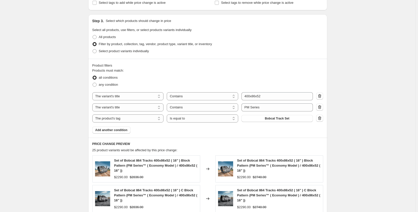
scroll to position [243, 0]
click at [294, 118] on button "Bobcat Track Set" at bounding box center [277, 117] width 71 height 7
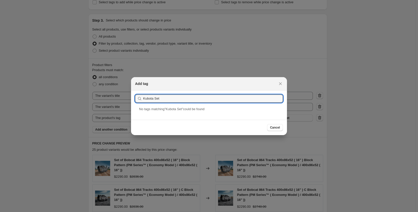
drag, startPoint x: 161, startPoint y: 102, endPoint x: 153, endPoint y: 103, distance: 7.9
click at [153, 103] on section "Submit Kubota Set" at bounding box center [209, 98] width 156 height 16
click at [176, 119] on div "Kubota Track Sets" at bounding box center [209, 112] width 156 height 13
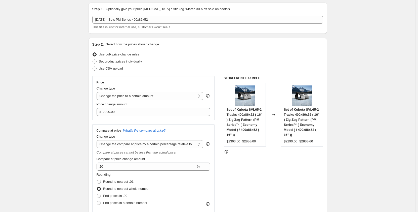
scroll to position [17, 0]
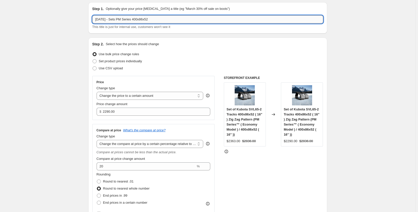
click at [115, 20] on input "Sep 2025 - Sets PM Series 400x86x52" at bounding box center [207, 19] width 231 height 8
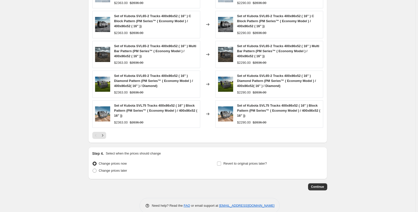
scroll to position [426, 0]
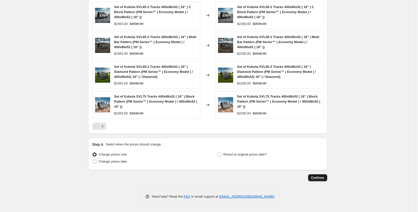
click at [320, 178] on span "Continue" at bounding box center [317, 177] width 13 height 4
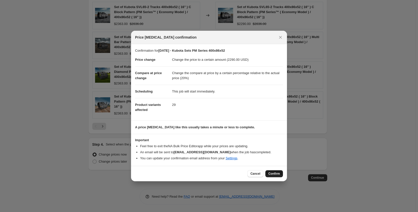
click at [274, 172] on span "Confirm" at bounding box center [274, 173] width 12 height 4
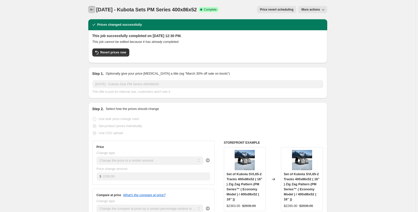
click at [93, 10] on icon "Price change jobs" at bounding box center [91, 9] width 5 height 5
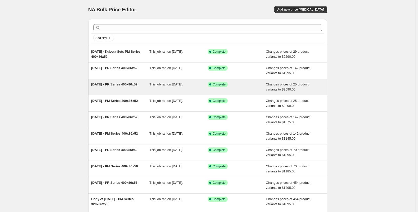
click at [163, 88] on div "This job ran on September 15, 2025." at bounding box center [178, 87] width 58 height 10
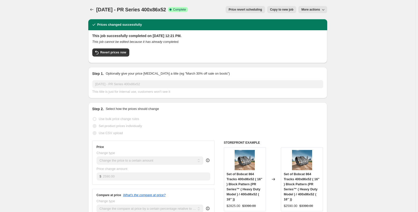
click at [306, 8] on span "More actions" at bounding box center [310, 10] width 19 height 4
click at [290, 10] on span "Copy to new job" at bounding box center [281, 10] width 23 height 4
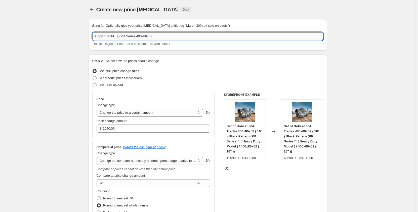
click at [116, 36] on input "Copy of Sep 2025 - PR Series 400x86x52" at bounding box center [207, 36] width 231 height 8
drag, startPoint x: 109, startPoint y: 36, endPoint x: 70, endPoint y: 38, distance: 39.6
click at [114, 38] on input "Sep 2025 - PR Series 400x86x52" at bounding box center [207, 36] width 231 height 8
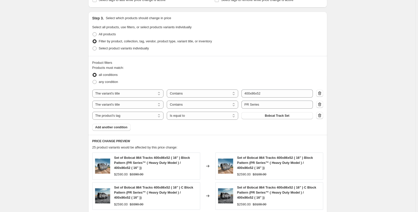
scroll to position [252, 0]
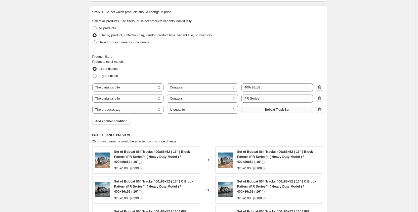
click at [261, 109] on button "Bobcat Track Set" at bounding box center [277, 109] width 71 height 7
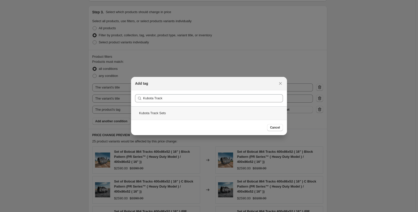
click at [192, 114] on div "Kubota Track Sets" at bounding box center [209, 112] width 156 height 13
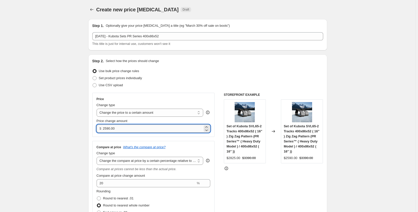
click at [117, 128] on input "2590.00" at bounding box center [153, 128] width 100 height 8
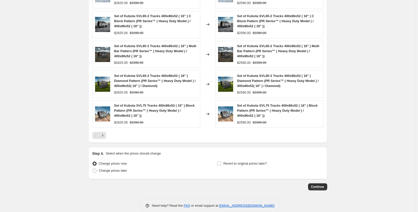
scroll to position [426, 0]
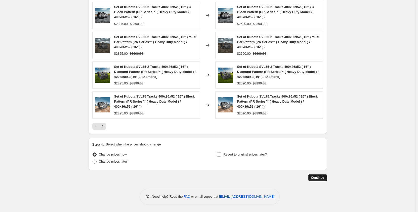
click at [314, 178] on span "Continue" at bounding box center [317, 177] width 13 height 4
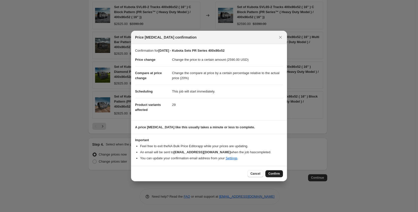
click at [273, 174] on span "Confirm" at bounding box center [274, 173] width 12 height 4
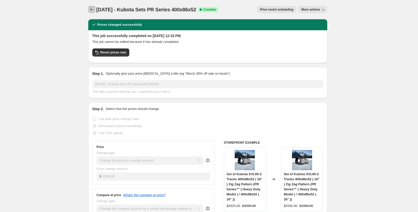
click at [94, 11] on icon "Price change jobs" at bounding box center [91, 9] width 5 height 5
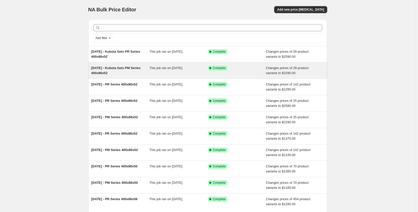
click at [165, 74] on div "This job ran on September 15, 2025." at bounding box center [178, 70] width 58 height 10
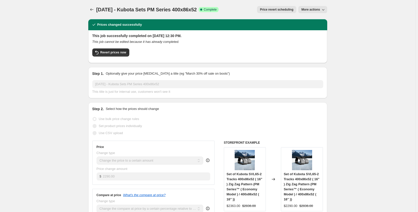
click at [310, 10] on span "More actions" at bounding box center [310, 10] width 19 height 4
click at [310, 19] on span "Copy to new job" at bounding box center [313, 20] width 23 height 4
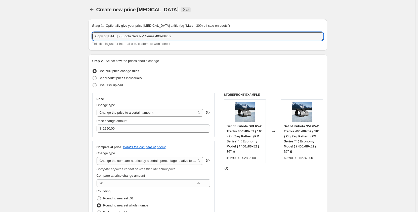
drag, startPoint x: 109, startPoint y: 37, endPoint x: 80, endPoint y: 38, distance: 29.4
drag, startPoint x: 115, startPoint y: 36, endPoint x: 134, endPoint y: 38, distance: 18.9
click at [134, 38] on input "Sep 2025 - Kubota Sets PM Series 400x86x52" at bounding box center [207, 36] width 231 height 8
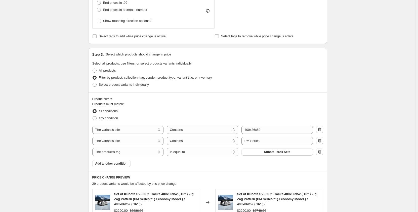
scroll to position [210, 0]
click at [302, 152] on button "Kubota Track Sets" at bounding box center [277, 151] width 71 height 7
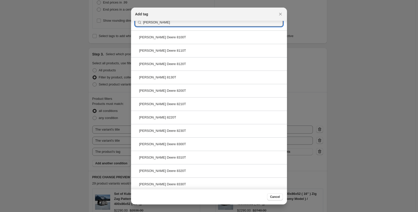
scroll to position [195, 0]
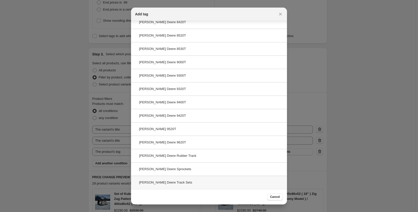
click at [188, 180] on div "John Deere Track Sets" at bounding box center [209, 181] width 156 height 13
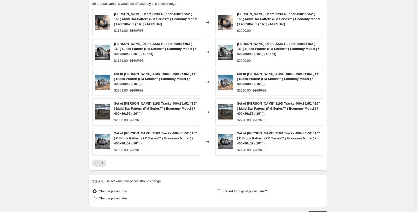
scroll to position [426, 0]
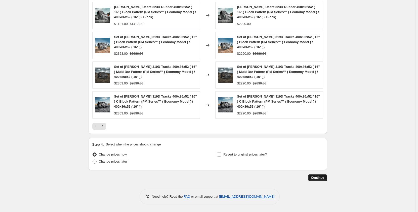
click at [321, 177] on span "Continue" at bounding box center [317, 177] width 13 height 4
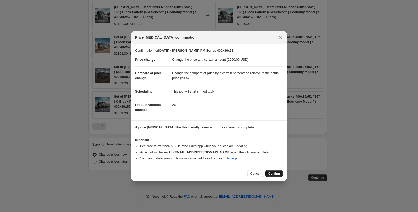
click at [274, 175] on span "Confirm" at bounding box center [274, 173] width 12 height 4
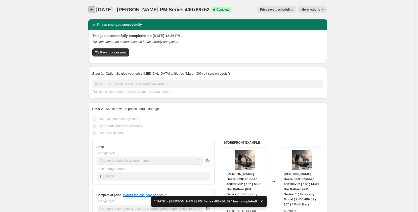
click at [92, 12] on icon "Price change jobs" at bounding box center [91, 9] width 5 height 5
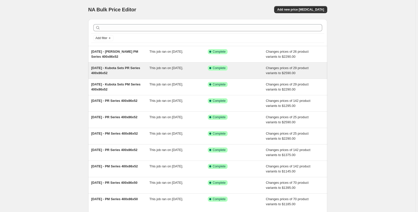
click at [153, 70] on span "This job ran on September 15, 2025." at bounding box center [166, 68] width 34 height 4
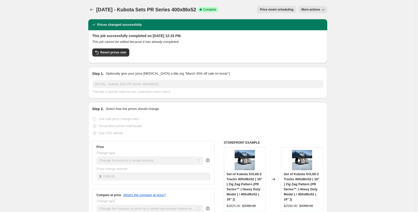
click at [308, 10] on span "More actions" at bounding box center [310, 10] width 19 height 4
click at [309, 21] on span "Copy to new job" at bounding box center [313, 20] width 23 height 4
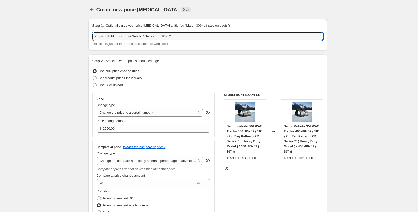
drag, startPoint x: 110, startPoint y: 36, endPoint x: 90, endPoint y: 36, distance: 19.6
click at [90, 36] on div "Step 1. Optionally give your price change job a title (eg "March 30% off sale o…" at bounding box center [207, 34] width 239 height 31
drag, startPoint x: 126, startPoint y: 36, endPoint x: 115, endPoint y: 38, distance: 11.2
click at [115, 38] on input "Sep 2025 - Kubota Sets PR Series 400x86x52" at bounding box center [207, 36] width 231 height 8
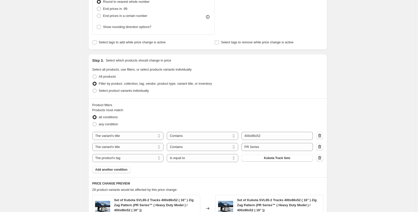
scroll to position [210, 0]
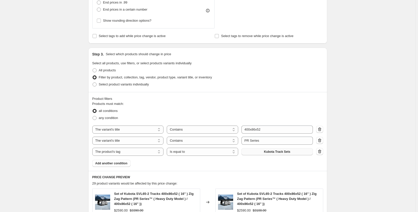
click at [272, 154] on button "Kubota Track Sets" at bounding box center [277, 151] width 71 height 7
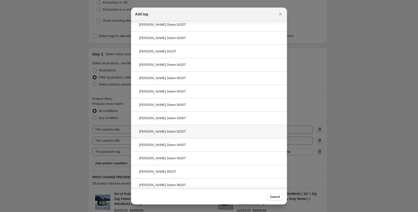
scroll to position [195, 0]
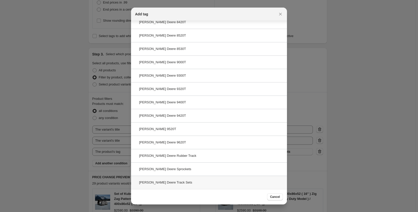
click at [190, 183] on div "John Deere Track Sets" at bounding box center [209, 181] width 156 height 13
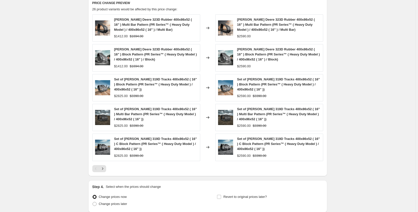
scroll to position [419, 0]
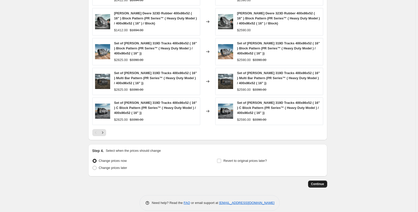
click at [317, 183] on span "Continue" at bounding box center [317, 184] width 13 height 4
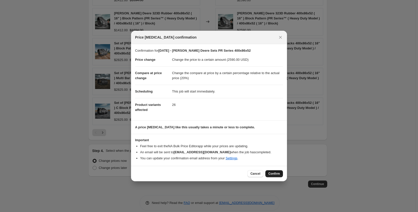
click at [273, 175] on span "Confirm" at bounding box center [274, 173] width 12 height 4
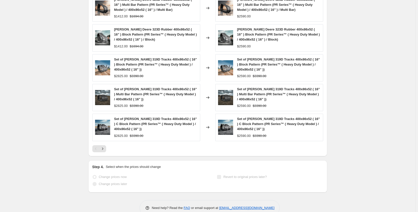
scroll to position [462, 0]
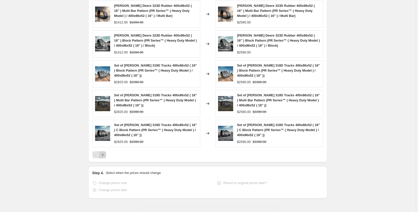
click at [104, 152] on icon "Next" at bounding box center [102, 154] width 5 height 5
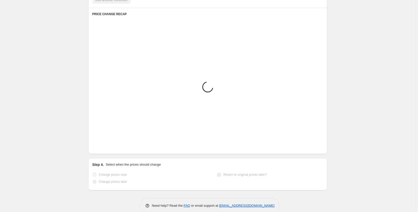
scroll to position [454, 0]
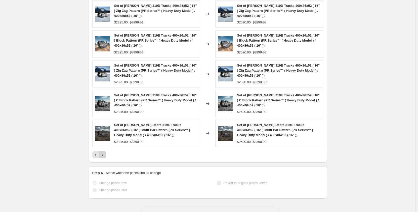
click at [104, 152] on icon "Next" at bounding box center [102, 154] width 5 height 5
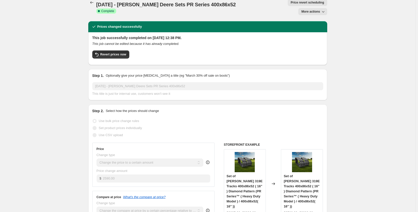
scroll to position [0, 0]
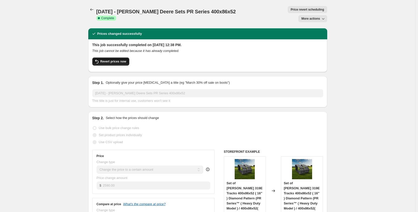
click at [119, 59] on span "Revert prices now" at bounding box center [113, 61] width 26 height 4
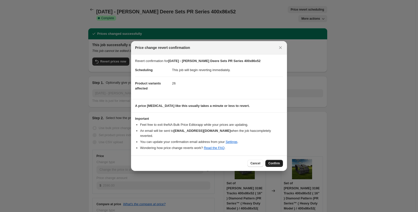
click at [269, 165] on span "Confirm" at bounding box center [274, 163] width 12 height 4
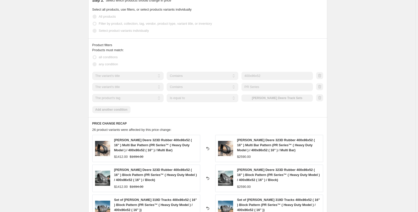
scroll to position [294, 0]
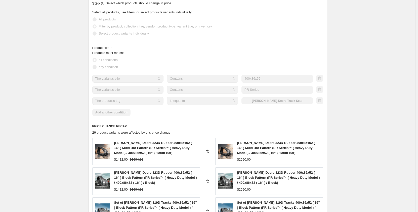
click at [119, 112] on div "Products must match: all conditions any condition The product The product's col…" at bounding box center [207, 82] width 231 height 65
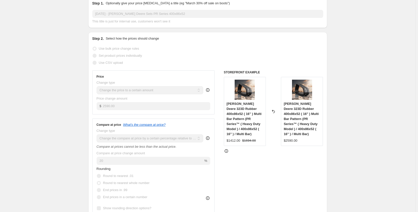
scroll to position [0, 0]
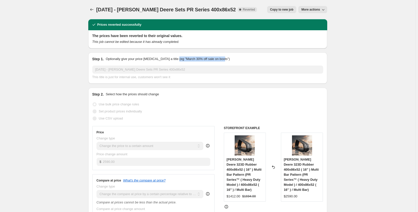
drag, startPoint x: 231, startPoint y: 59, endPoint x: 182, endPoint y: 60, distance: 49.3
click at [182, 60] on div "Step 1. Optionally give your price change job a title (eg "March 30% off sale o…" at bounding box center [207, 58] width 231 height 5
click at [233, 58] on div "Step 1. Optionally give your price change job a title (eg "March 30% off sale o…" at bounding box center [207, 58] width 231 height 5
click at [273, 9] on span "Copy to new job" at bounding box center [281, 10] width 23 height 4
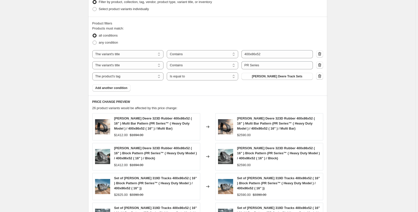
scroll to position [277, 0]
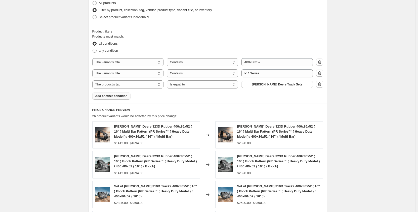
click at [121, 97] on span "Add another condition" at bounding box center [111, 96] width 32 height 4
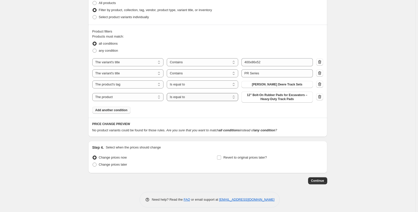
click at [183, 98] on select "Is equal to Is not equal to" at bounding box center [202, 97] width 71 height 8
click at [152, 95] on select "The product The product's collection The product's tag The product's vendor The…" at bounding box center [127, 97] width 71 height 8
click at [187, 96] on select "Is equal to Is not equal to" at bounding box center [202, 97] width 71 height 8
click at [265, 96] on span "12" Bolt-On Rubber Pads for Excavators – Heavy-Duty Track Pads" at bounding box center [277, 97] width 65 height 8
click at [321, 97] on icon "button" at bounding box center [319, 96] width 5 height 5
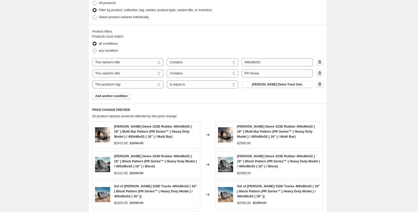
click at [126, 97] on span "Add another condition" at bounding box center [111, 96] width 32 height 4
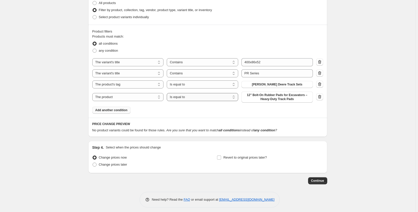
click at [216, 98] on select "Is equal to Is not equal to" at bounding box center [202, 97] width 71 height 8
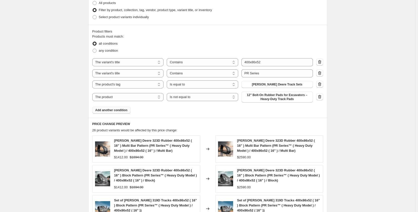
click at [264, 99] on span "12" Bolt-On Rubber Pads for Excavators – Heavy-Duty Track Pads" at bounding box center [277, 97] width 65 height 8
click at [125, 110] on span "Add another condition" at bounding box center [111, 110] width 32 height 4
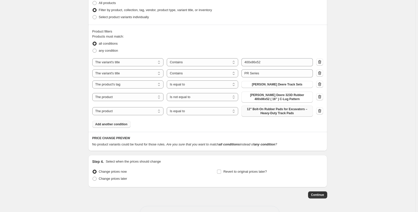
click at [251, 113] on span "12" Bolt-On Rubber Pads for Excavators – Heavy-Duty Track Pads" at bounding box center [277, 111] width 65 height 8
click at [281, 112] on span "12" Bolt-On Rubber Pads for Excavators – Heavy-Duty Track Pads" at bounding box center [277, 111] width 65 height 8
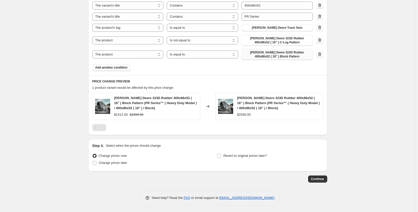
scroll to position [335, 0]
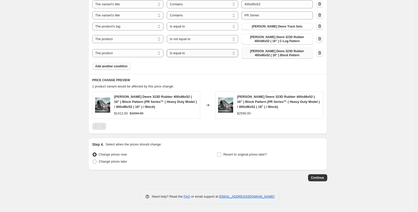
click at [217, 53] on select "Is equal to Is not equal to" at bounding box center [202, 53] width 71 height 8
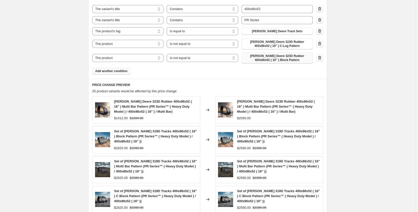
scroll to position [326, 0]
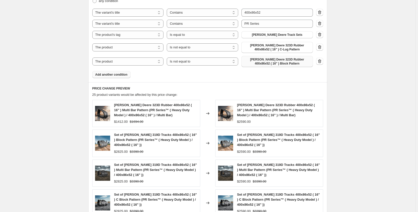
click at [122, 75] on span "Add another condition" at bounding box center [111, 74] width 32 height 4
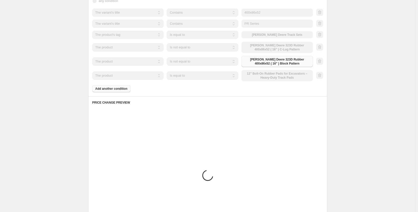
scroll to position [308, 0]
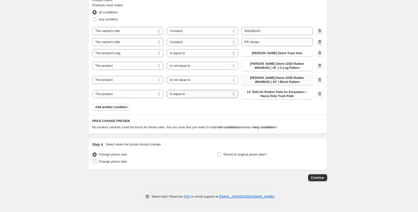
click at [191, 97] on select "Is equal to Is not equal to" at bounding box center [202, 94] width 71 height 8
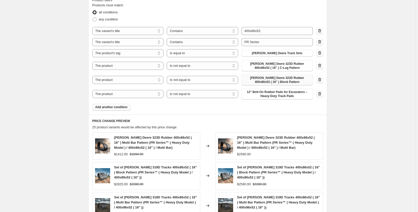
click at [256, 93] on span "12" Bolt-On Rubber Pads for Excavators – Heavy-Duty Track Pads" at bounding box center [277, 94] width 65 height 8
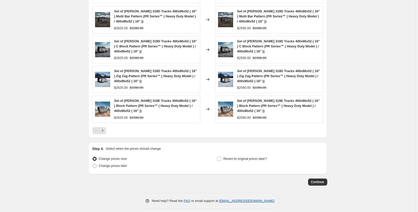
scroll to position [468, 0]
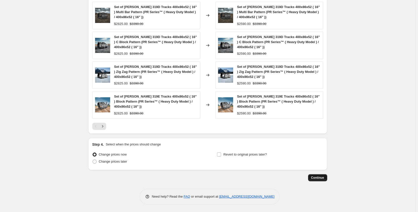
click at [315, 175] on span "Continue" at bounding box center [317, 177] width 13 height 4
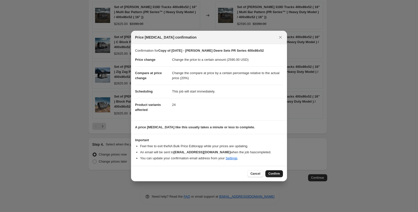
click at [276, 172] on span "Confirm" at bounding box center [274, 173] width 12 height 4
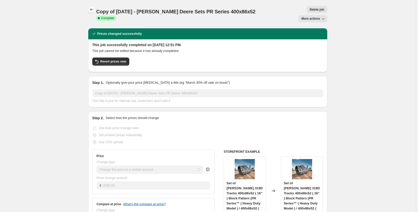
click at [93, 11] on icon "Price change jobs" at bounding box center [91, 9] width 5 height 5
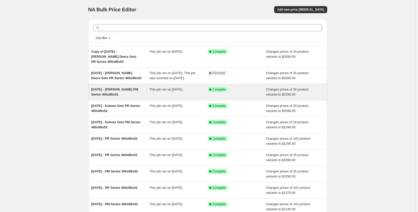
click at [130, 95] on div "Sep 2025 - John Deere PM Series 400x86x52" at bounding box center [120, 92] width 58 height 10
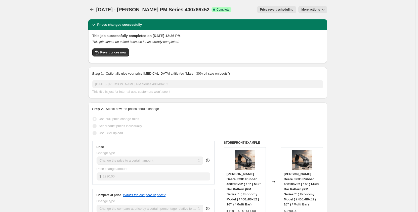
click at [310, 10] on span "More actions" at bounding box center [310, 10] width 19 height 4
click at [307, 20] on span "Copy to new job" at bounding box center [313, 20] width 23 height 4
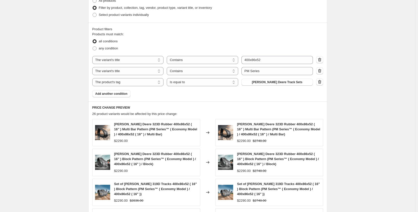
scroll to position [302, 0]
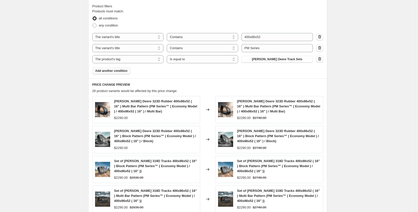
click at [125, 71] on span "Add another condition" at bounding box center [111, 71] width 32 height 4
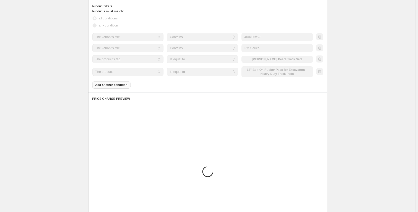
scroll to position [280, 0]
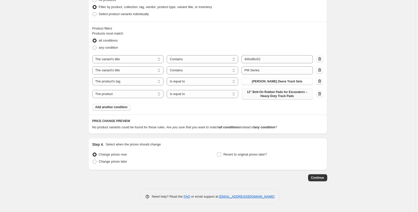
click at [262, 94] on span "12" Bolt-On Rubber Pads for Excavators – Heavy-Duty Track Pads" at bounding box center [277, 94] width 65 height 8
click at [120, 109] on button "Add another condition" at bounding box center [111, 106] width 38 height 7
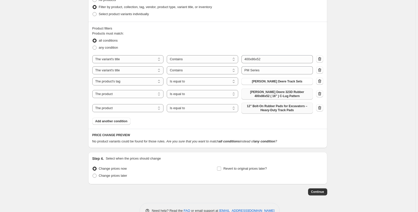
click at [260, 109] on span "12" Bolt-On Rubber Pads for Excavators – Heavy-Duty Track Pads" at bounding box center [277, 108] width 65 height 8
click at [182, 108] on select "Is equal to Is not equal to" at bounding box center [202, 108] width 71 height 8
click at [184, 97] on select "Is equal to Is not equal to" at bounding box center [202, 94] width 71 height 8
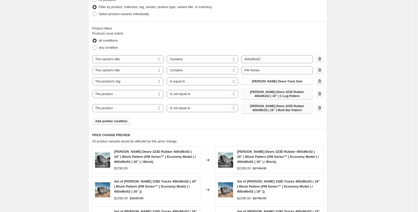
click at [124, 122] on span "Add another condition" at bounding box center [111, 121] width 32 height 4
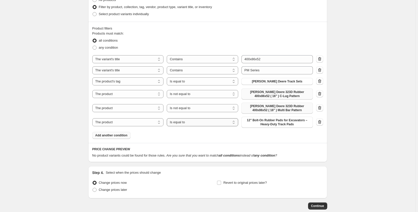
click at [179, 122] on select "Is equal to Is not equal to" at bounding box center [202, 122] width 71 height 8
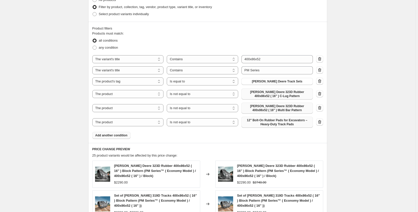
click at [255, 123] on span "12" Bolt-On Rubber Pads for Excavators – Heavy-Duty Track Pads" at bounding box center [277, 122] width 65 height 8
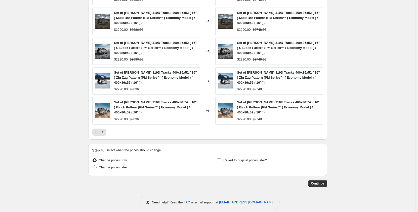
scroll to position [468, 0]
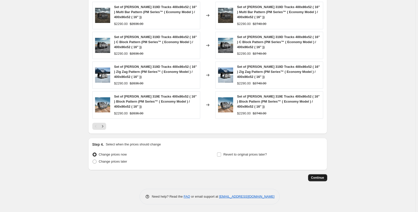
click at [317, 178] on span "Continue" at bounding box center [317, 177] width 13 height 4
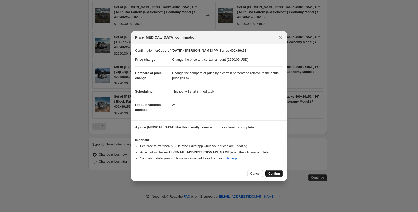
click at [271, 175] on span "Confirm" at bounding box center [274, 173] width 12 height 4
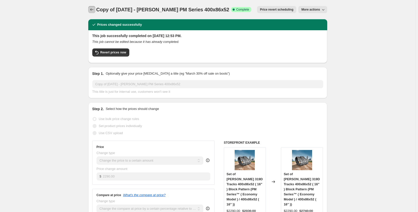
click at [94, 9] on icon "Price change jobs" at bounding box center [91, 9] width 5 height 5
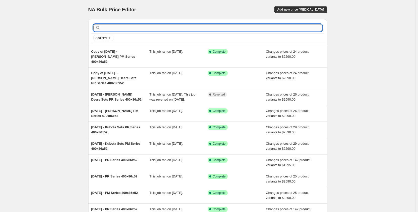
click at [117, 29] on input "text" at bounding box center [211, 27] width 221 height 7
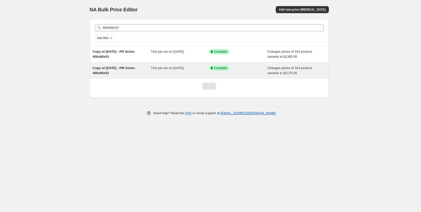
click at [160, 73] on div "This job ran on December 16, 2024." at bounding box center [180, 70] width 58 height 10
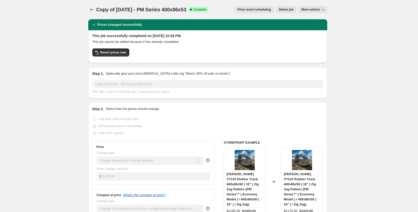
click at [307, 11] on span "More actions" at bounding box center [310, 10] width 19 height 4
click at [309, 21] on span "Copy to new job" at bounding box center [313, 20] width 23 height 4
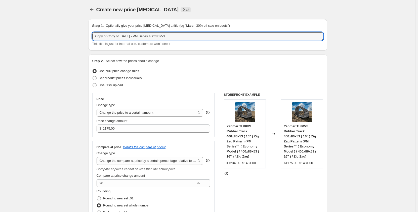
drag, startPoint x: 137, startPoint y: 36, endPoint x: 75, endPoint y: 36, distance: 62.1
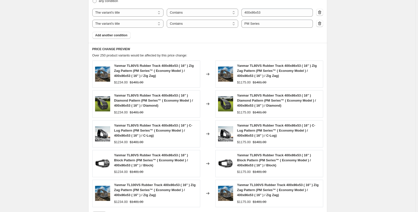
scroll to position [260, 0]
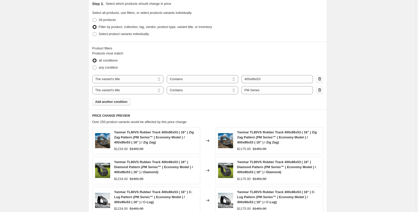
click at [118, 102] on span "Add another condition" at bounding box center [111, 102] width 32 height 4
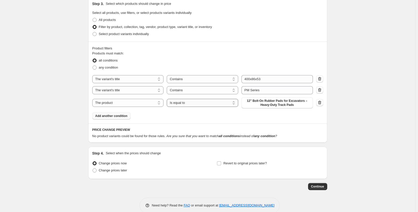
click at [188, 104] on select "Is equal to Is not equal to" at bounding box center [202, 103] width 71 height 8
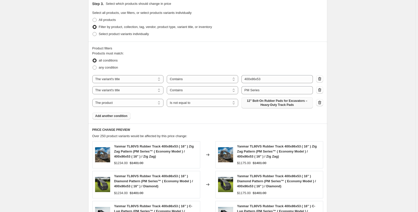
click at [261, 104] on span "12" Bolt-On Rubber Pads for Excavators – Heavy-Duty Track Pads" at bounding box center [277, 103] width 65 height 8
click at [130, 104] on select "The product The product's collection The product's tag The product's vendor The…" at bounding box center [127, 103] width 71 height 8
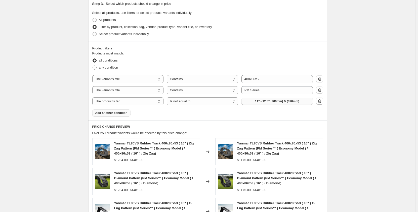
click at [252, 103] on button "11" - 12.5" (300mm) & (320mm)" at bounding box center [277, 101] width 71 height 7
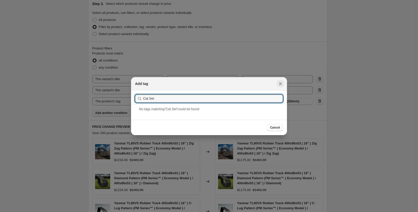
click at [280, 83] on icon "Close" at bounding box center [280, 83] width 3 height 3
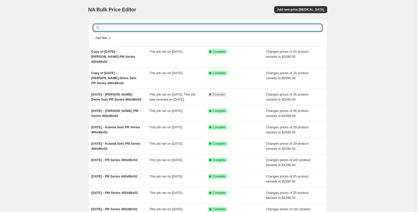
click at [115, 29] on input "text" at bounding box center [211, 27] width 221 height 7
type input "400x86x53"
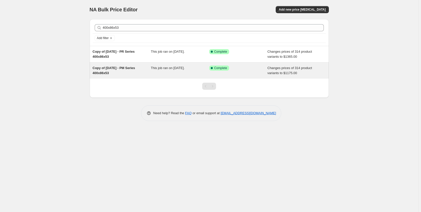
click at [161, 70] on div "This job ran on [DATE]." at bounding box center [180, 70] width 58 height 10
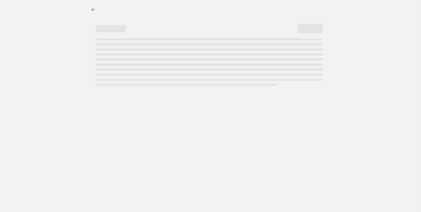
select select "pp"
select select "title"
select select "contains"
select select "title"
select select "contains"
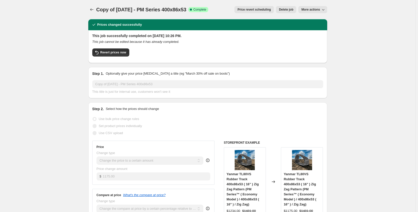
click at [310, 11] on span "More actions" at bounding box center [310, 10] width 19 height 4
click at [311, 20] on span "Copy to new job" at bounding box center [313, 20] width 23 height 4
select select "pp"
select select "title"
select select "contains"
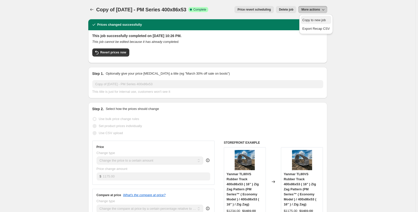
select select "title"
select select "contains"
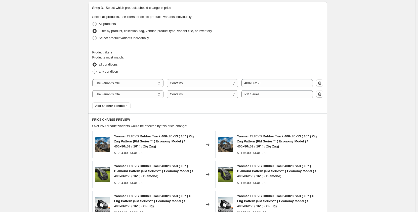
scroll to position [252, 0]
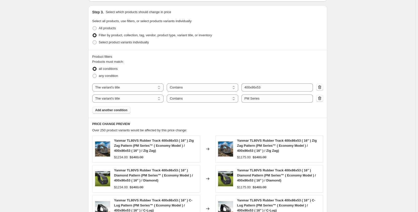
click at [125, 110] on span "Add another condition" at bounding box center [111, 110] width 32 height 4
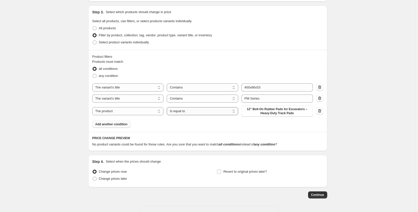
click at [182, 112] on select "Is equal to Is not equal to" at bounding box center [202, 111] width 71 height 8
select select "not_equal"
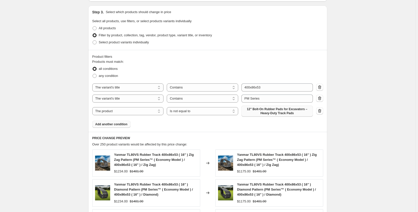
click at [255, 113] on span "12" Bolt-On Rubber Pads for Excavators – Heavy-Duty Track Pads" at bounding box center [277, 111] width 65 height 8
click at [186, 112] on select "Is equal to Is not equal to" at bounding box center [202, 111] width 71 height 8
click at [145, 111] on select "The product The product's collection The product's tag The product's vendor The…" at bounding box center [127, 111] width 71 height 8
select select "tag"
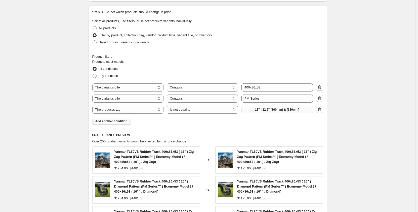
click at [257, 111] on span "11" - 12.5" (300mm) & (320mm)" at bounding box center [277, 109] width 44 height 4
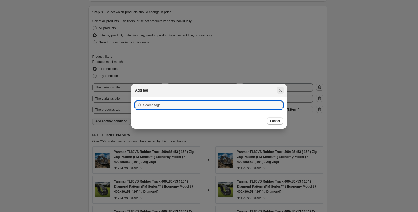
click at [281, 89] on icon "Close" at bounding box center [280, 90] width 5 height 5
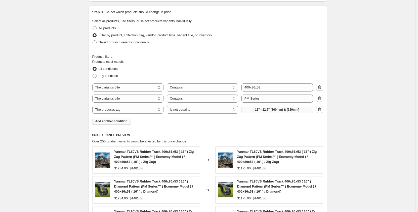
click at [257, 110] on span "11" - 12.5" (300mm) & (320mm)" at bounding box center [277, 109] width 44 height 4
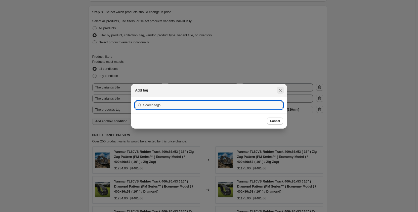
click at [280, 90] on icon "Close" at bounding box center [280, 90] width 3 height 3
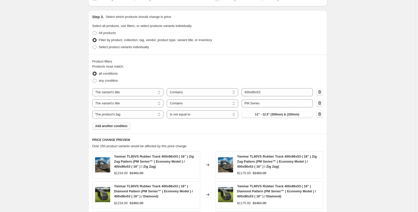
scroll to position [243, 0]
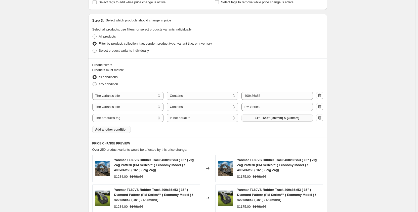
click at [277, 118] on span "11" - 12.5" (300mm) & (320mm)" at bounding box center [277, 118] width 44 height 4
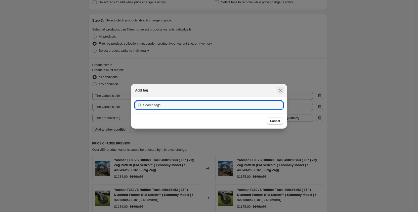
click at [283, 91] on icon "Close" at bounding box center [280, 90] width 5 height 5
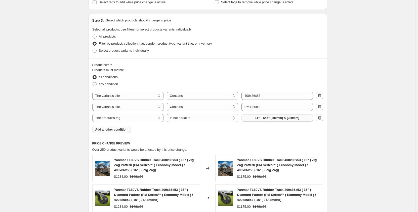
click at [257, 117] on span "11" - 12.5" (300mm) & (320mm)" at bounding box center [277, 118] width 44 height 4
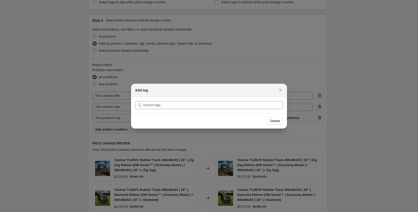
click at [280, 90] on icon "Close" at bounding box center [280, 90] width 5 height 5
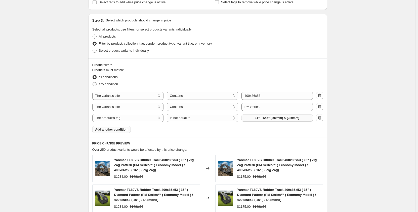
click at [251, 118] on button "11" - 12.5" (300mm) & (320mm)" at bounding box center [277, 117] width 71 height 7
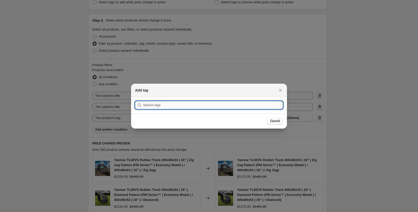
click at [149, 103] on input ":r4n:" at bounding box center [213, 105] width 140 height 8
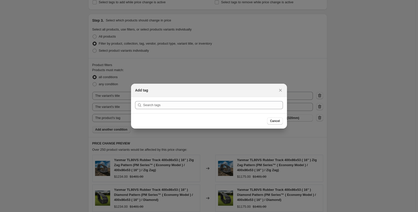
click at [151, 97] on section "Submit" at bounding box center [209, 105] width 156 height 16
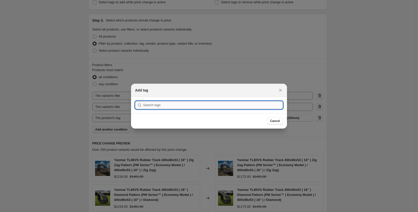
click at [144, 107] on input ":r4n:" at bounding box center [213, 105] width 140 height 8
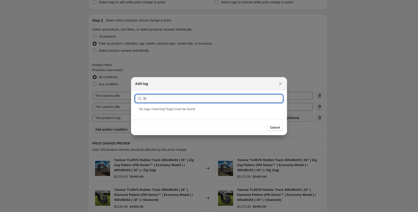
type input "S"
type input "Bobcat Track"
click at [164, 114] on div "Bobcat Track Set" at bounding box center [209, 112] width 156 height 13
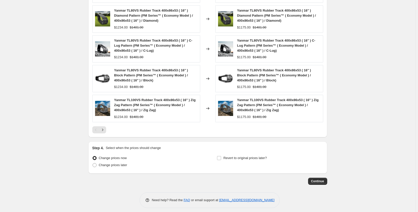
scroll to position [426, 0]
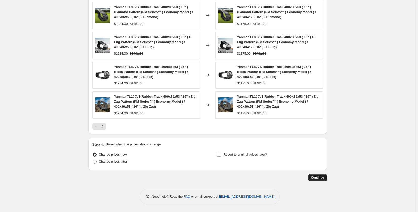
click at [318, 179] on span "Continue" at bounding box center [317, 177] width 13 height 4
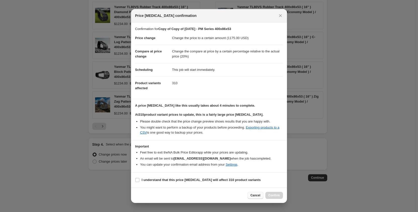
click at [254, 194] on span "Cancel" at bounding box center [256, 195] width 10 height 4
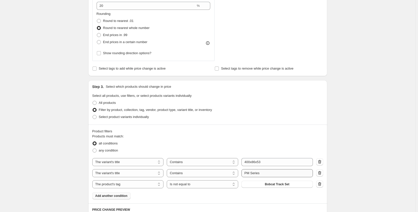
scroll to position [233, 0]
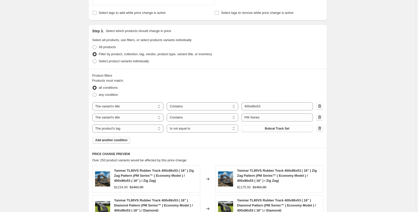
click at [127, 141] on span "Add another condition" at bounding box center [111, 140] width 32 height 4
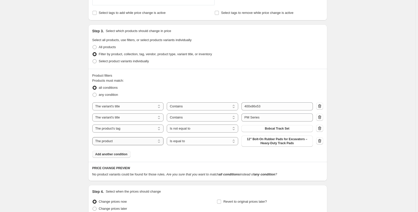
click at [153, 143] on select "The product The product's collection The product's tag The product's vendor The…" at bounding box center [127, 141] width 71 height 8
select select "tag"
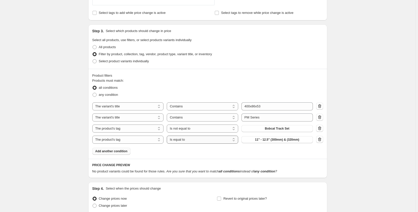
click at [178, 140] on select "Is equal to Is not equal to" at bounding box center [202, 139] width 71 height 8
select select "not_equal"
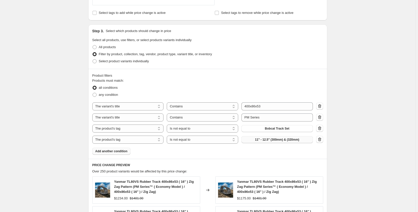
click at [261, 140] on span "11" - 12.5" (300mm) & (320mm)" at bounding box center [277, 139] width 44 height 4
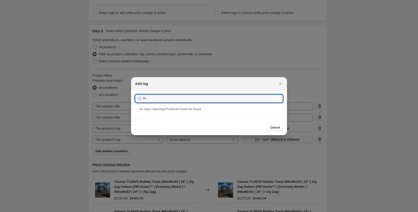
type input "P"
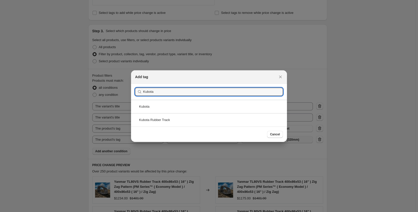
drag, startPoint x: 182, startPoint y: 91, endPoint x: 118, endPoint y: 93, distance: 63.9
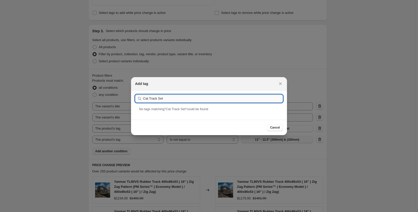
drag, startPoint x: 169, startPoint y: 97, endPoint x: 150, endPoint y: 101, distance: 18.4
click at [150, 101] on input "Cat Track Set" at bounding box center [213, 98] width 140 height 8
click at [158, 99] on input "Cat Track Set" at bounding box center [213, 98] width 140 height 8
drag, startPoint x: 172, startPoint y: 97, endPoint x: 139, endPoint y: 101, distance: 32.9
click at [139, 101] on div "Cat Tracks Set" at bounding box center [209, 98] width 148 height 8
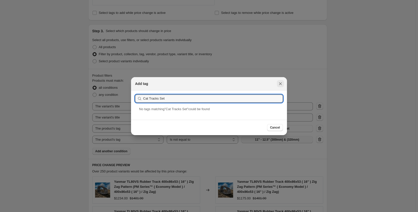
type input "Cat Tracks Set"
click at [281, 83] on icon "Close" at bounding box center [280, 83] width 5 height 5
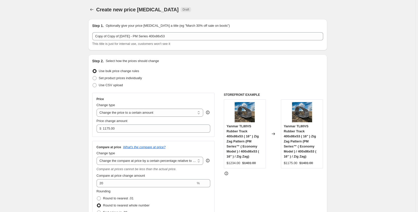
scroll to position [233, 0]
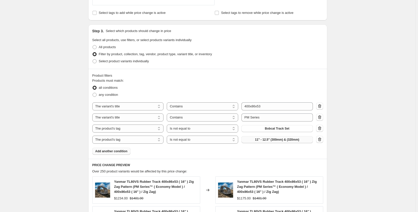
click at [270, 139] on span "11" - 12.5" (300mm) & (320mm)" at bounding box center [277, 139] width 44 height 4
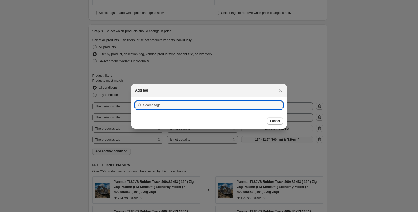
scroll to position [0, 0]
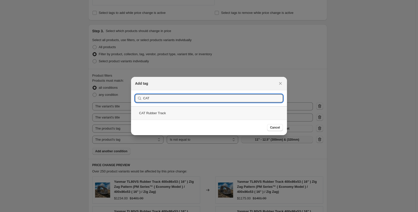
type input "CAT"
click at [254, 113] on div "CAT Rubber Track" at bounding box center [209, 112] width 156 height 13
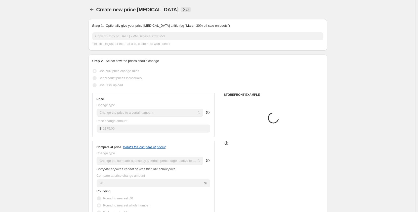
scroll to position [233, 0]
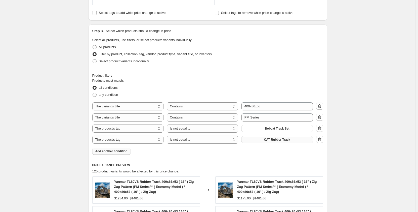
click at [276, 139] on span "CAT Rubber Track" at bounding box center [277, 139] width 26 height 4
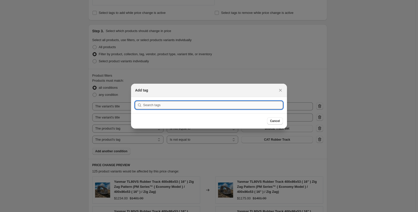
click at [195, 106] on input ":r57:" at bounding box center [213, 105] width 140 height 8
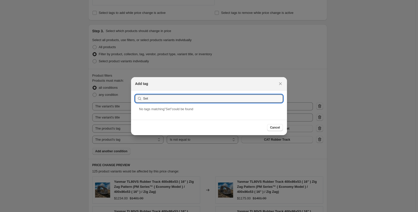
drag, startPoint x: 167, startPoint y: 99, endPoint x: 133, endPoint y: 102, distance: 34.1
click at [133, 102] on section "Submit Set" at bounding box center [209, 98] width 156 height 16
type input "Set"
click at [280, 84] on icon "Close" at bounding box center [280, 83] width 5 height 5
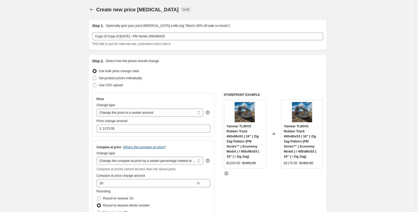
scroll to position [233, 0]
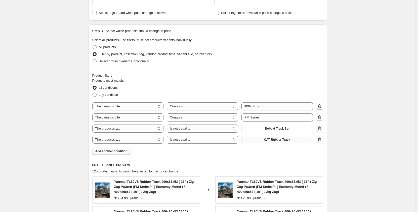
click at [256, 140] on button "CAT Rubber Track" at bounding box center [277, 139] width 71 height 7
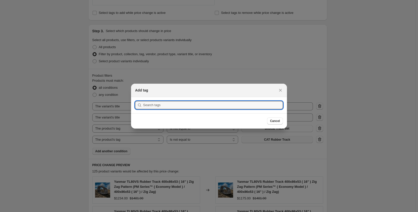
scroll to position [0, 0]
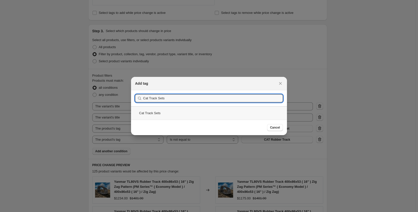
type input "Cat Track Sets"
click at [169, 113] on div "Cat Track Sets" at bounding box center [209, 112] width 156 height 13
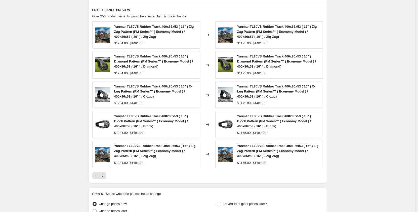
scroll to position [437, 0]
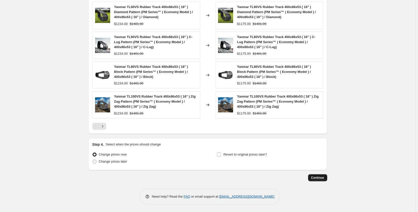
click at [319, 178] on span "Continue" at bounding box center [317, 177] width 13 height 4
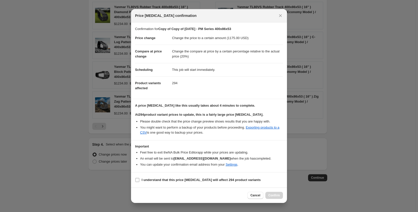
click at [137, 180] on input "I understand that this price [MEDICAL_DATA] will affect 294 product variants" at bounding box center [137, 180] width 4 height 4
checkbox input "true"
click at [276, 195] on span "Confirm" at bounding box center [274, 195] width 12 height 4
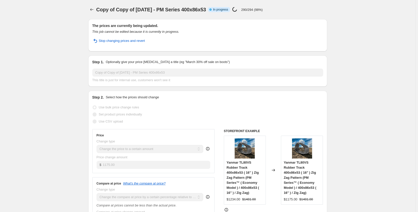
select select "pp"
select select "title"
select select "contains"
select select "title"
select select "contains"
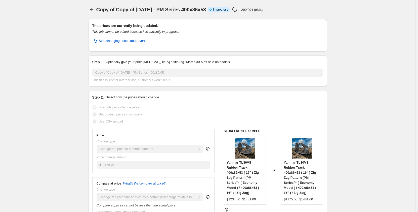
select select "tag"
select select "not_equal"
select select "tag"
select select "not_equal"
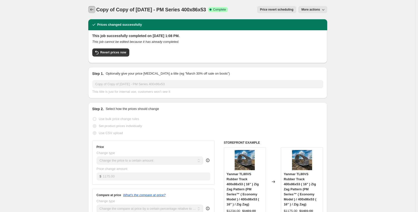
click at [93, 11] on icon "Price change jobs" at bounding box center [91, 9] width 5 height 5
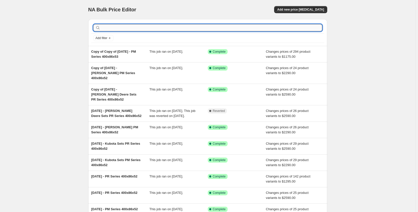
click at [136, 29] on input "text" at bounding box center [211, 27] width 221 height 7
type input "400x86x53"
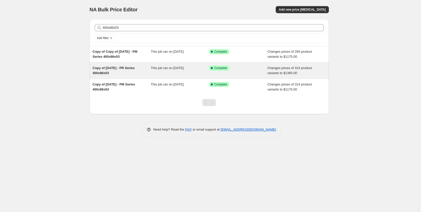
click at [162, 78] on div "Copy of [DATE] - PR Series 400x86x53 This job ran on [DATE]. Success Complete C…" at bounding box center [209, 70] width 239 height 16
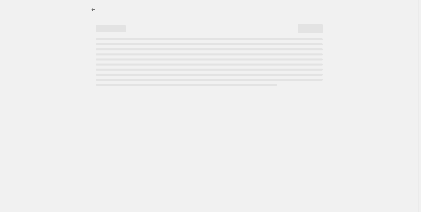
select select "pp"
select select "title"
select select "contains"
select select "title"
select select "contains"
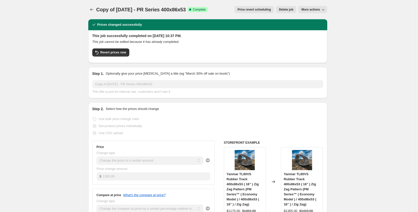
click at [308, 11] on span "More actions" at bounding box center [310, 10] width 19 height 4
click at [308, 21] on span "Copy to new job" at bounding box center [313, 20] width 23 height 4
select select "pp"
select select "title"
select select "contains"
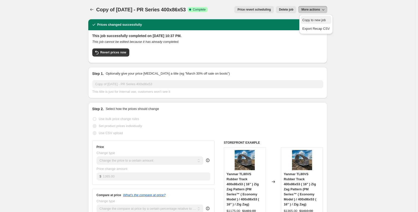
select select "title"
select select "contains"
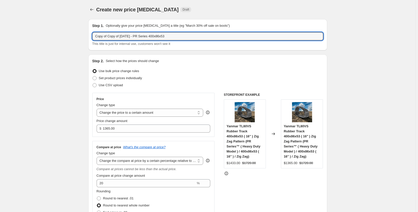
drag, startPoint x: 123, startPoint y: 36, endPoint x: 88, endPoint y: 41, distance: 35.3
click at [109, 37] on input "Sep 2024 - PR Series 400x86x53" at bounding box center [207, 36] width 231 height 8
type input "Sep 2025 - PR Series 400x86x53"
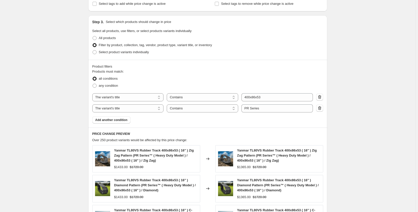
scroll to position [243, 0]
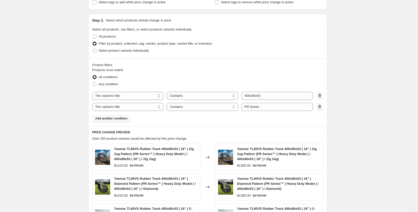
click at [111, 120] on span "Add another condition" at bounding box center [111, 118] width 32 height 4
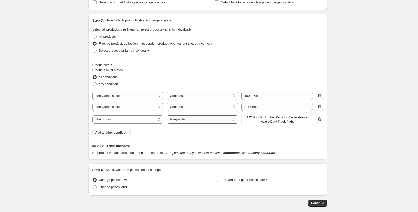
click at [178, 119] on select "Is equal to Is not equal to" at bounding box center [202, 119] width 71 height 8
select select "not_equal"
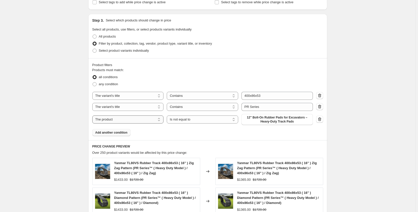
click at [155, 120] on select "The product The product's collection The product's tag The product's vendor The…" at bounding box center [127, 119] width 71 height 8
select select "tag"
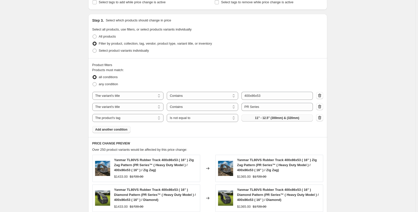
click at [256, 119] on span "11" - 12.5" (300mm) & (320mm)" at bounding box center [277, 118] width 44 height 4
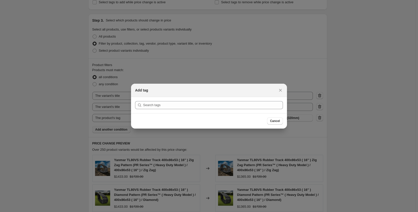
click at [184, 110] on section "Submit" at bounding box center [209, 105] width 156 height 16
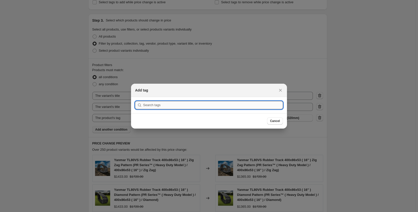
click at [187, 106] on input ":rcc:" at bounding box center [213, 105] width 140 height 8
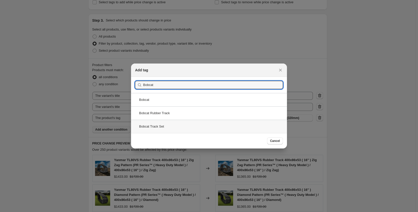
type input "Bobcat"
click at [174, 126] on div "Bobcat Track Set" at bounding box center [209, 126] width 156 height 13
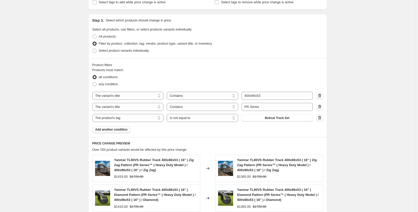
click at [121, 130] on span "Add another condition" at bounding box center [111, 129] width 32 height 4
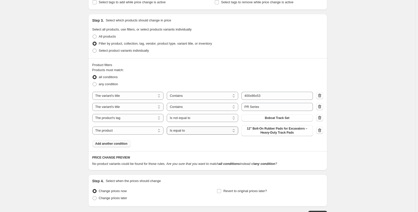
click at [184, 130] on select "Is equal to Is not equal to" at bounding box center [202, 130] width 71 height 8
select select "not_equal"
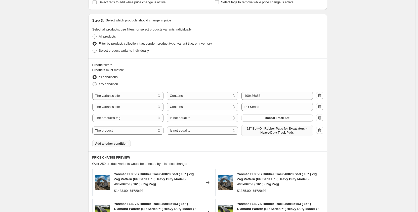
click at [251, 133] on span "12" Bolt-On Rubber Pads for Excavators – Heavy-Duty Track Pads" at bounding box center [277, 130] width 65 height 8
click at [151, 131] on select "The product The product's collection The product's tag The product's vendor The…" at bounding box center [127, 130] width 71 height 8
select select "tag"
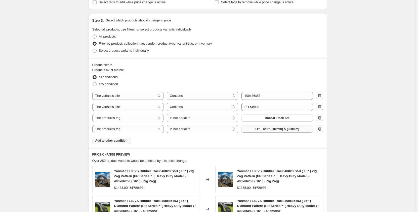
click at [251, 130] on button "11" - 12.5" (300mm) & (320mm)" at bounding box center [277, 128] width 71 height 7
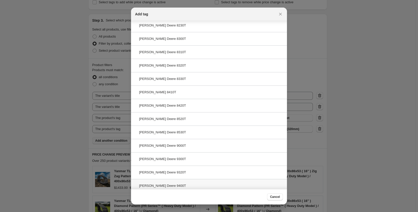
scroll to position [195, 0]
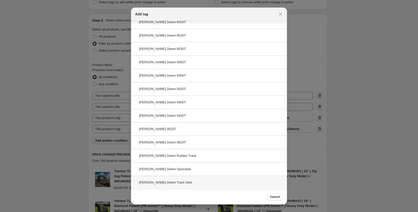
type input "John Deere"
click at [191, 186] on div "John Deere Track Sets" at bounding box center [209, 181] width 156 height 13
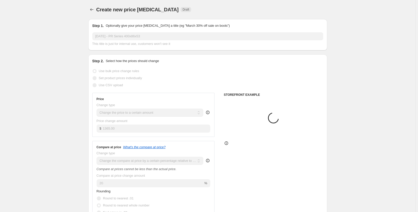
scroll to position [243, 0]
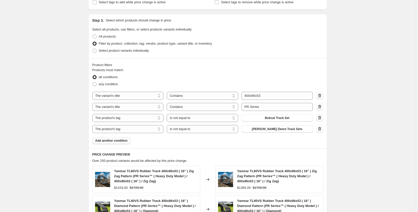
click at [121, 141] on span "Add another condition" at bounding box center [111, 140] width 32 height 4
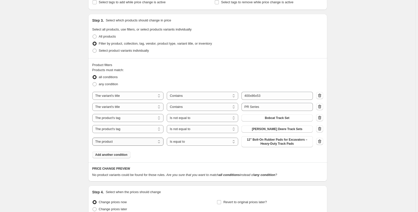
click at [140, 144] on select "The product The product's collection The product's tag The product's vendor The…" at bounding box center [127, 141] width 71 height 8
select select "tag"
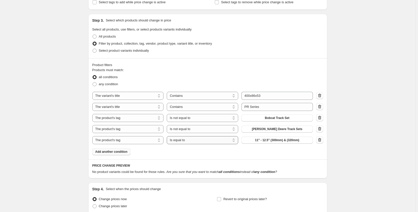
click at [183, 141] on select "Is equal to Is not equal to" at bounding box center [202, 140] width 71 height 8
select select "not_equal"
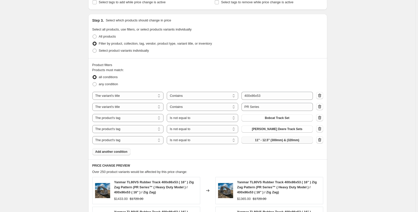
click at [256, 139] on span "11" - 12.5" (300mm) & (320mm)" at bounding box center [277, 140] width 44 height 4
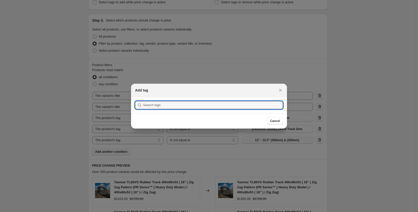
scroll to position [0, 0]
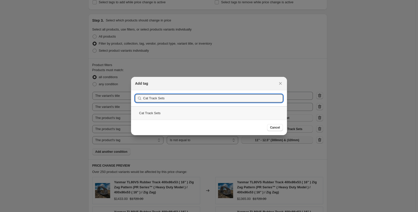
type input "Cat Track Sets"
click at [178, 112] on div "Cat Track Sets" at bounding box center [209, 112] width 156 height 13
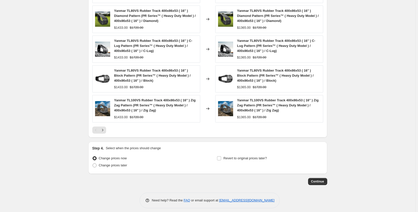
scroll to position [445, 0]
click at [320, 178] on button "Continue" at bounding box center [317, 180] width 19 height 7
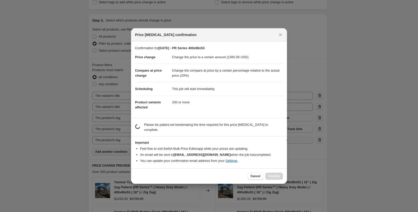
scroll to position [0, 0]
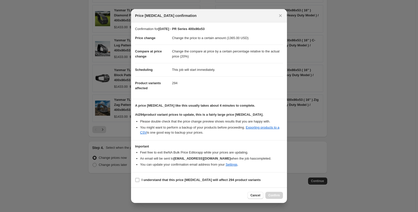
click at [139, 181] on input "I understand that this price change job will affect 294 product variants" at bounding box center [137, 180] width 4 height 4
checkbox input "true"
click at [273, 199] on div "Cancel Confirm" at bounding box center [209, 194] width 156 height 15
click at [272, 196] on span "Confirm" at bounding box center [274, 195] width 12 height 4
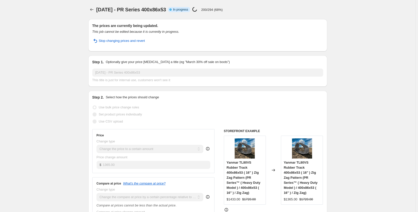
select select "pp"
select select "title"
select select "contains"
select select "title"
select select "contains"
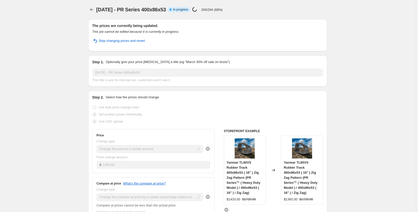
select select "tag"
select select "not_equal"
select select "tag"
select select "not_equal"
select select "tag"
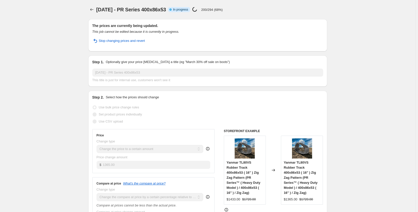
select select "not_equal"
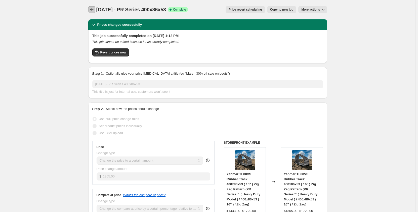
click at [94, 11] on icon "Price change jobs" at bounding box center [91, 9] width 5 height 5
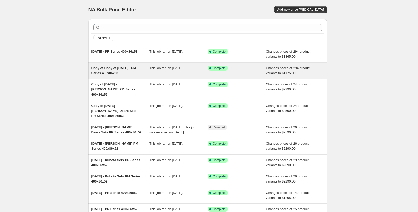
click at [165, 72] on div "This job ran on September 15, 2025." at bounding box center [178, 70] width 58 height 10
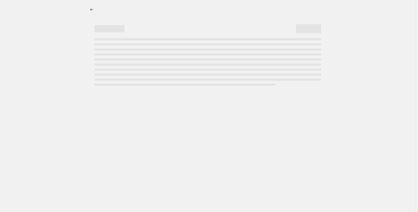
select select "pp"
select select "title"
select select "contains"
select select "title"
select select "contains"
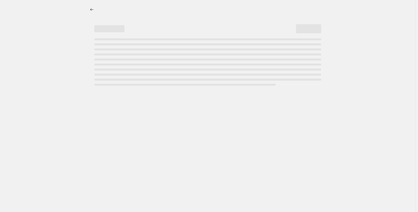
select select "tag"
select select "not_equal"
select select "tag"
select select "not_equal"
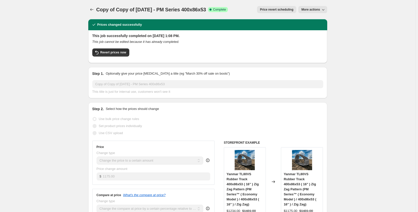
click at [304, 9] on span "More actions" at bounding box center [310, 10] width 19 height 4
click at [306, 19] on span "Copy to new job" at bounding box center [313, 20] width 23 height 4
select select "pp"
select select "title"
select select "contains"
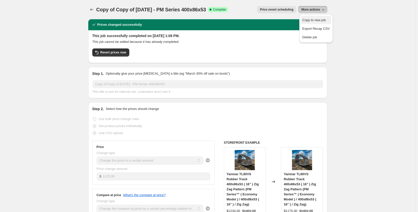
select select "title"
select select "contains"
select select "tag"
select select "not_equal"
select select "tag"
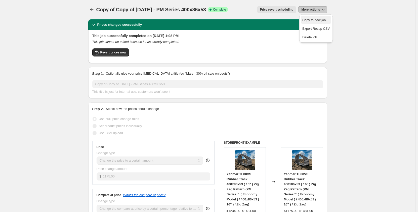
select select "not_equal"
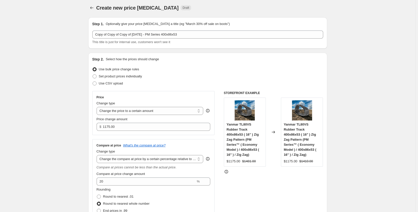
scroll to position [8, 0]
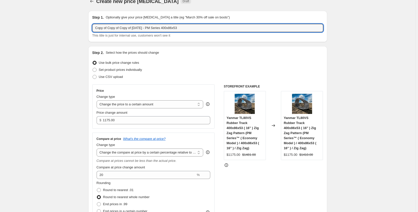
drag, startPoint x: 150, startPoint y: 27, endPoint x: 89, endPoint y: 29, distance: 60.7
click at [89, 29] on div "Step 1. Optionally give your price change job a title (eg "March 30% off sale o…" at bounding box center [207, 26] width 239 height 31
click at [115, 28] on input "Sep 2025 - PM Series 400x86x53" at bounding box center [207, 28] width 231 height 8
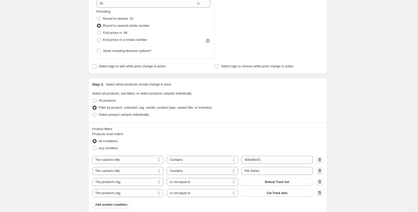
scroll to position [218, 0]
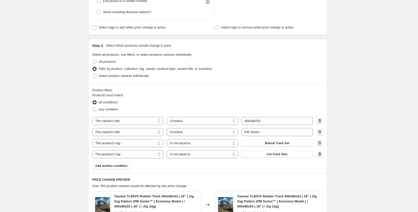
type input "Sep 2025 - Bobcat Set PM Series 400x86x53"
click at [322, 155] on icon "button" at bounding box center [319, 153] width 5 height 5
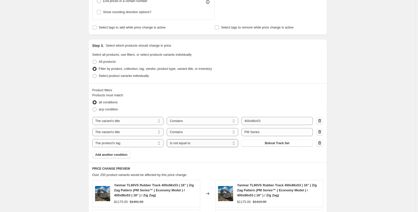
click at [215, 142] on select "Is equal to Is not equal to" at bounding box center [202, 143] width 71 height 8
select select "equal"
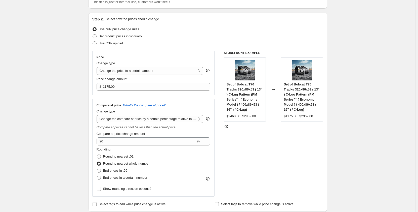
scroll to position [42, 0]
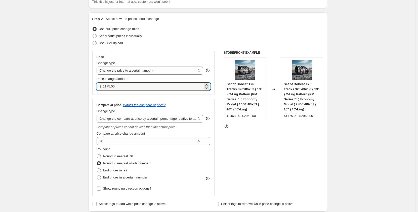
drag, startPoint x: 119, startPoint y: 90, endPoint x: 100, endPoint y: 89, distance: 18.6
click at [100, 89] on div "$ 1175.00" at bounding box center [154, 86] width 114 height 8
type input "2350.00"
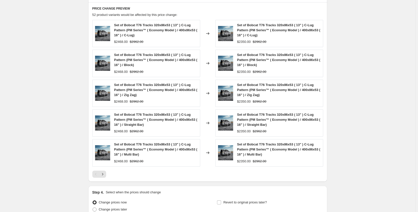
scroll to position [426, 0]
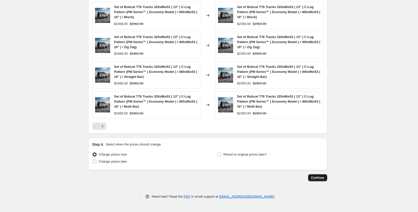
click at [318, 180] on button "Continue" at bounding box center [317, 177] width 19 height 7
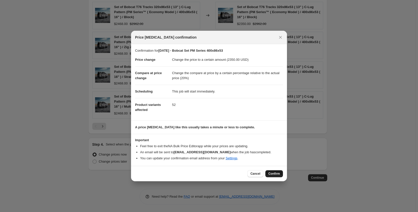
click at [271, 174] on span "Confirm" at bounding box center [274, 173] width 12 height 4
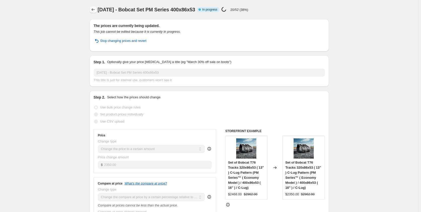
select select "pp"
select select "title"
select select "contains"
select select "title"
select select "contains"
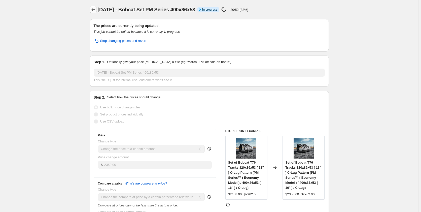
select select "tag"
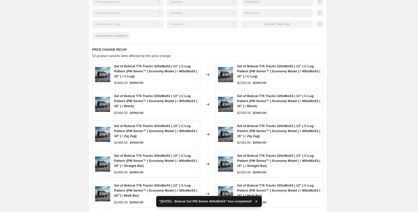
scroll to position [462, 0]
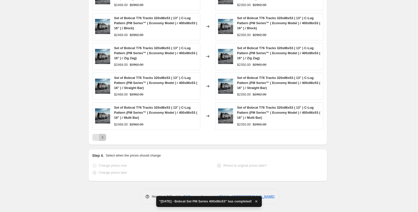
click at [105, 137] on icon "Next" at bounding box center [102, 137] width 5 height 5
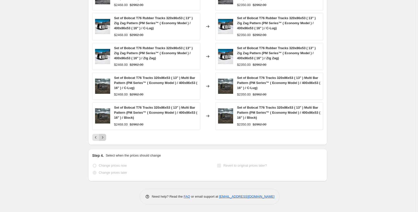
click at [105, 137] on icon "Next" at bounding box center [102, 137] width 5 height 5
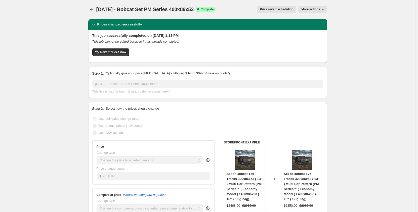
scroll to position [0, 0]
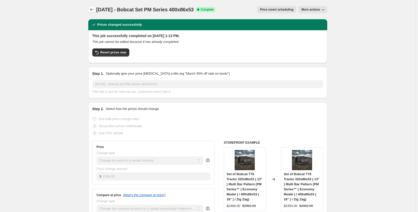
click at [94, 11] on icon "Price change jobs" at bounding box center [91, 9] width 5 height 5
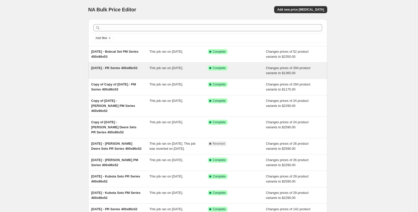
click at [170, 73] on div "This job ran on September 15, 2025." at bounding box center [178, 70] width 58 height 10
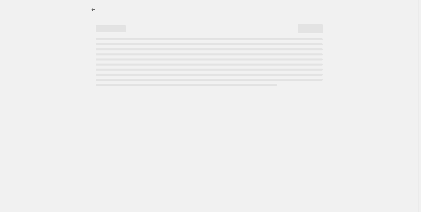
select select "pp"
select select "title"
select select "contains"
select select "title"
select select "contains"
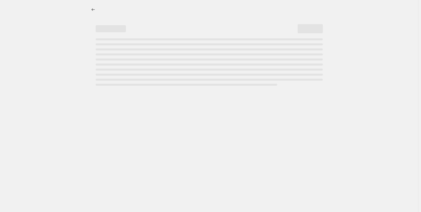
select select "tag"
select select "not_equal"
select select "tag"
select select "not_equal"
select select "tag"
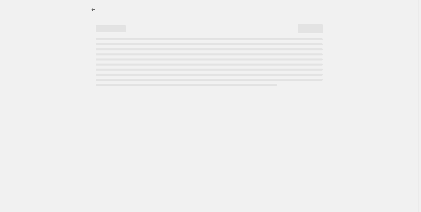
select select "not_equal"
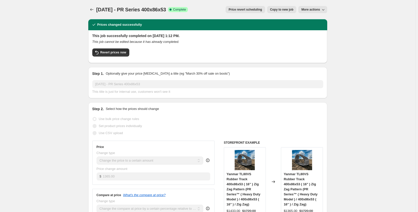
click at [274, 10] on span "Copy to new job" at bounding box center [281, 10] width 23 height 4
select select "pp"
select select "title"
select select "contains"
select select "title"
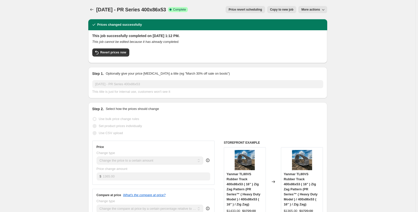
select select "contains"
select select "tag"
select select "not_equal"
select select "tag"
select select "not_equal"
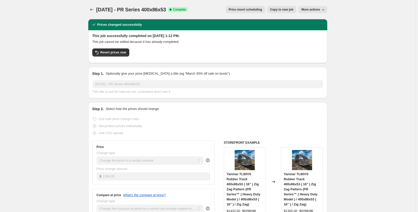
select select "tag"
select select "not_equal"
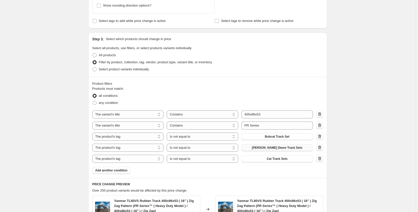
scroll to position [226, 0]
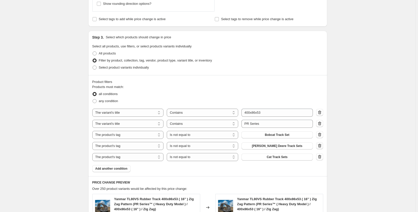
click at [319, 145] on icon "button" at bounding box center [319, 145] width 5 height 5
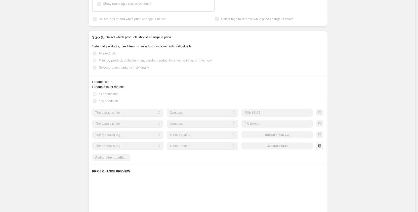
click at [319, 145] on icon "button" at bounding box center [319, 145] width 5 height 5
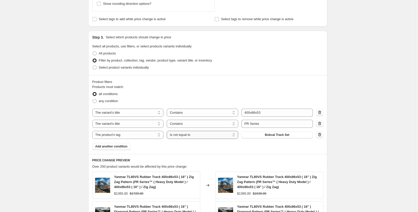
click at [216, 135] on select "Is equal to Is not equal to" at bounding box center [202, 135] width 71 height 8
select select "equal"
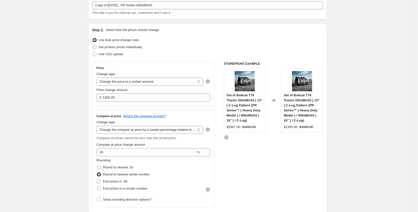
scroll to position [25, 0]
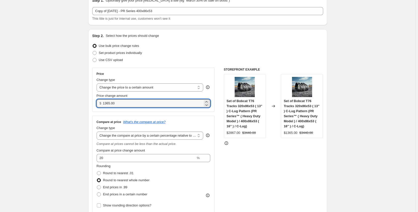
drag, startPoint x: 120, startPoint y: 103, endPoint x: 91, endPoint y: 102, distance: 28.9
click at [91, 102] on div "Step 2. Select how the prices should change Use bulk price change rules Set pro…" at bounding box center [207, 128] width 239 height 199
type input "2730.00"
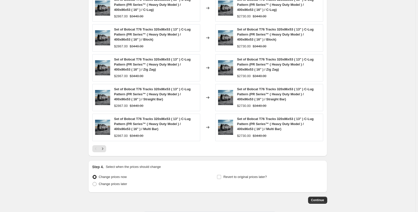
scroll to position [426, 0]
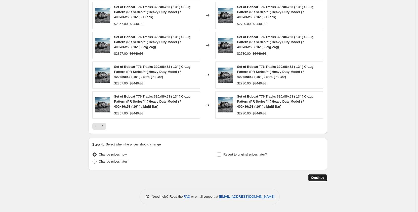
click at [319, 179] on span "Continue" at bounding box center [317, 177] width 13 height 4
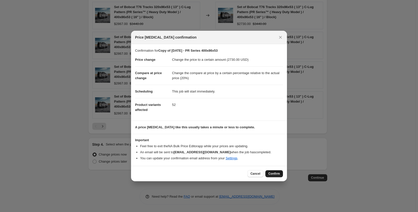
click at [277, 174] on span "Confirm" at bounding box center [274, 173] width 12 height 4
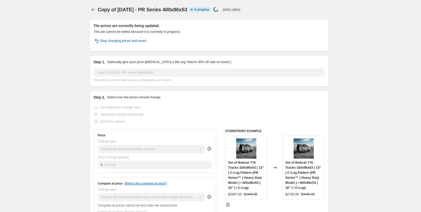
select select "pp"
select select "title"
select select "contains"
select select "title"
select select "contains"
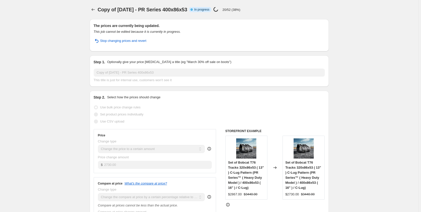
select select "tag"
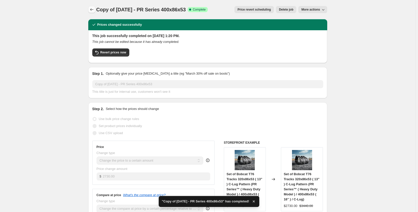
click at [93, 9] on icon "Price change jobs" at bounding box center [91, 9] width 5 height 5
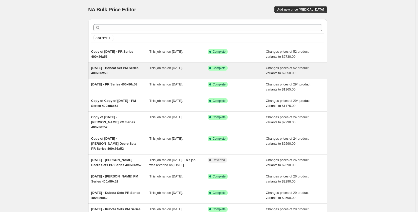
click at [170, 71] on div "This job ran on September 15, 2025." at bounding box center [178, 70] width 58 height 10
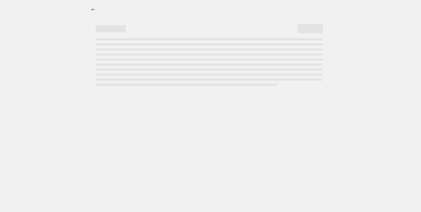
select select "pp"
select select "title"
select select "contains"
select select "title"
select select "contains"
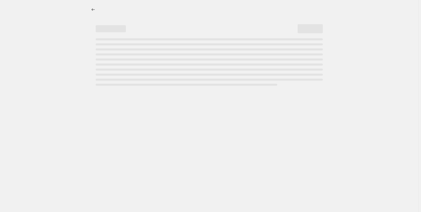
select select "tag"
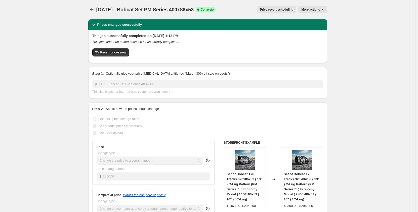
click at [319, 9] on span "More actions" at bounding box center [310, 10] width 19 height 4
click at [308, 20] on span "Copy to new job" at bounding box center [313, 20] width 23 height 4
select select "pp"
select select "title"
select select "contains"
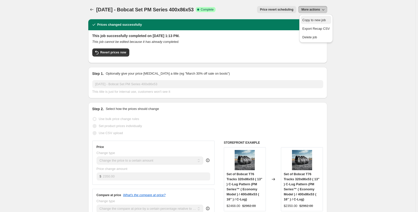
select select "title"
select select "contains"
select select "tag"
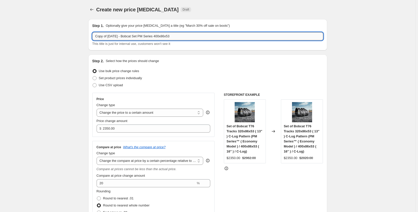
drag, startPoint x: 129, startPoint y: 36, endPoint x: 139, endPoint y: 37, distance: 10.1
click at [139, 37] on input "Copy of Sep 2025 - Bobcat Set PM Series 400x86x53" at bounding box center [207, 36] width 231 height 8
type input "Copy of Sep 2025 - CAT Set PM Series 400x86x53"
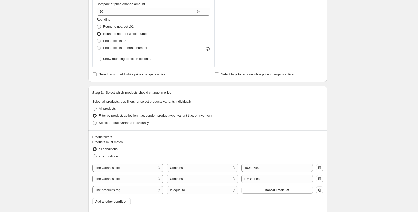
scroll to position [201, 0]
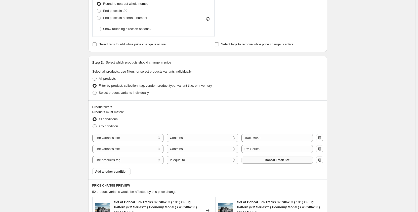
click at [304, 160] on button "Bobcat Track Set" at bounding box center [277, 159] width 71 height 7
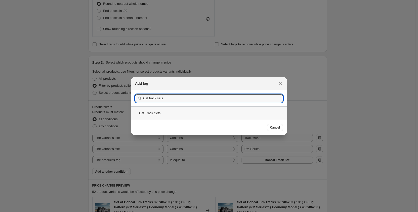
type input "Cat track sets"
click at [178, 113] on div "Cat Track Sets" at bounding box center [209, 112] width 156 height 13
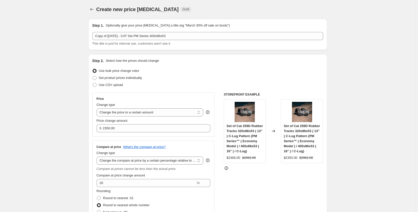
scroll to position [0, 0]
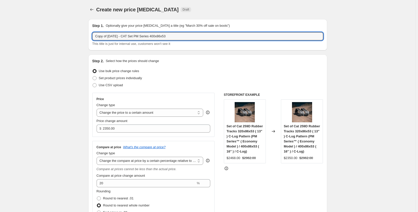
drag, startPoint x: 109, startPoint y: 37, endPoint x: 84, endPoint y: 37, distance: 24.9
type input "Sep 2025 - CAT Set PM Series 400x86x53"
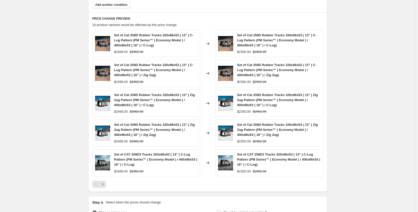
scroll to position [426, 0]
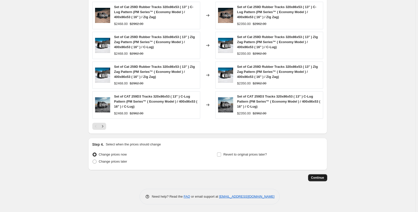
click at [320, 177] on span "Continue" at bounding box center [317, 177] width 13 height 4
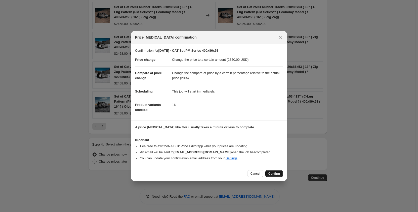
click at [268, 173] on span "Confirm" at bounding box center [274, 173] width 12 height 4
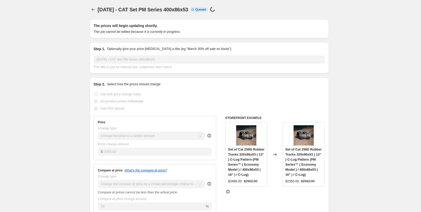
select select "pp"
select select "title"
select select "contains"
select select "title"
select select "contains"
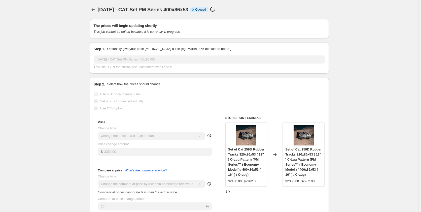
select select "tag"
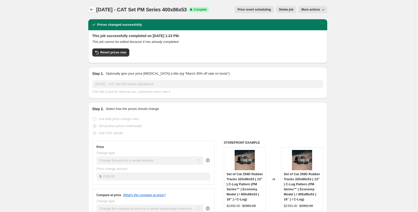
click at [95, 13] on button "Price change jobs" at bounding box center [91, 9] width 7 height 7
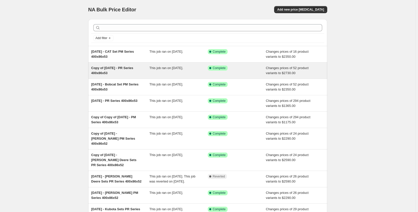
click at [172, 74] on div "This job ran on September 15, 2025." at bounding box center [178, 70] width 58 height 10
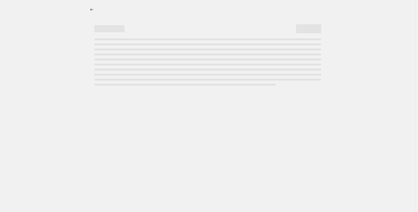
select select "pp"
select select "title"
select select "contains"
select select "title"
select select "contains"
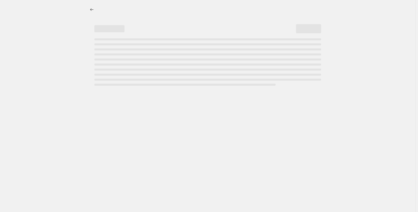
select select "tag"
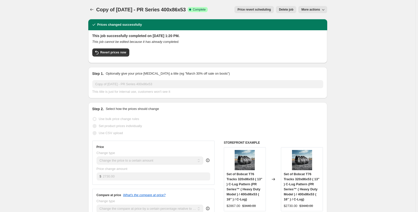
click at [310, 10] on span "More actions" at bounding box center [310, 10] width 19 height 4
click at [309, 21] on span "Copy to new job" at bounding box center [313, 20] width 23 height 4
select select "pp"
select select "title"
select select "contains"
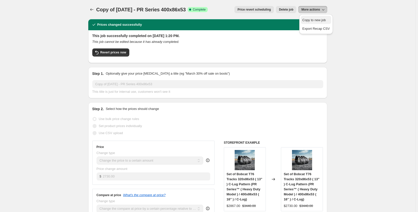
select select "title"
select select "contains"
select select "tag"
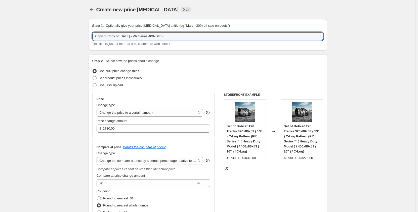
drag, startPoint x: 122, startPoint y: 37, endPoint x: 55, endPoint y: 43, distance: 67.7
click at [115, 36] on input "Sep 2025 - PR Series 400x86x53" at bounding box center [207, 36] width 231 height 8
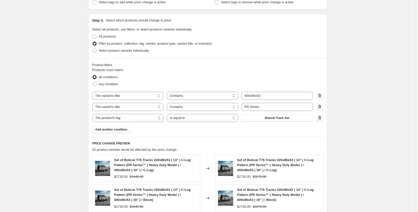
scroll to position [260, 0]
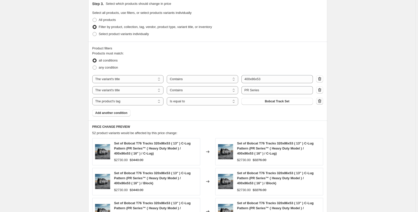
type input "Sep 2025 - Cat Sets PR Series 400x86x53"
click at [320, 102] on icon "button" at bounding box center [319, 100] width 5 height 5
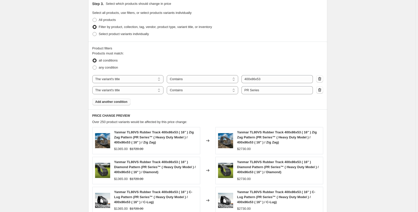
click at [121, 102] on span "Add another condition" at bounding box center [111, 102] width 32 height 4
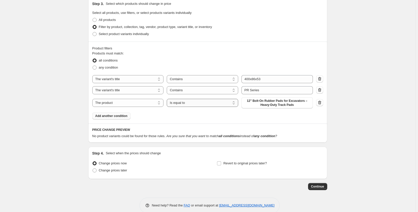
click at [188, 104] on select "Is equal to Is not equal to" at bounding box center [202, 103] width 71 height 8
click at [168, 99] on select "Is equal to Is not equal to" at bounding box center [202, 103] width 71 height 8
click at [248, 104] on span "12" Bolt-On Rubber Pads for Excavators – Heavy-Duty Track Pads" at bounding box center [277, 103] width 65 height 8
click at [135, 102] on select "The product The product's collection The product's tag The product's vendor The…" at bounding box center [127, 103] width 71 height 8
select select "tag"
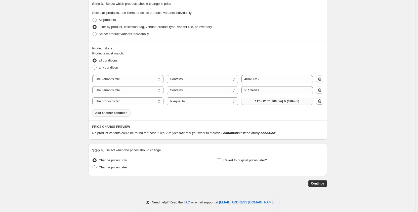
click at [253, 102] on button "11" - 12.5" (300mm) & (320mm)" at bounding box center [277, 101] width 71 height 7
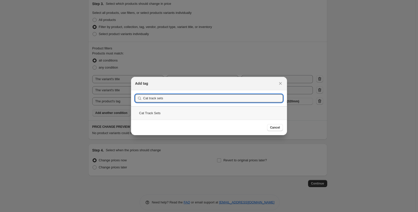
type input "Cat track sets"
click at [168, 115] on div "Cat Track Sets" at bounding box center [209, 112] width 156 height 13
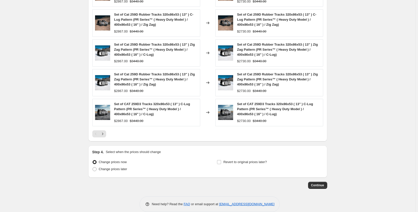
scroll to position [426, 0]
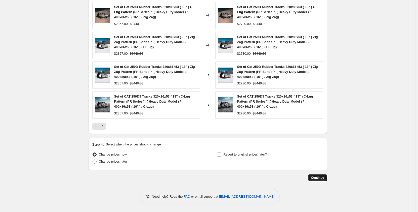
click at [316, 177] on span "Continue" at bounding box center [317, 177] width 13 height 4
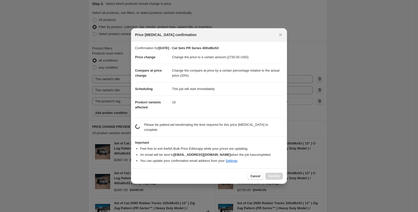
scroll to position [0, 0]
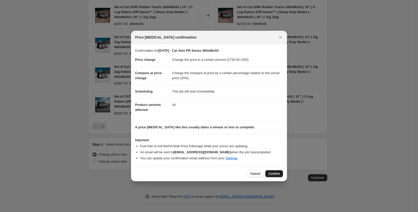
click at [277, 174] on span "Confirm" at bounding box center [274, 173] width 12 height 4
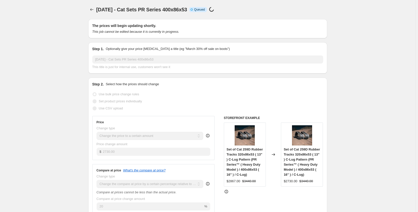
select select "pp"
select select "title"
select select "contains"
select select "title"
select select "contains"
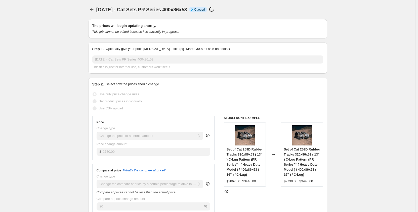
select select "tag"
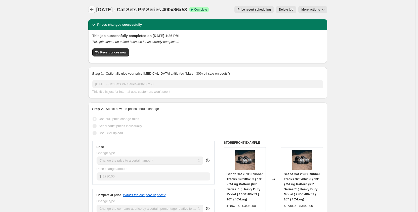
click at [93, 9] on icon "Price change jobs" at bounding box center [91, 9] width 5 height 5
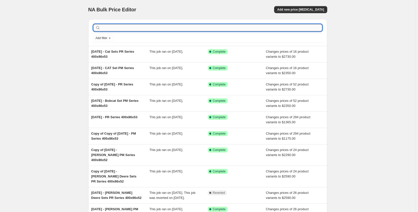
click at [124, 29] on input "text" at bounding box center [211, 27] width 221 height 7
click at [128, 25] on input "text" at bounding box center [211, 27] width 221 height 7
type input "400x86x54"
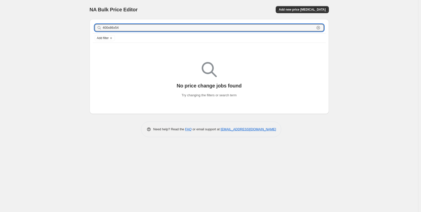
drag, startPoint x: 132, startPoint y: 28, endPoint x: 91, endPoint y: 29, distance: 41.8
click at [91, 29] on div "400x86x54 Clear Add filter" at bounding box center [209, 32] width 239 height 27
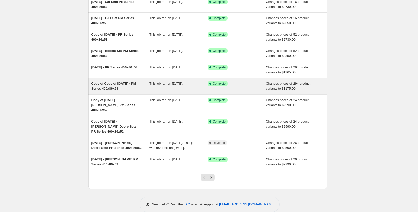
scroll to position [50, 0]
click at [155, 86] on div "This job ran on September 15, 2025." at bounding box center [178, 86] width 58 height 10
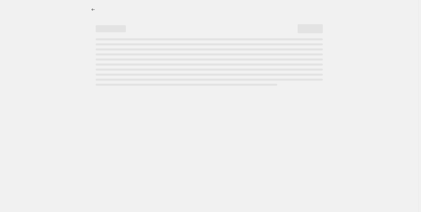
select select "pp"
select select "title"
select select "contains"
select select "title"
select select "contains"
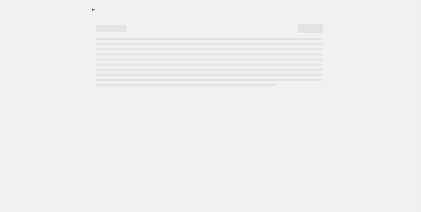
select select "tag"
select select "not_equal"
select select "tag"
select select "not_equal"
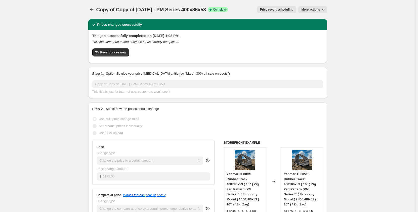
click at [308, 10] on span "More actions" at bounding box center [310, 10] width 19 height 4
click at [306, 21] on span "Copy to new job" at bounding box center [313, 20] width 23 height 4
select select "pp"
select select "title"
select select "contains"
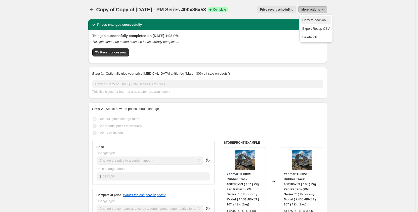
select select "title"
select select "contains"
select select "tag"
select select "not_equal"
select select "tag"
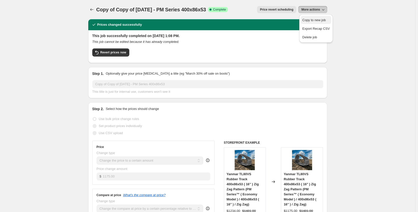
select select "not_equal"
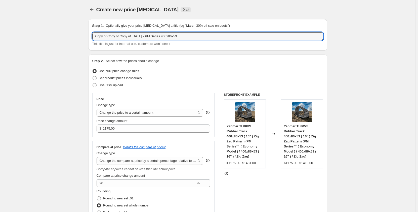
drag, startPoint x: 150, startPoint y: 36, endPoint x: 87, endPoint y: 39, distance: 62.7
click at [150, 36] on input "Sep 2025 - PM Series 400x86x53" at bounding box center [207, 36] width 231 height 8
type input "Sep 2025 - PM Series 400x86x54"
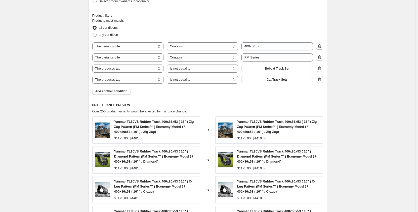
scroll to position [302, 0]
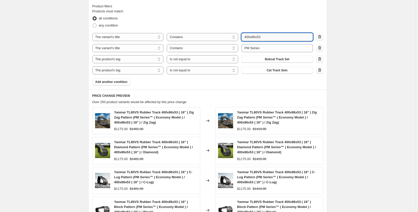
click at [265, 38] on input "400x86x53" at bounding box center [277, 37] width 71 height 8
type input "400x86x54"
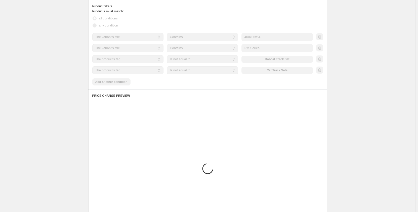
click at [51, 88] on div "Create new price change job. This page is ready Create new price change job Dra…" at bounding box center [207, 5] width 415 height 615
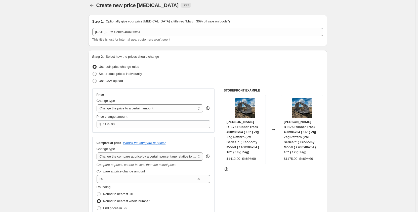
scroll to position [0, 0]
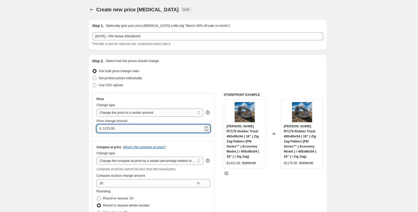
click at [110, 128] on input "1175.00" at bounding box center [153, 128] width 100 height 8
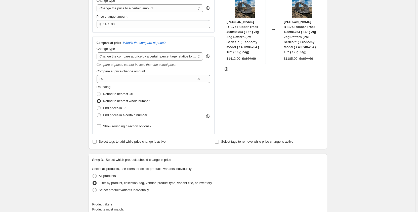
scroll to position [33, 0]
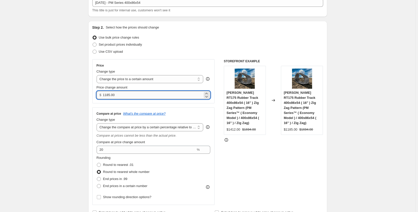
click at [108, 93] on input "1185.00" at bounding box center [153, 95] width 100 height 8
type input "1195.00"
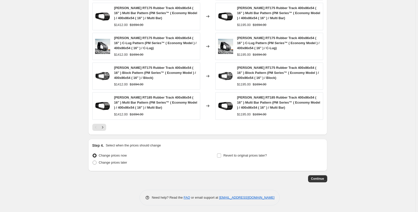
scroll to position [437, 0]
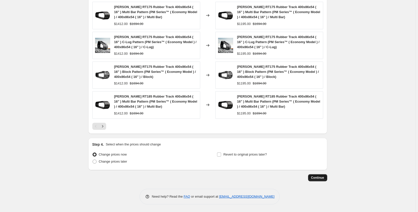
click at [321, 179] on span "Continue" at bounding box center [317, 177] width 13 height 4
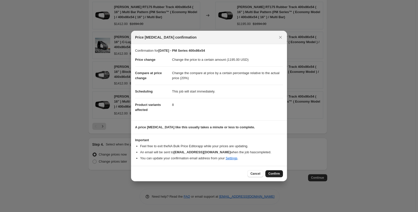
click at [277, 173] on span "Confirm" at bounding box center [274, 173] width 12 height 4
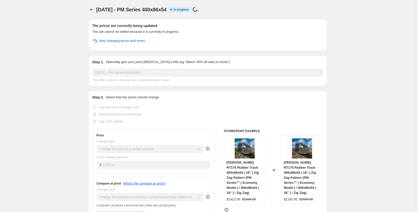
select select "pp"
select select "title"
select select "contains"
select select "title"
select select "contains"
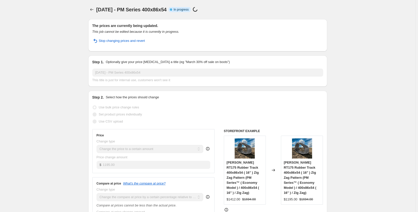
select select "tag"
select select "not_equal"
select select "tag"
select select "not_equal"
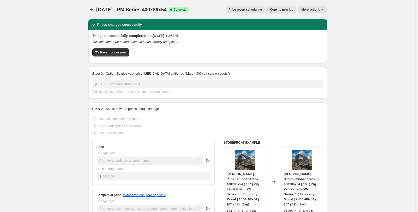
click at [291, 10] on span "Copy to new job" at bounding box center [281, 10] width 23 height 4
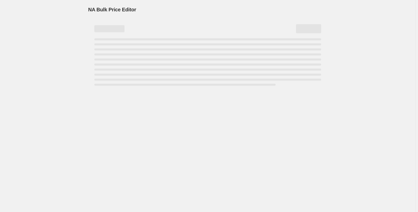
select select "pp"
select select "title"
select select "contains"
select select "title"
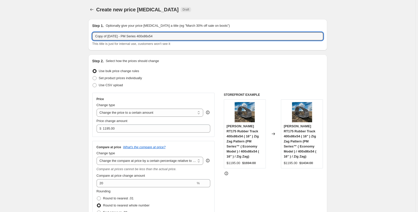
drag, startPoint x: 110, startPoint y: 36, endPoint x: 74, endPoint y: 38, distance: 36.5
click at [120, 36] on input "Sep 2025 - PM Series 400x86x54" at bounding box center [207, 36] width 231 height 8
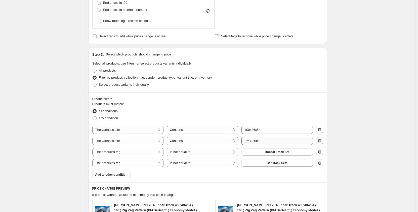
scroll to position [226, 0]
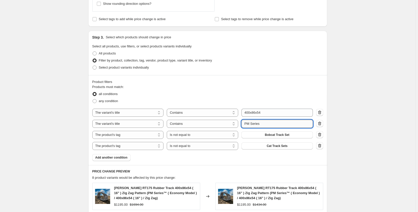
click at [251, 126] on input "PM Series" at bounding box center [277, 124] width 71 height 8
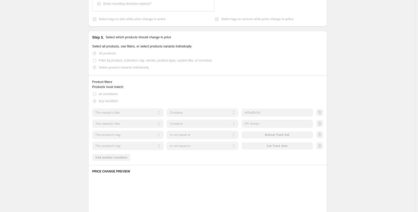
click at [60, 146] on div "Create new price change job. This page is ready Create new price change job Dra…" at bounding box center [207, 81] width 415 height 615
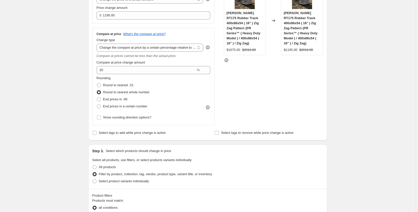
scroll to position [59, 0]
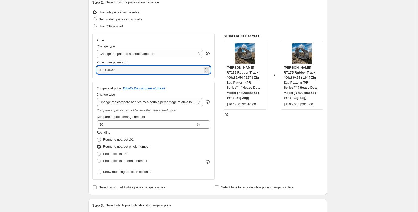
drag, startPoint x: 120, startPoint y: 69, endPoint x: 91, endPoint y: 70, distance: 28.7
click at [91, 70] on div "Step 2. Select how the prices should change Use bulk price change rules Set pro…" at bounding box center [207, 95] width 239 height 199
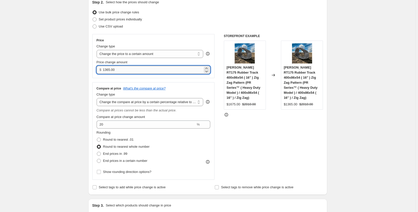
click at [110, 70] on input "1365.00" at bounding box center [153, 70] width 100 height 8
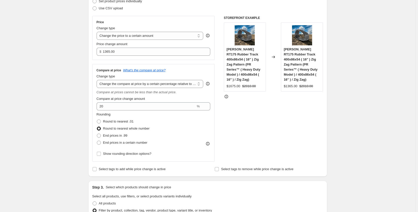
scroll to position [67, 0]
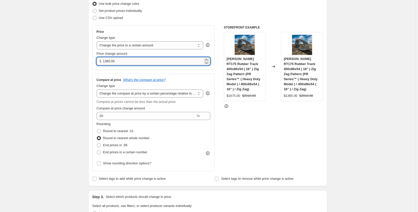
click at [108, 61] on input "1365.00" at bounding box center [153, 61] width 100 height 8
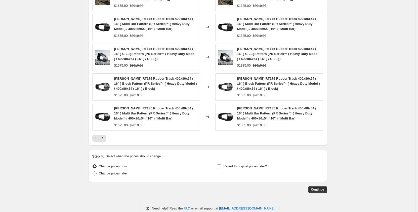
scroll to position [437, 0]
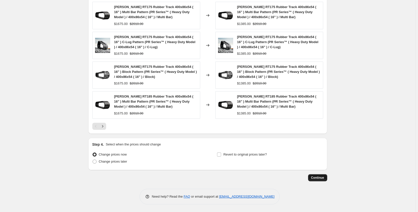
click at [317, 177] on span "Continue" at bounding box center [317, 177] width 13 height 4
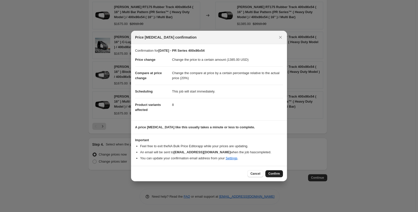
click at [278, 172] on span "Confirm" at bounding box center [274, 173] width 12 height 4
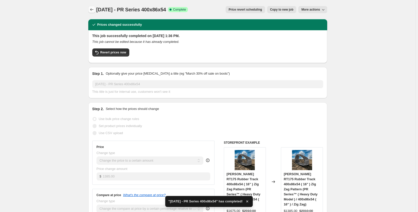
click at [93, 11] on icon "Price change jobs" at bounding box center [91, 9] width 5 height 5
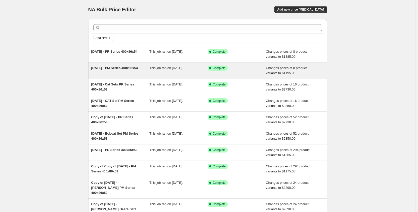
click at [134, 72] on div "Sep 2025 - PM Series 400x86x54" at bounding box center [120, 70] width 58 height 10
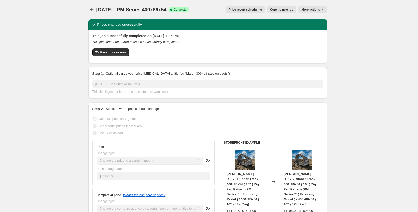
click at [279, 10] on span "Copy to new job" at bounding box center [281, 10] width 23 height 4
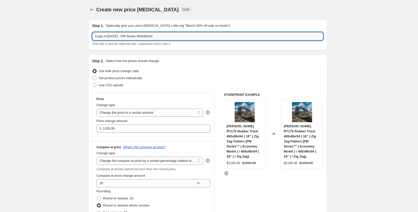
click at [164, 37] on input "Copy of Sep 2025 - PM Series 400x86x54" at bounding box center [207, 36] width 231 height 8
drag, startPoint x: 109, startPoint y: 37, endPoint x: 47, endPoint y: 42, distance: 62.3
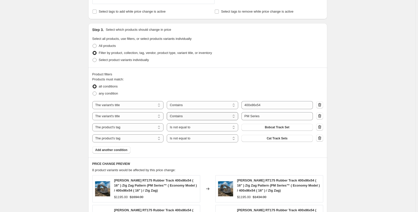
scroll to position [235, 0]
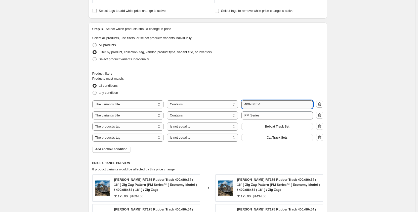
click at [268, 104] on input "400x86x54" at bounding box center [277, 104] width 71 height 8
click at [52, 138] on div "Create new price change job. This page is ready Create new price change job Dra…" at bounding box center [207, 89] width 415 height 648
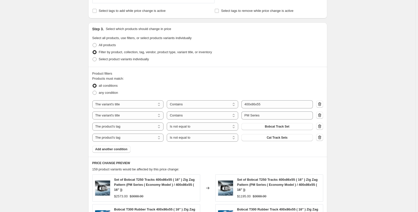
click at [68, 158] on div "Create new price change job. This page is ready Create new price change job Dra…" at bounding box center [207, 89] width 415 height 648
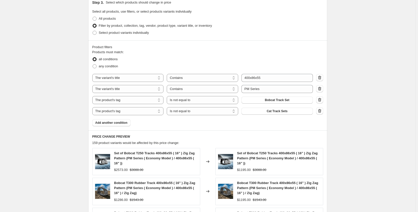
scroll to position [260, 0]
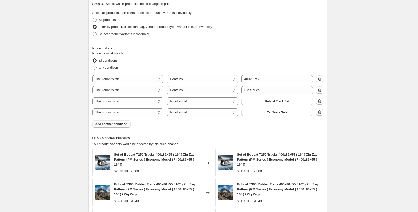
click at [108, 126] on button "Add another condition" at bounding box center [111, 123] width 38 height 7
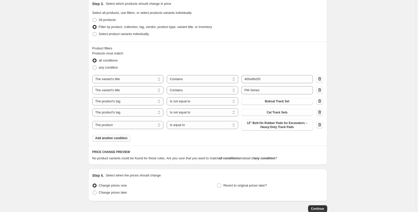
click at [120, 137] on span "Add another condition" at bounding box center [111, 138] width 32 height 4
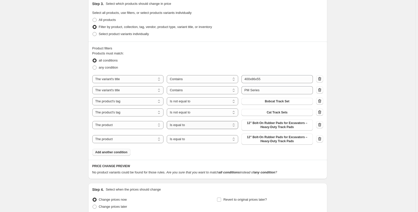
click at [226, 125] on select "Is equal to Is not equal to" at bounding box center [202, 125] width 71 height 8
click at [270, 125] on span "12" Bolt-On Rubber Pads for Excavators – Heavy-Duty Track Pads" at bounding box center [277, 125] width 65 height 8
click at [319, 125] on icon "button" at bounding box center [319, 124] width 5 height 5
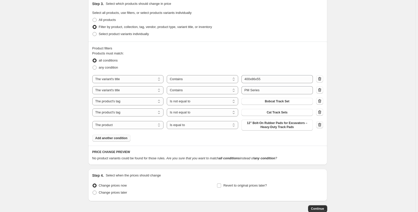
click at [320, 126] on icon "button" at bounding box center [319, 125] width 3 height 4
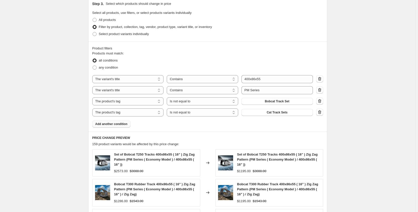
click at [123, 124] on span "Add another condition" at bounding box center [111, 124] width 32 height 4
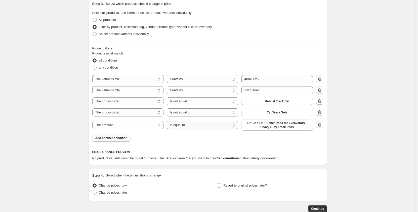
click at [184, 126] on select "Is equal to Is not equal to" at bounding box center [202, 125] width 71 height 8
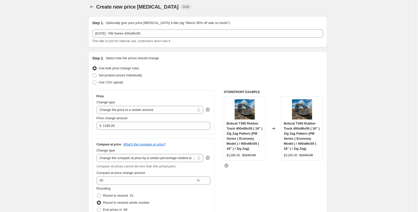
scroll to position [0, 0]
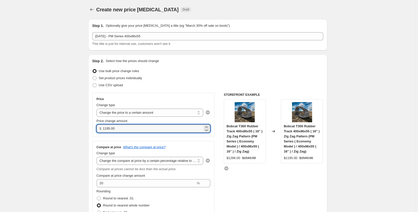
drag, startPoint x: 120, startPoint y: 128, endPoint x: 102, endPoint y: 130, distance: 17.3
click at [102, 130] on div "$ 1195.00" at bounding box center [154, 128] width 114 height 8
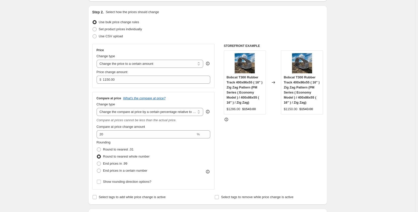
scroll to position [75, 0]
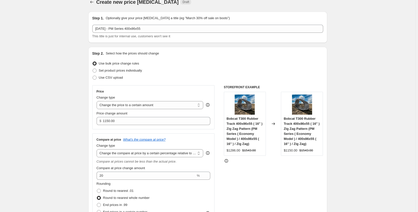
scroll to position [0, 0]
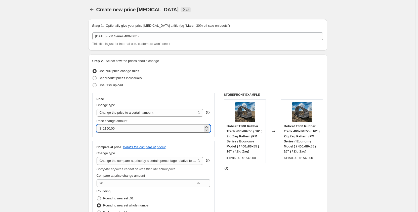
click at [111, 129] on input "1150.00" at bounding box center [153, 128] width 100 height 8
drag, startPoint x: 108, startPoint y: 129, endPoint x: 111, endPoint y: 130, distance: 3.4
click at [111, 130] on input "1195.00" at bounding box center [153, 128] width 100 height 8
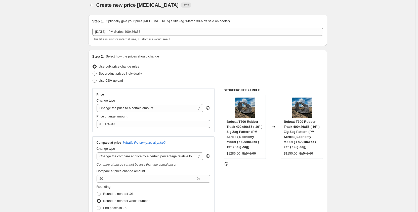
scroll to position [8, 0]
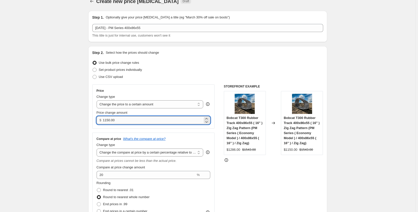
click at [108, 119] on input "1150.00" at bounding box center [153, 120] width 100 height 8
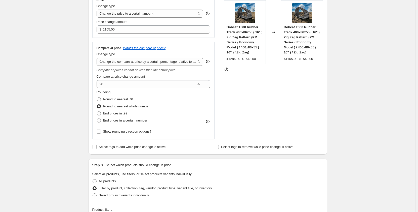
scroll to position [17, 0]
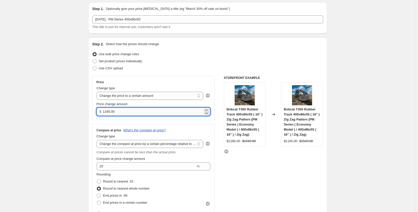
click at [108, 113] on input "1165.00" at bounding box center [153, 111] width 100 height 8
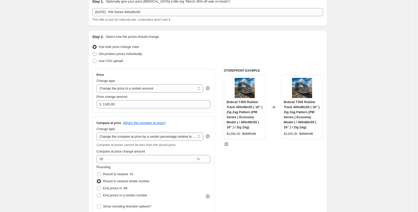
scroll to position [23, 0]
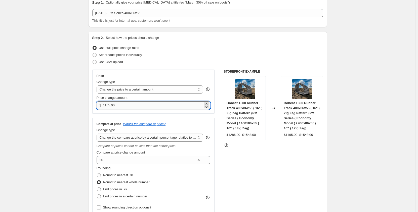
click at [109, 107] on input "1165.00" at bounding box center [153, 105] width 100 height 8
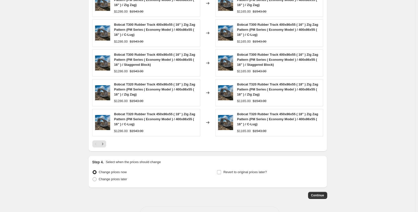
scroll to position [451, 0]
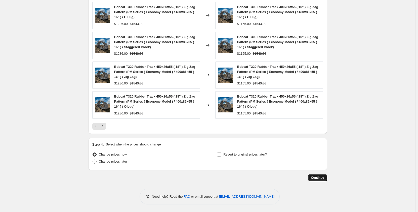
click at [318, 179] on span "Continue" at bounding box center [317, 177] width 13 height 4
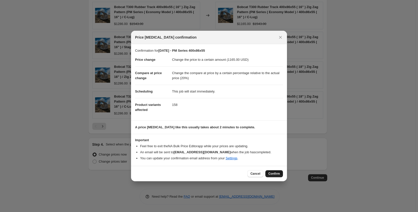
click at [269, 175] on span "Confirm" at bounding box center [274, 173] width 12 height 4
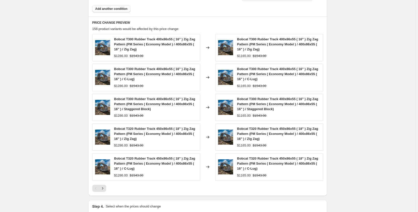
scroll to position [436, 0]
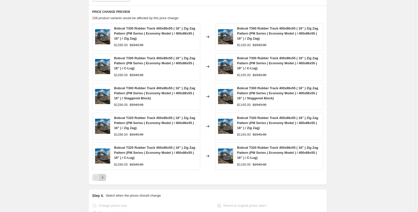
click at [105, 179] on icon "Next" at bounding box center [102, 177] width 5 height 5
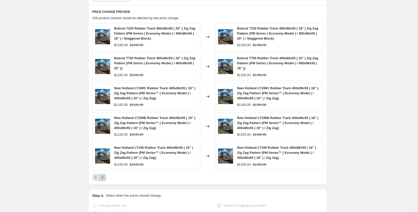
click at [105, 179] on icon "Next" at bounding box center [102, 177] width 5 height 5
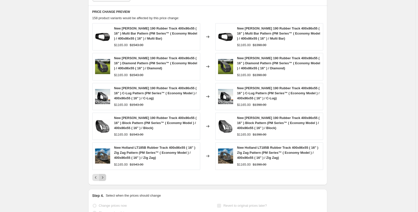
click at [105, 179] on icon "Next" at bounding box center [102, 177] width 5 height 5
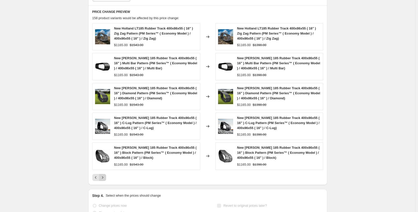
click at [105, 179] on icon "Next" at bounding box center [102, 177] width 5 height 5
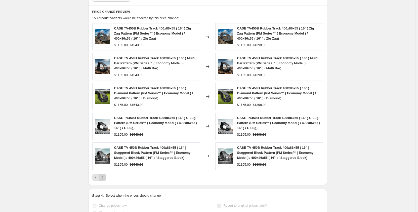
click at [105, 179] on icon "Next" at bounding box center [102, 177] width 5 height 5
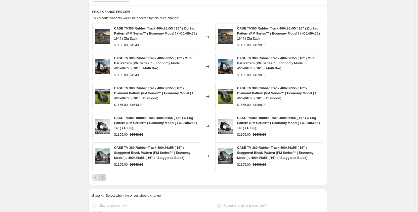
click at [105, 179] on icon "Next" at bounding box center [102, 177] width 5 height 5
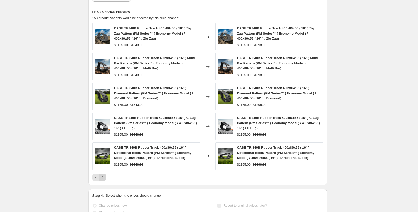
click at [105, 179] on icon "Next" at bounding box center [102, 177] width 5 height 5
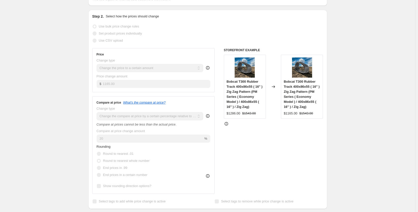
scroll to position [0, 0]
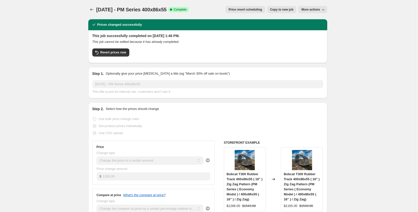
click at [276, 11] on span "Copy to new job" at bounding box center [281, 10] width 23 height 4
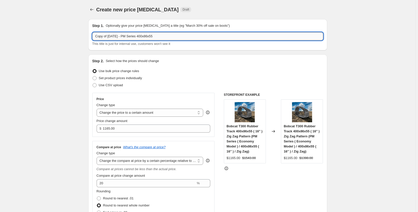
drag, startPoint x: 130, startPoint y: 37, endPoint x: 132, endPoint y: 38, distance: 2.6
click at [132, 38] on input "Copy of Sep 2025 - PM Series 400x86x55" at bounding box center [207, 36] width 231 height 8
drag, startPoint x: 110, startPoint y: 37, endPoint x: 69, endPoint y: 40, distance: 40.4
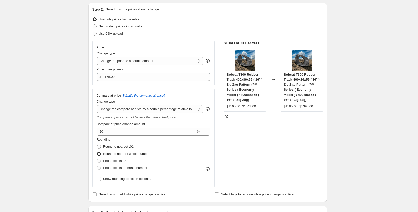
scroll to position [33, 0]
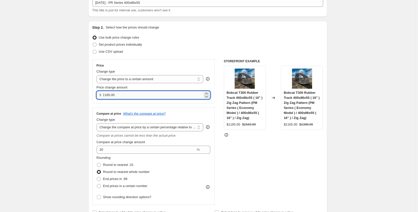
click at [106, 95] on input "1165.00" at bounding box center [153, 95] width 100 height 8
click at [110, 95] on input "1265.00" at bounding box center [153, 95] width 100 height 8
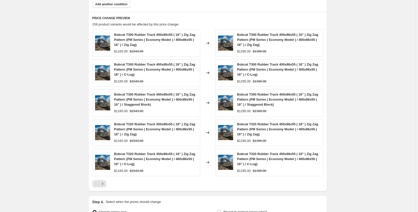
scroll to position [451, 0]
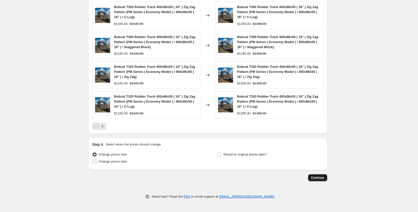
click at [316, 179] on span "Continue" at bounding box center [317, 177] width 13 height 4
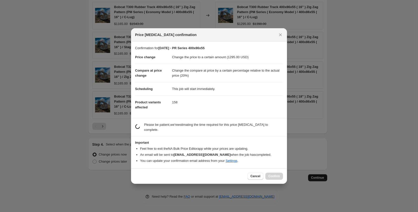
scroll to position [0, 0]
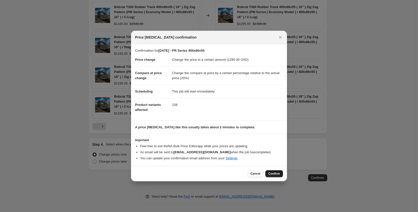
click at [276, 174] on span "Confirm" at bounding box center [274, 173] width 12 height 4
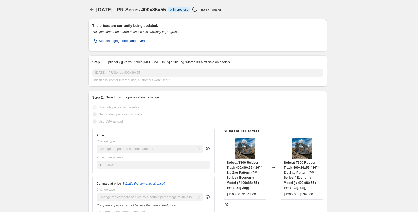
click at [108, 42] on span "Stop changing prices and revert" at bounding box center [122, 40] width 46 height 5
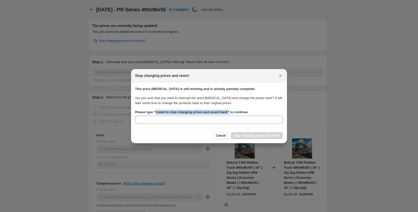
drag, startPoint x: 156, startPoint y: 110, endPoint x: 230, endPoint y: 113, distance: 74.8
click at [230, 113] on b "Please type " I want to stop changing prices and revert back " to continue" at bounding box center [191, 112] width 113 height 4
copy b "I want to stop changing prices and revert back ""
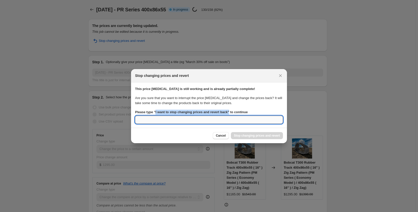
click at [191, 119] on input "Please type " I want to stop changing prices and revert back " to continue" at bounding box center [209, 119] width 148 height 8
paste input "I want to stop changing prices and revert back""
click at [215, 118] on input "I want to stop changing prices and revert back"" at bounding box center [209, 119] width 148 height 8
click at [197, 134] on div "Cancel Stop changing prices and revert" at bounding box center [209, 135] width 148 height 7
drag, startPoint x: 214, startPoint y: 120, endPoint x: 117, endPoint y: 124, distance: 96.5
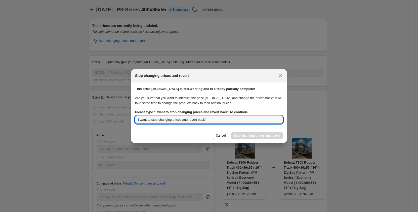
click at [279, 76] on icon "Close" at bounding box center [280, 75] width 5 height 5
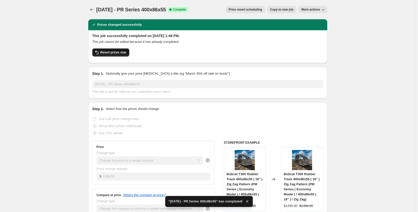
click at [115, 54] on span "Revert prices now" at bounding box center [113, 52] width 26 height 4
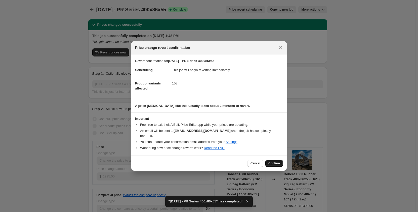
click at [272, 163] on span "Confirm" at bounding box center [274, 163] width 12 height 4
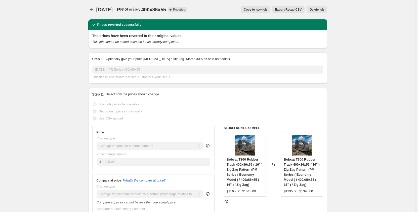
click at [256, 9] on span "Copy to new job" at bounding box center [255, 10] width 23 height 4
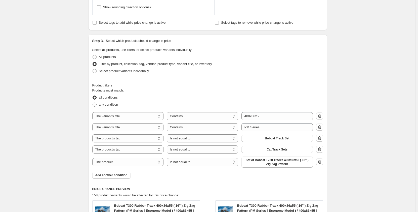
scroll to position [210, 0]
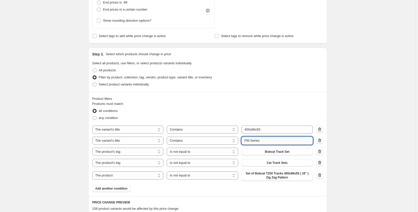
drag, startPoint x: 250, startPoint y: 140, endPoint x: 247, endPoint y: 140, distance: 2.8
click at [247, 140] on input "PM Series" at bounding box center [277, 140] width 71 height 8
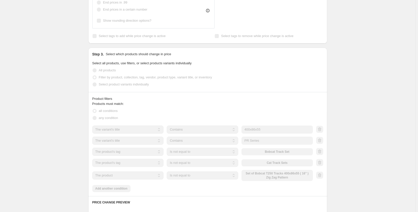
click at [77, 136] on div "Create new price change job. This page is ready Create new price change job Dra…" at bounding box center [207, 104] width 415 height 629
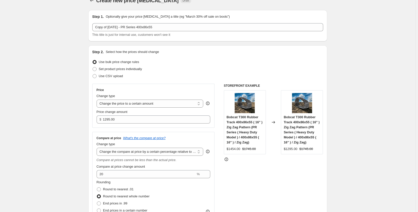
scroll to position [0, 0]
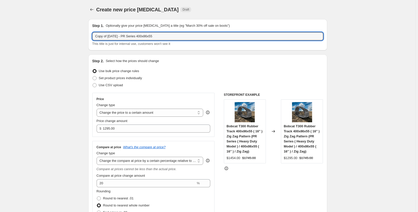
drag, startPoint x: 109, startPoint y: 37, endPoint x: 87, endPoint y: 38, distance: 22.2
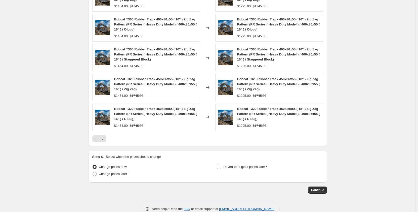
scroll to position [445, 0]
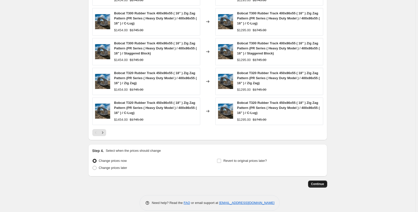
click at [318, 183] on span "Continue" at bounding box center [317, 184] width 13 height 4
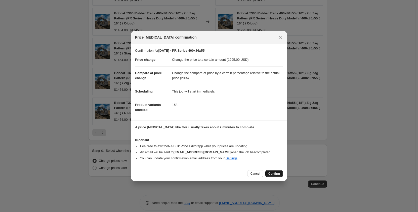
click at [276, 172] on span "Confirm" at bounding box center [274, 173] width 12 height 4
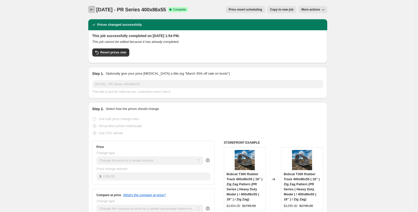
click at [94, 9] on icon "Price change jobs" at bounding box center [91, 9] width 5 height 5
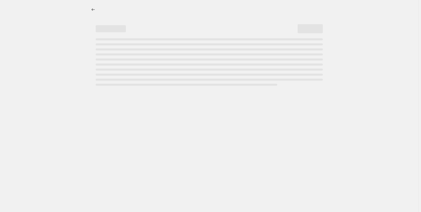
select select "percentage"
